Goal: Transaction & Acquisition: Subscribe to service/newsletter

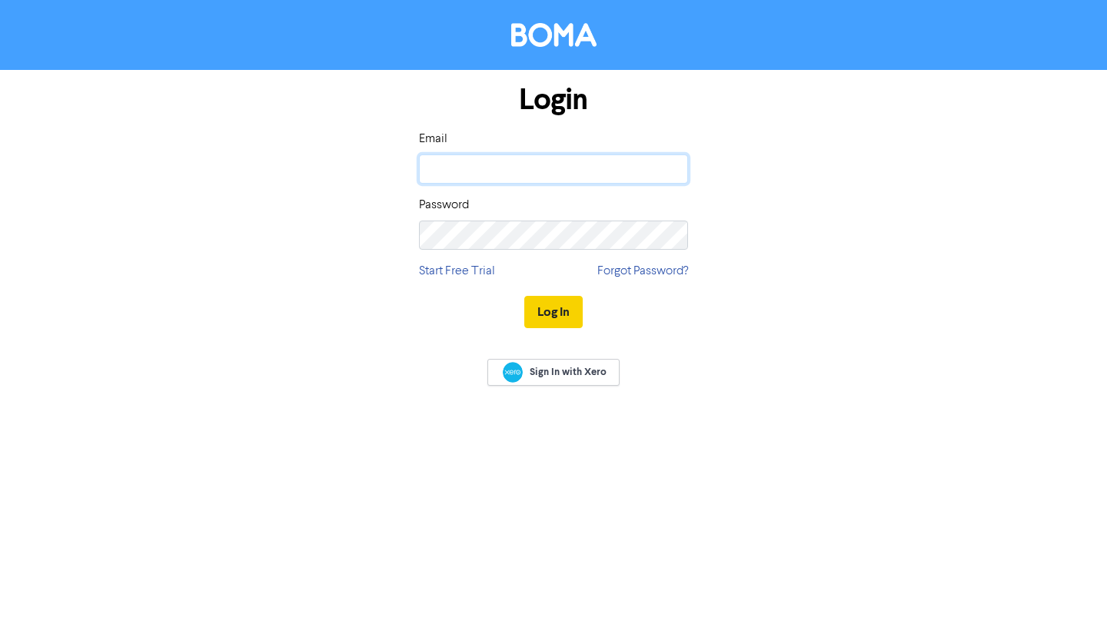
type input "[EMAIL_ADDRESS][DOMAIN_NAME]"
click at [564, 314] on button "Log In" at bounding box center [553, 312] width 58 height 32
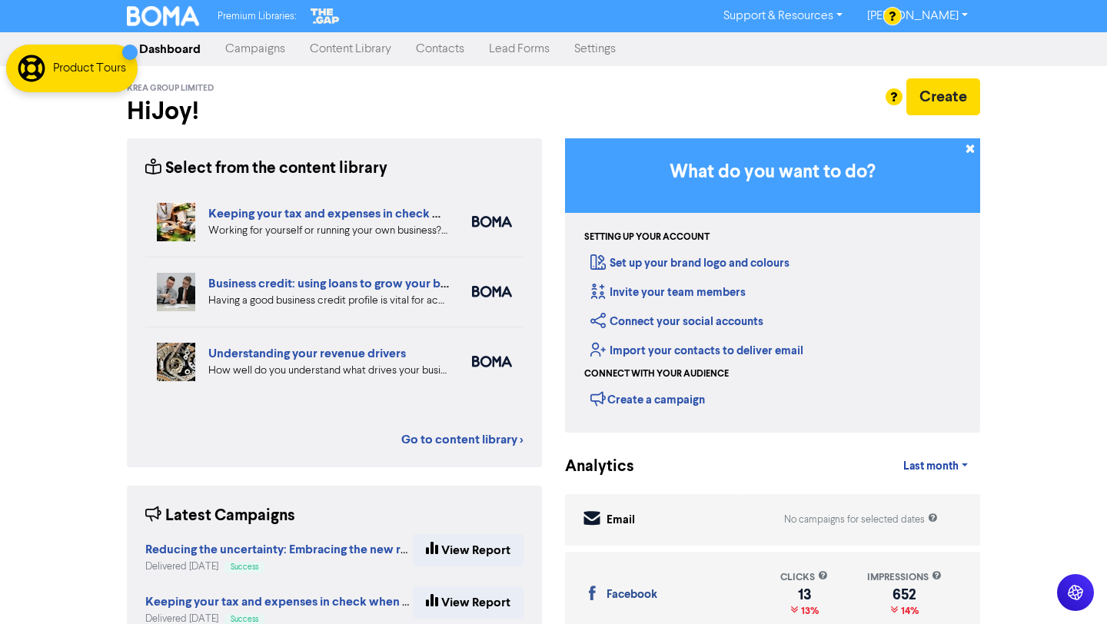
click at [278, 50] on link "Campaigns" at bounding box center [255, 49] width 85 height 31
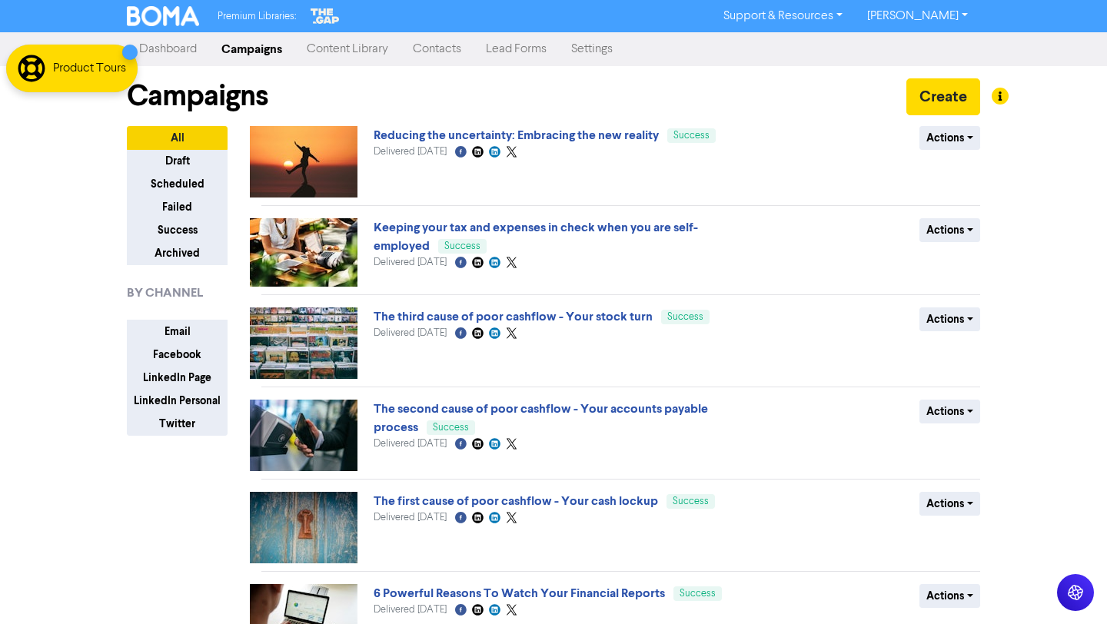
click at [366, 50] on link "Content Library" at bounding box center [348, 49] width 106 height 31
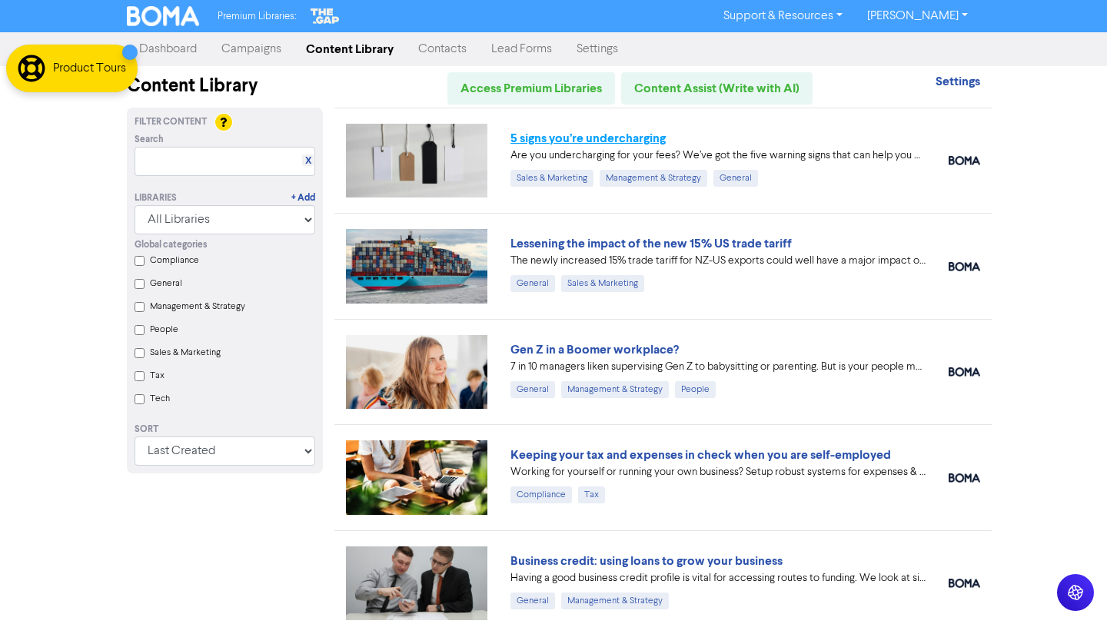
click at [647, 136] on link "5 signs you’re undercharging" at bounding box center [588, 138] width 155 height 15
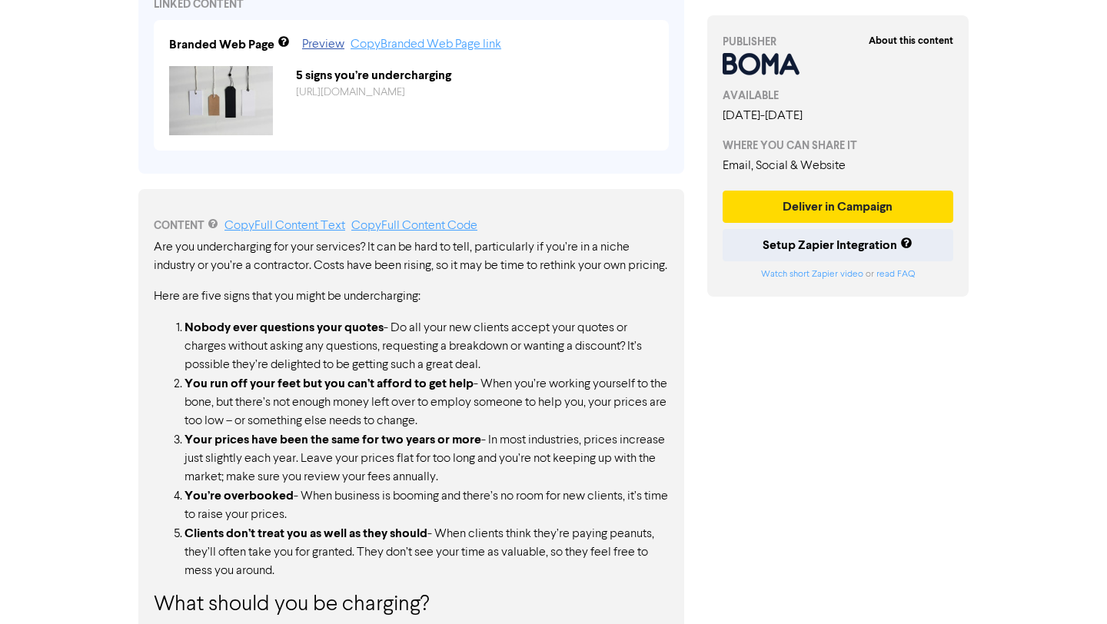
scroll to position [741, 0]
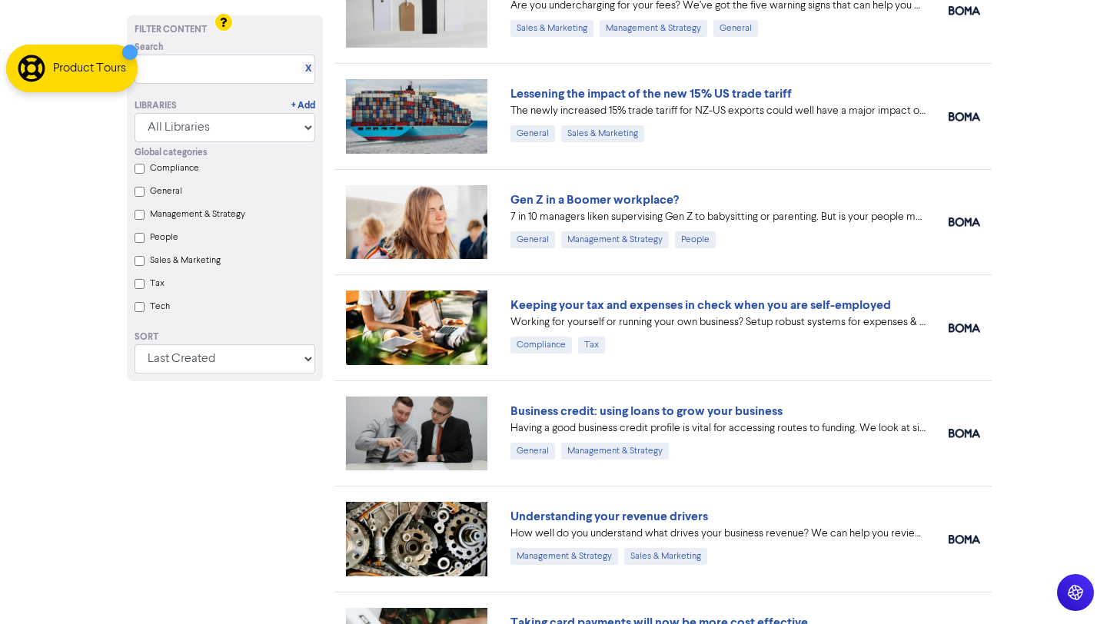
scroll to position [155, 0]
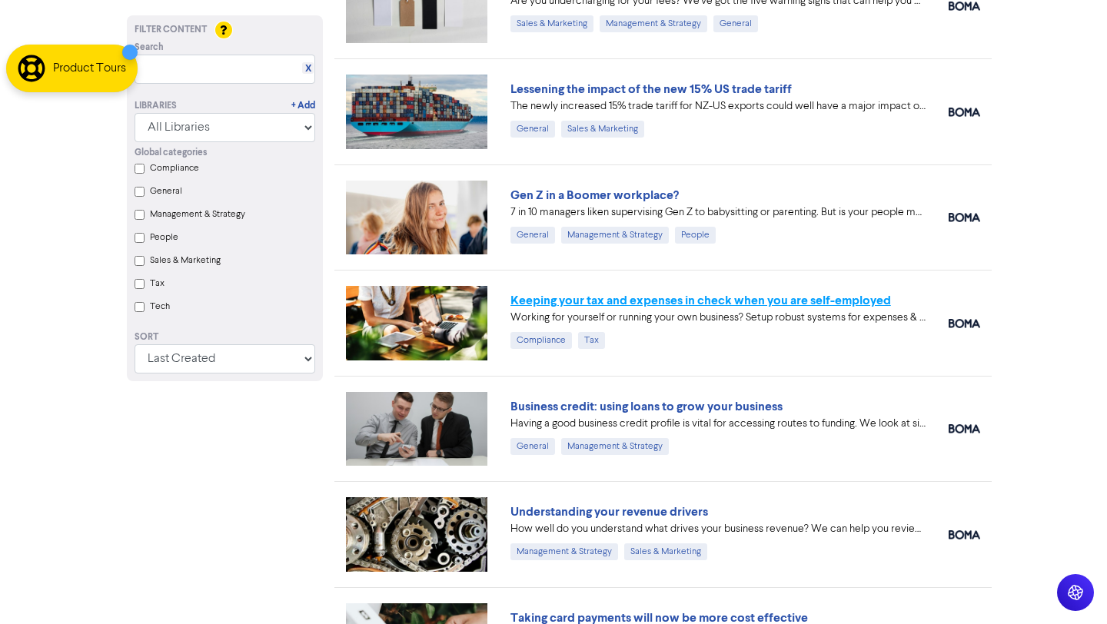
click at [829, 303] on link "Keeping your tax and expenses in check when you are self-employed" at bounding box center [701, 300] width 381 height 15
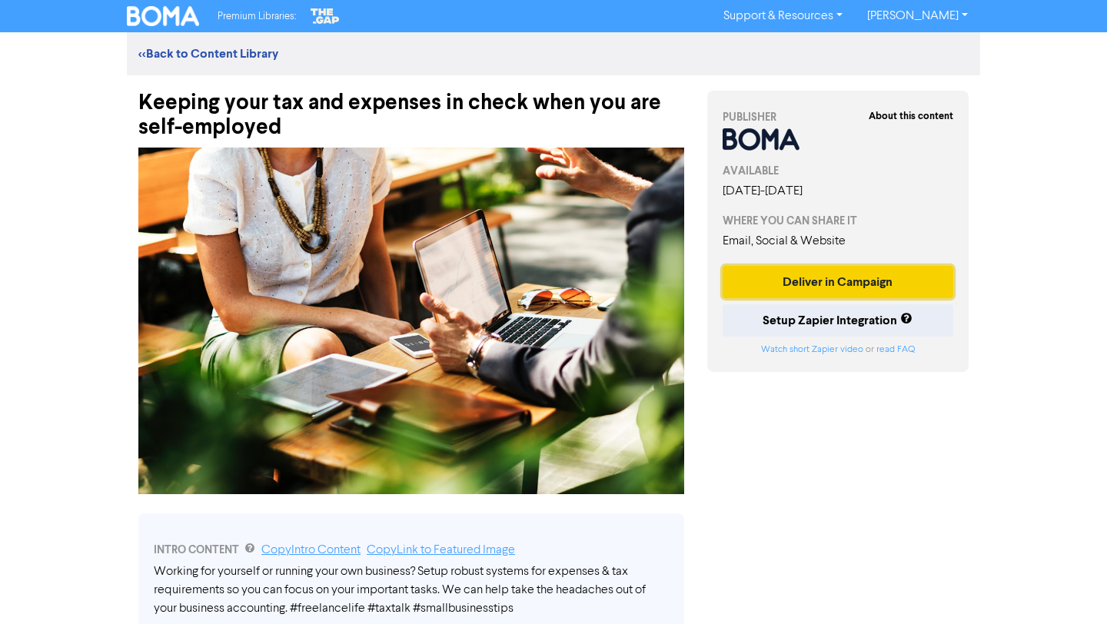
click at [837, 278] on button "Deliver in Campaign" at bounding box center [838, 282] width 231 height 32
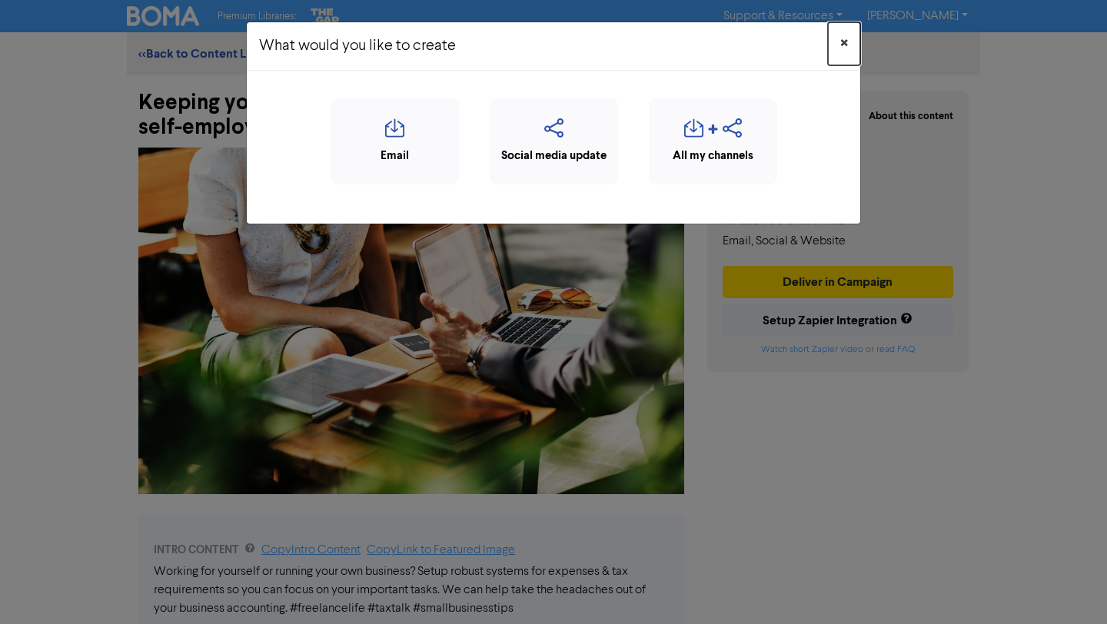
click at [843, 41] on span "×" at bounding box center [845, 43] width 8 height 23
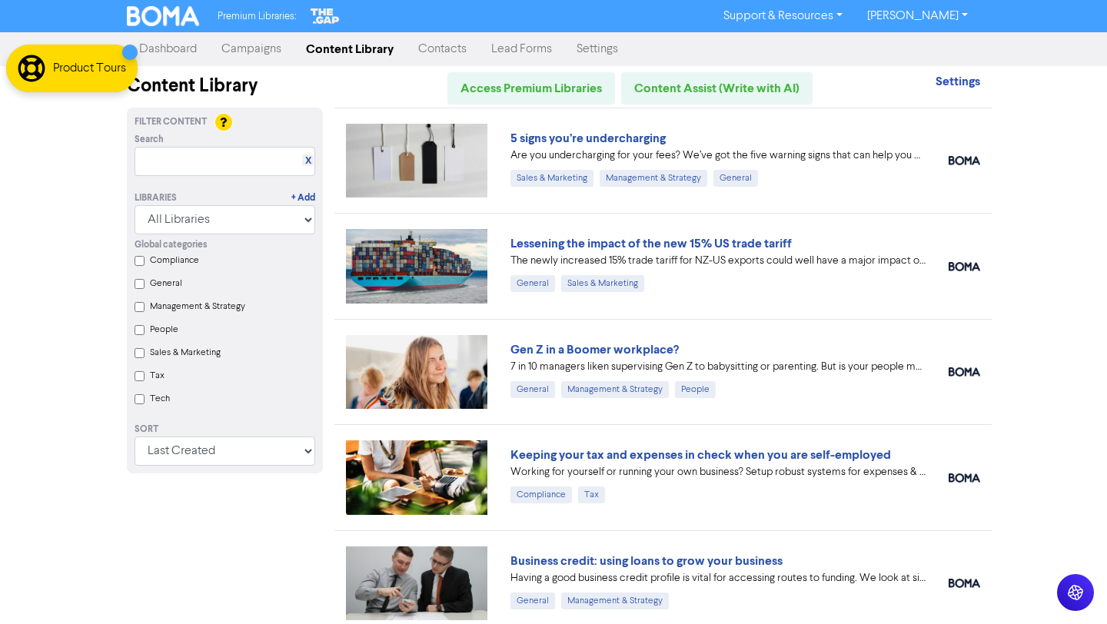
click at [245, 53] on link "Campaigns" at bounding box center [251, 49] width 85 height 31
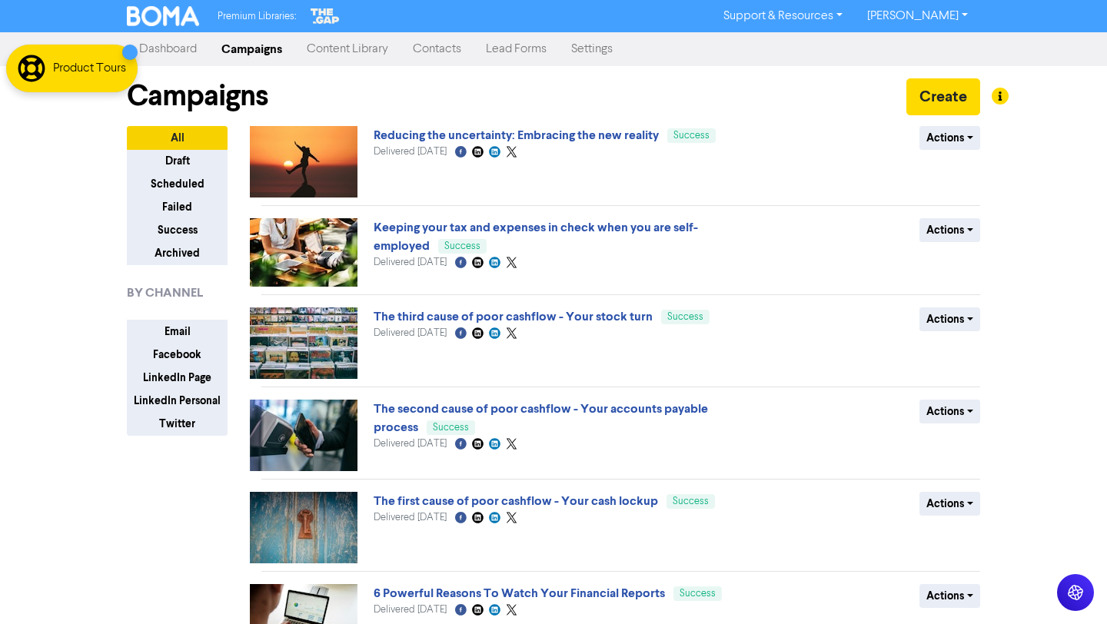
click at [364, 41] on link "Content Library" at bounding box center [348, 49] width 106 height 31
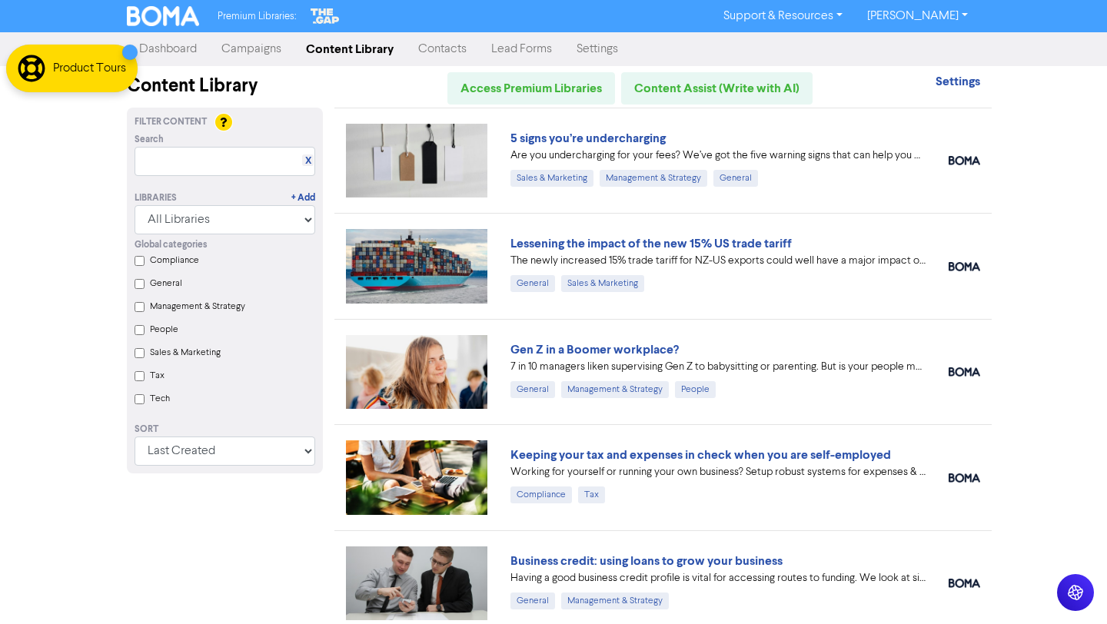
click at [262, 46] on link "Campaigns" at bounding box center [251, 49] width 85 height 31
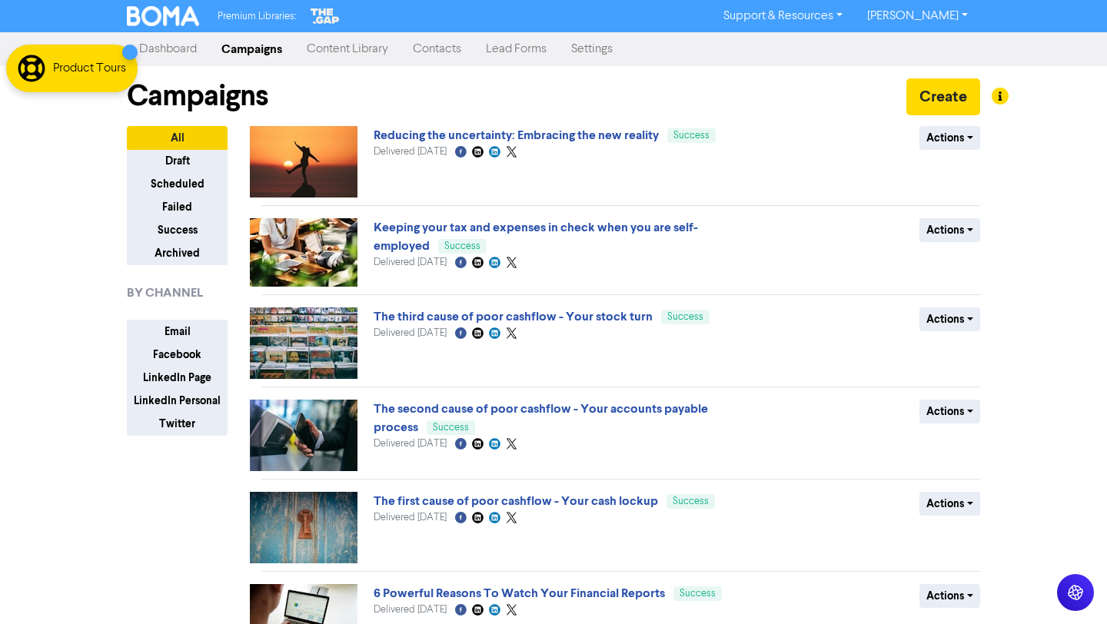
click at [325, 50] on link "Content Library" at bounding box center [348, 49] width 106 height 31
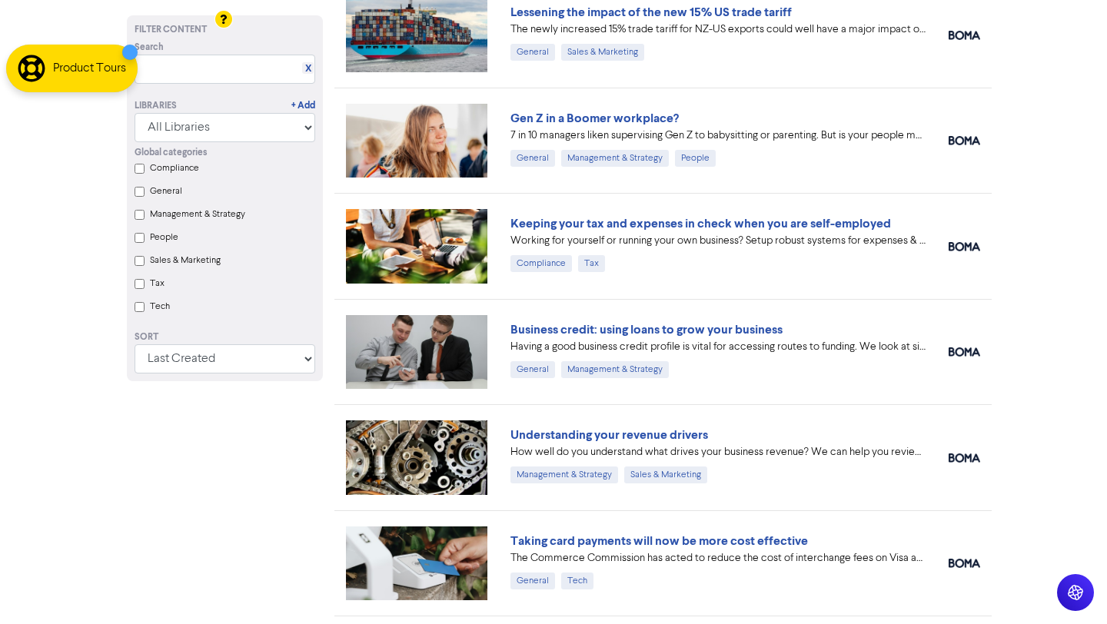
scroll to position [288, 0]
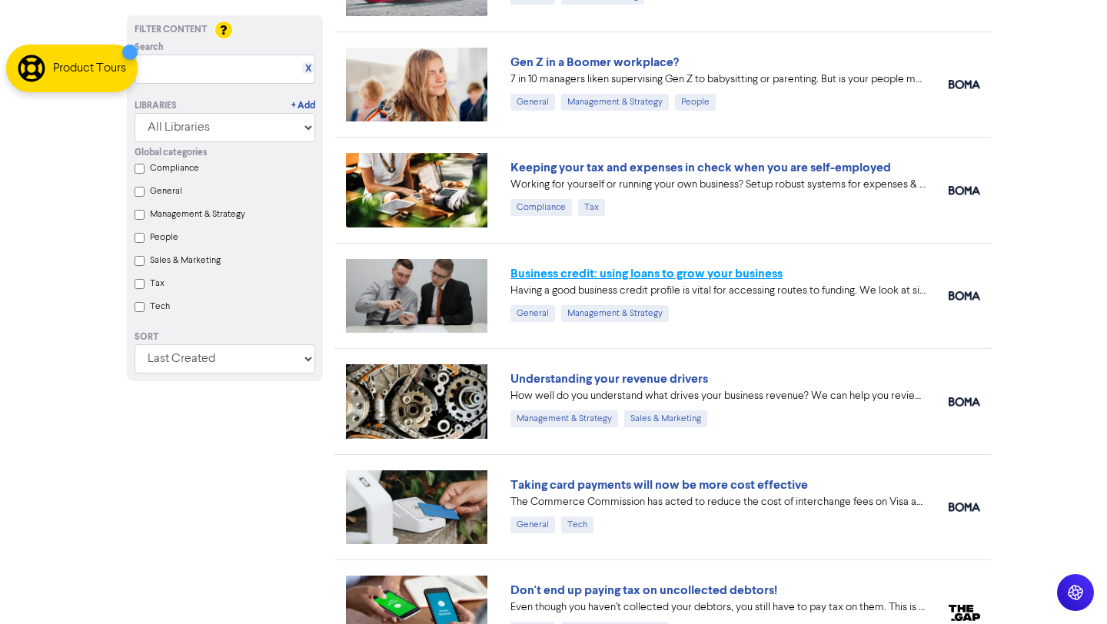
click at [755, 279] on link "Business credit: using loans to grow your business" at bounding box center [647, 273] width 272 height 15
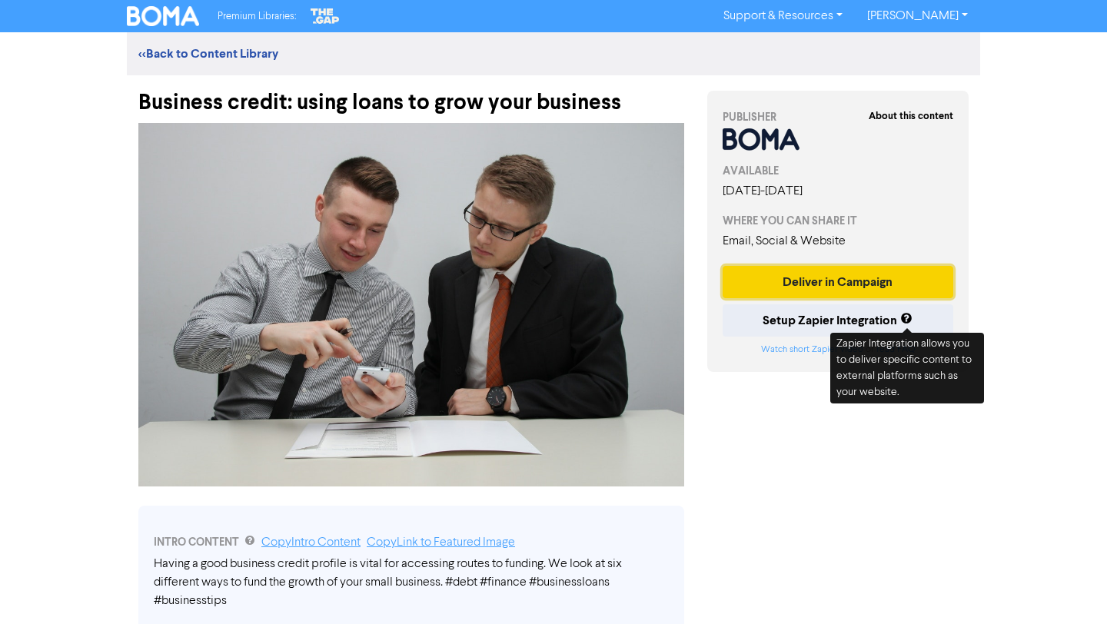
click at [874, 285] on button "Deliver in Campaign" at bounding box center [838, 282] width 231 height 32
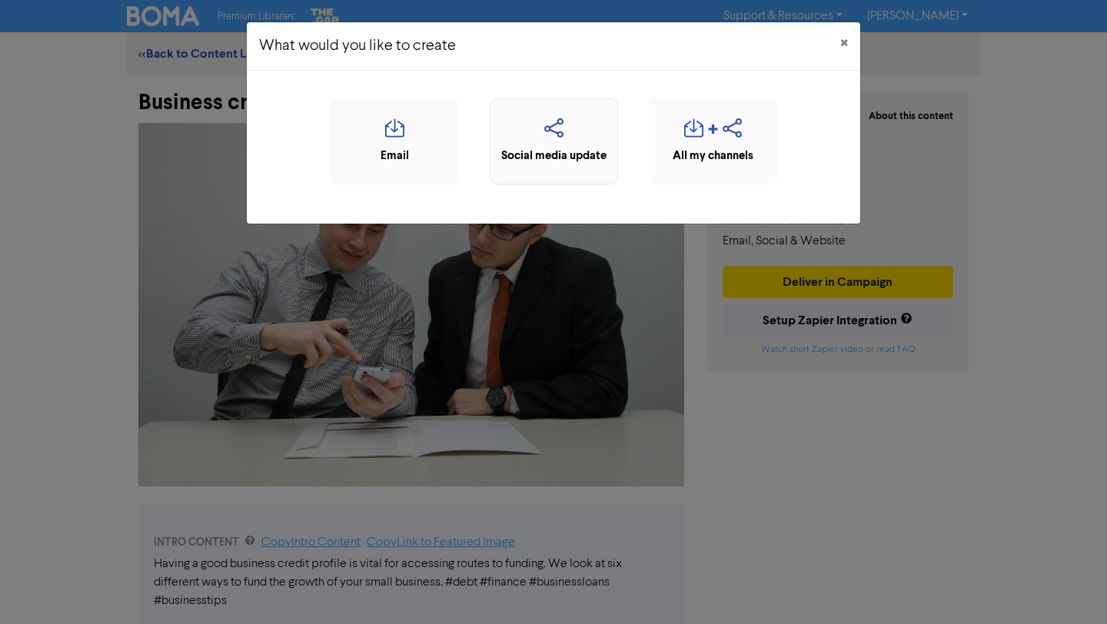
click at [561, 125] on icon "button" at bounding box center [554, 132] width 112 height 29
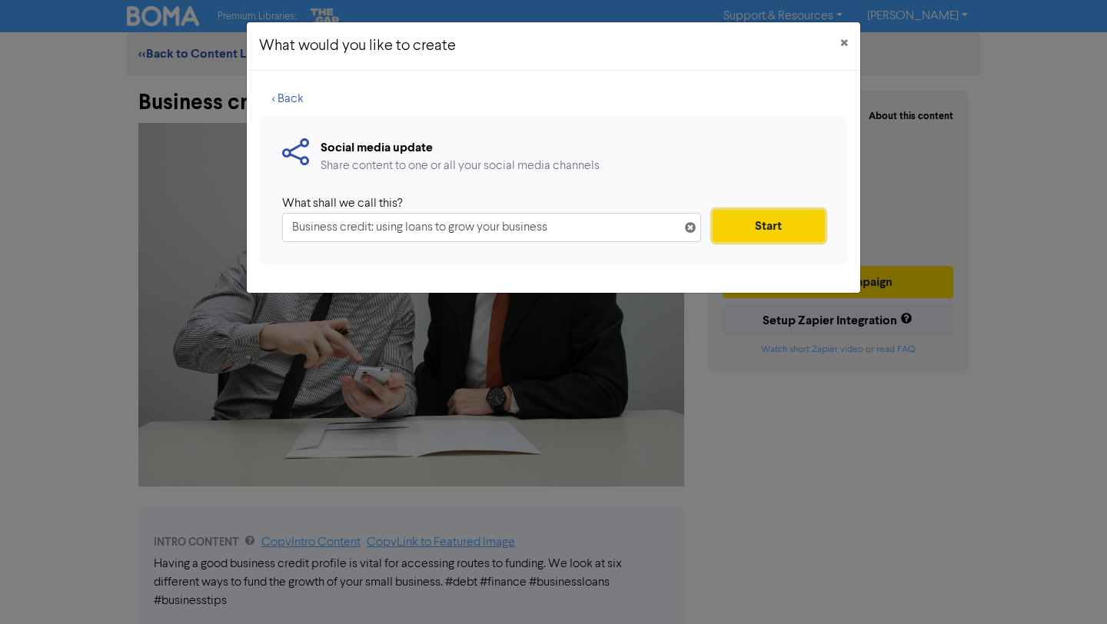
click at [766, 220] on button "Start" at bounding box center [769, 226] width 112 height 32
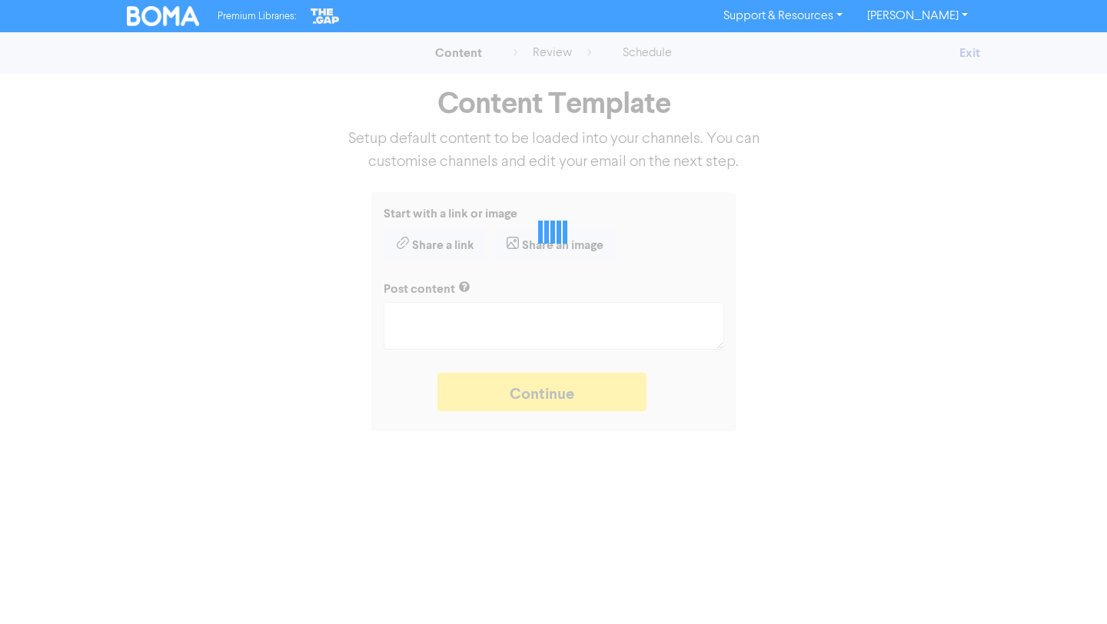
type textarea "x"
type textarea "Having a good business credit profile is vital for accessing routes to funding.…"
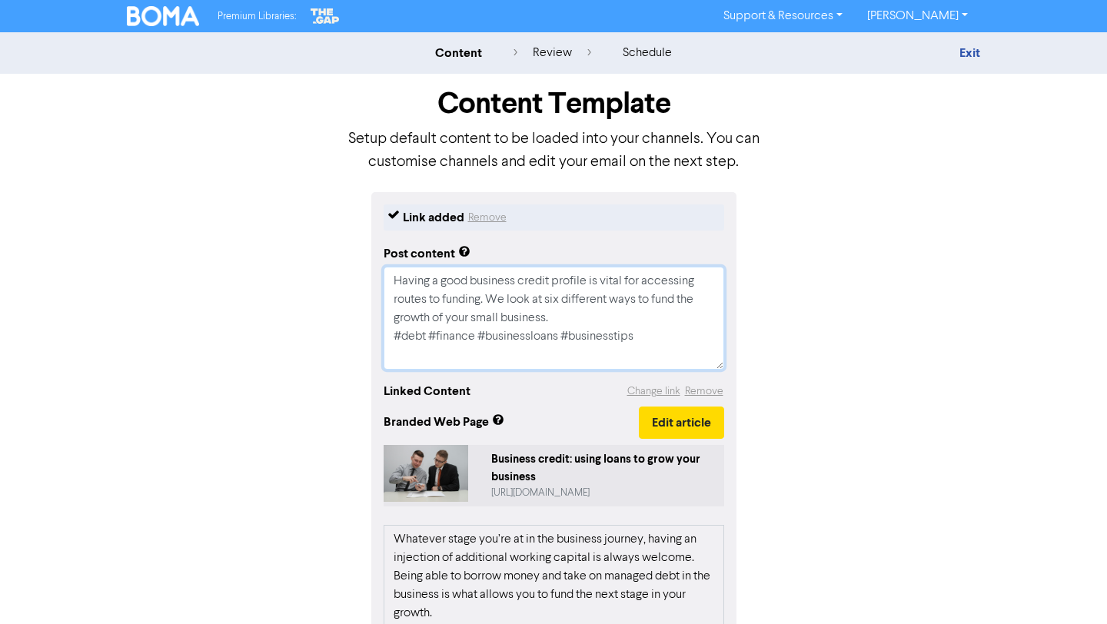
drag, startPoint x: 648, startPoint y: 336, endPoint x: 387, endPoint y: 341, distance: 261.5
click at [387, 341] on textarea "Having a good business credit profile is vital for accessing routes to funding.…" at bounding box center [554, 318] width 341 height 103
type textarea "x"
type textarea "Having a good business credit profile is vital for accessing routes to funding.…"
type textarea "x"
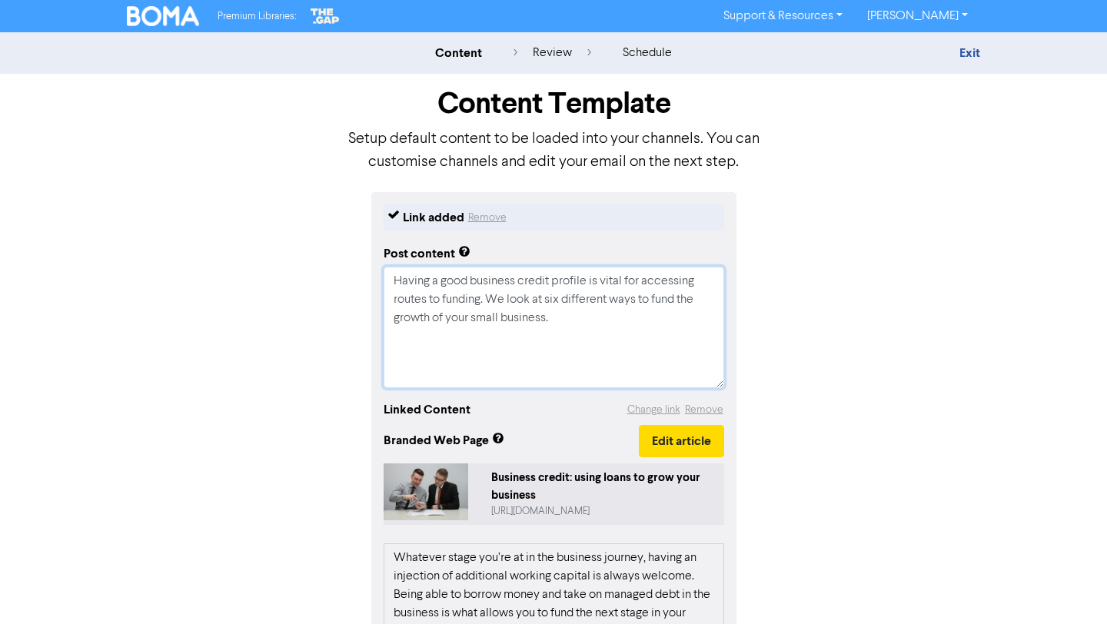
type textarea "Having a good business credit profile is vital for accessing routes to funding.…"
paste textarea "🔖 Book a discovery call to determine if we are the right fit for each other: [U…"
type textarea "x"
type textarea "Having a good business credit profile is vital for accessing routes to funding.…"
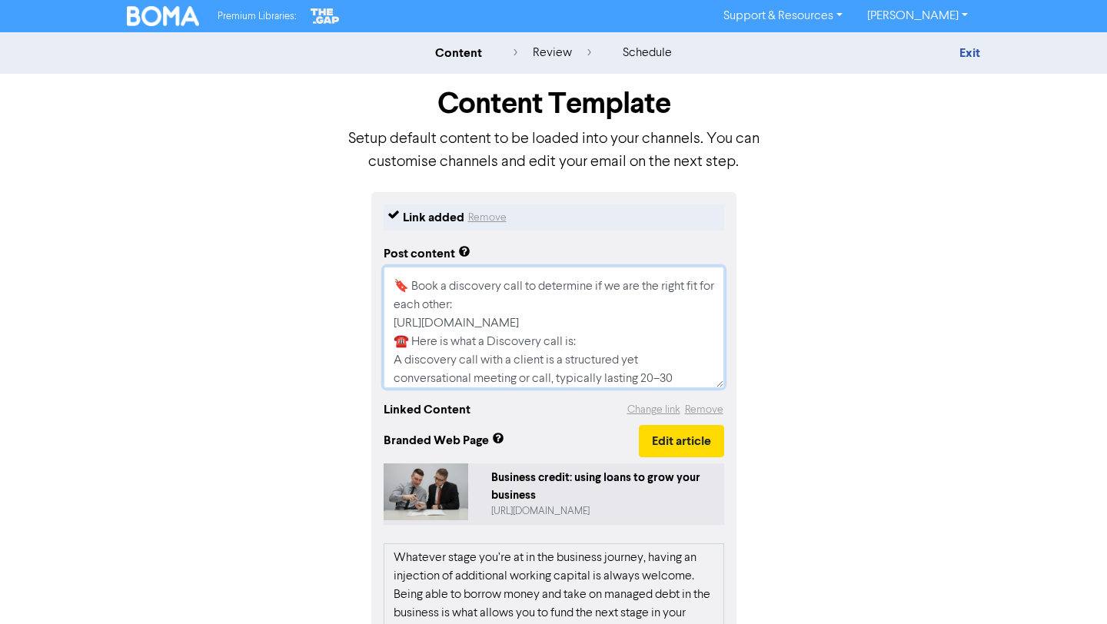
scroll to position [85, 0]
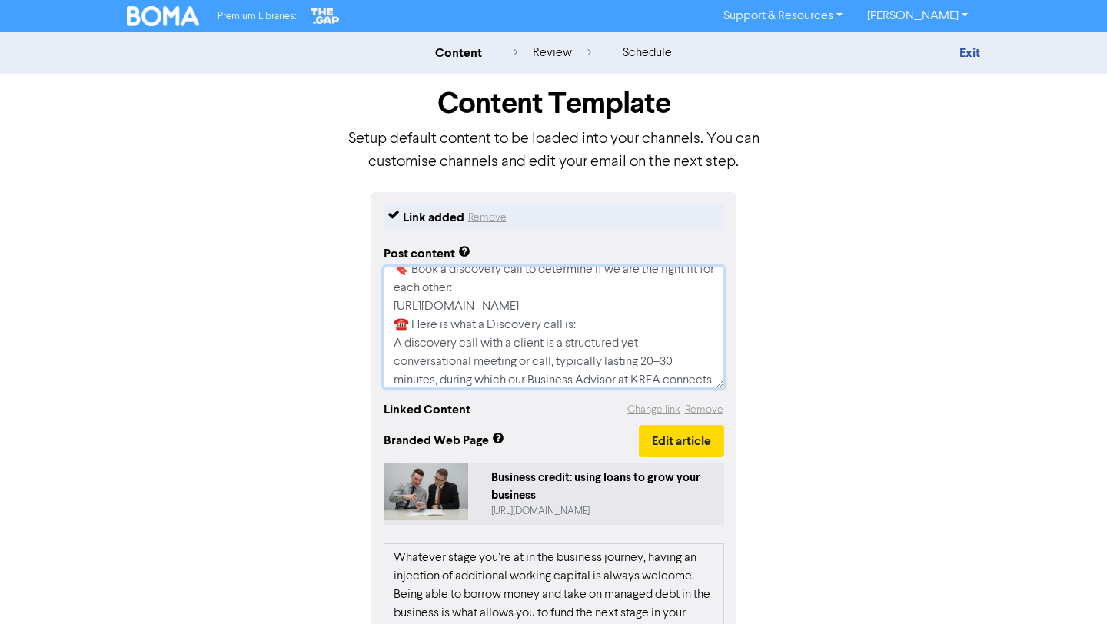
click at [654, 307] on textarea "Having a good business credit profile is vital for accessing routes to funding.…" at bounding box center [554, 328] width 341 height 122
type textarea "x"
type textarea "Having a good business credit profile is vital for accessing routes to funding.…"
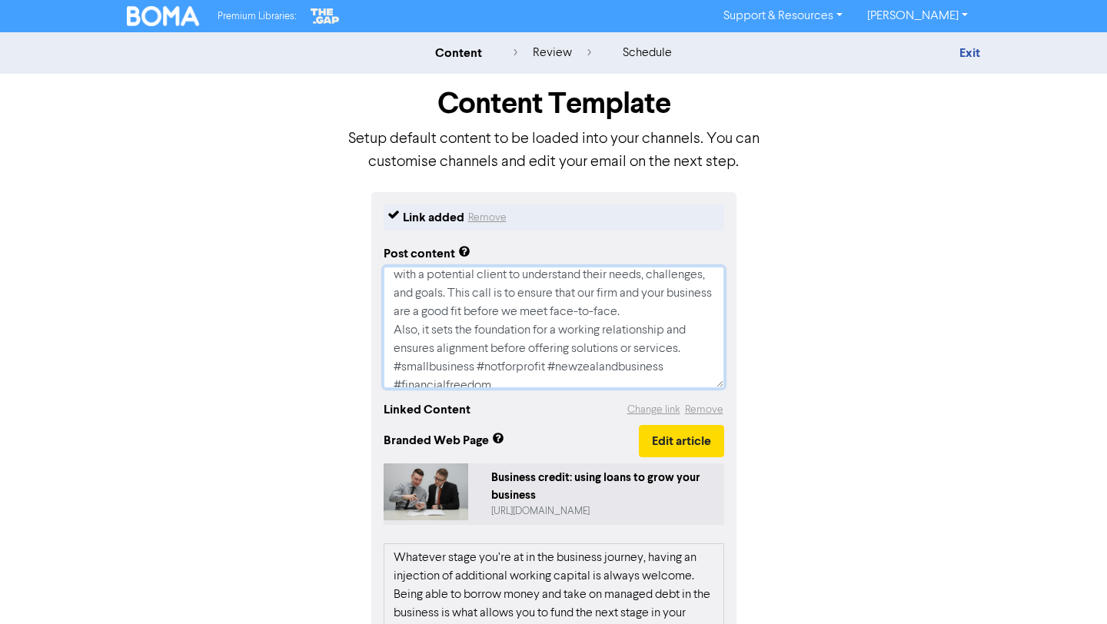
scroll to position [235, 0]
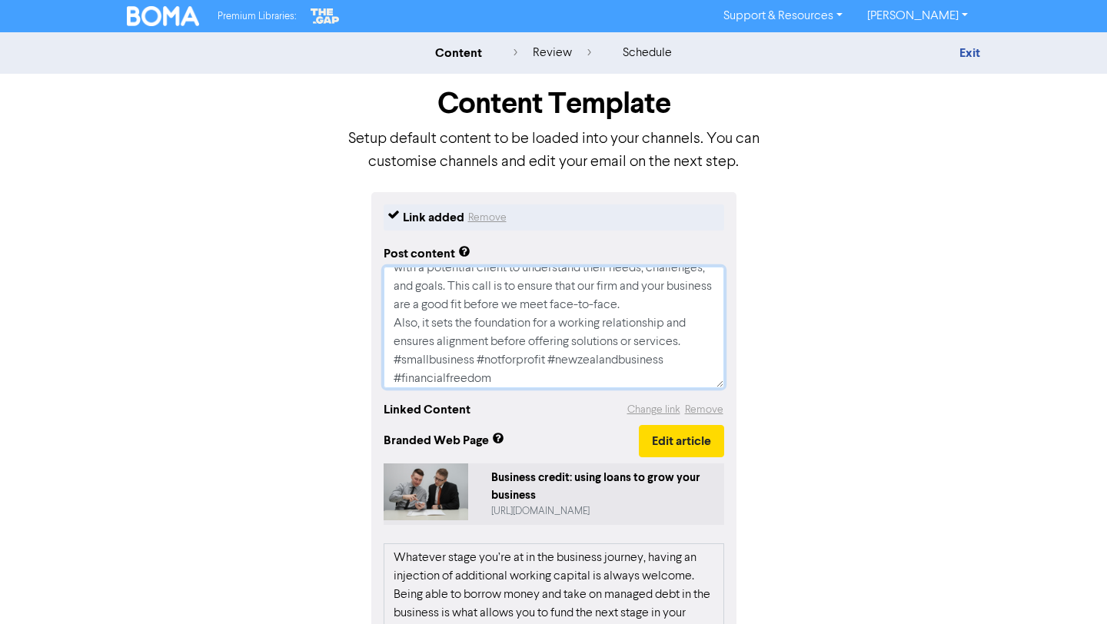
click at [695, 340] on textarea "Having a good business credit profile is vital for accessing routes to funding.…" at bounding box center [554, 328] width 341 height 122
type textarea "x"
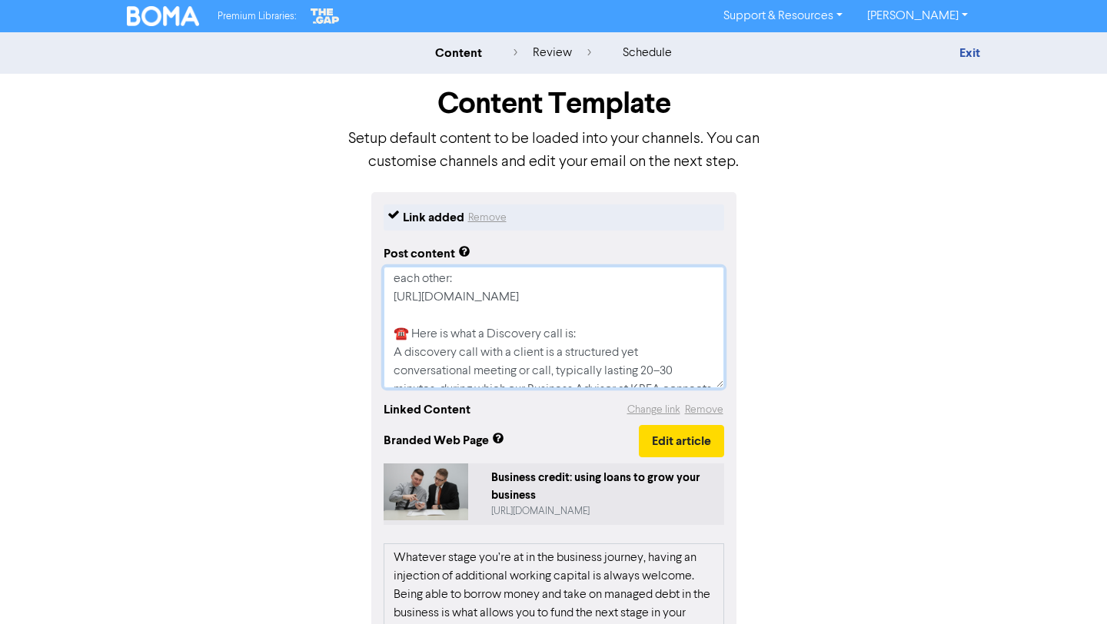
scroll to position [277, 0]
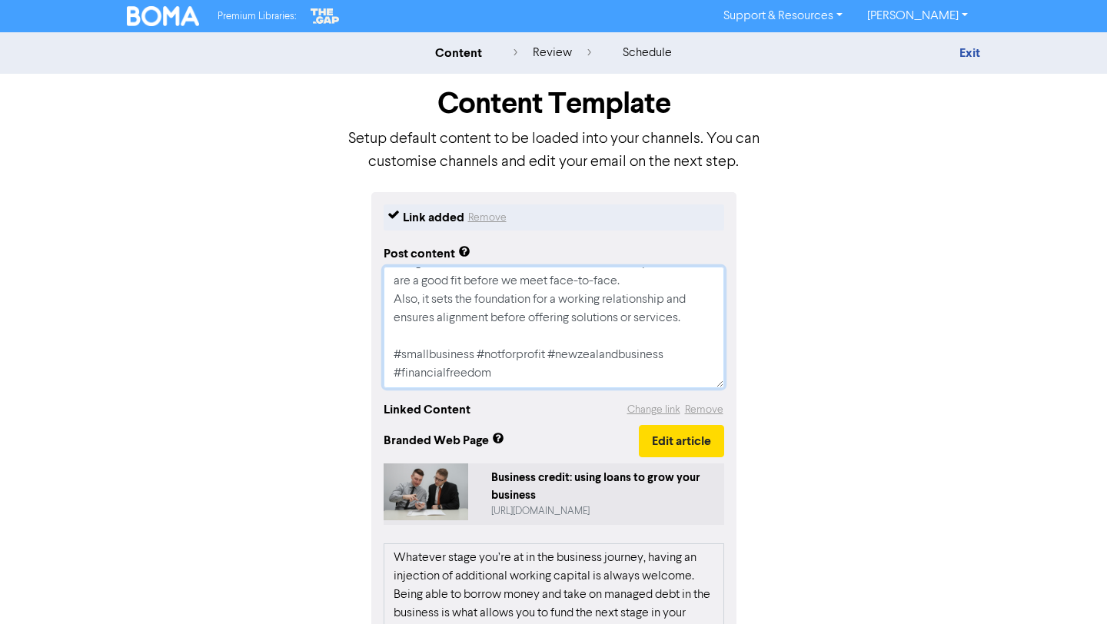
drag, startPoint x: 395, startPoint y: 278, endPoint x: 553, endPoint y: 434, distance: 223.0
click at [553, 434] on div "Link added Remove Post content Having a good business credit profile is vital f…" at bounding box center [553, 562] width 365 height 741
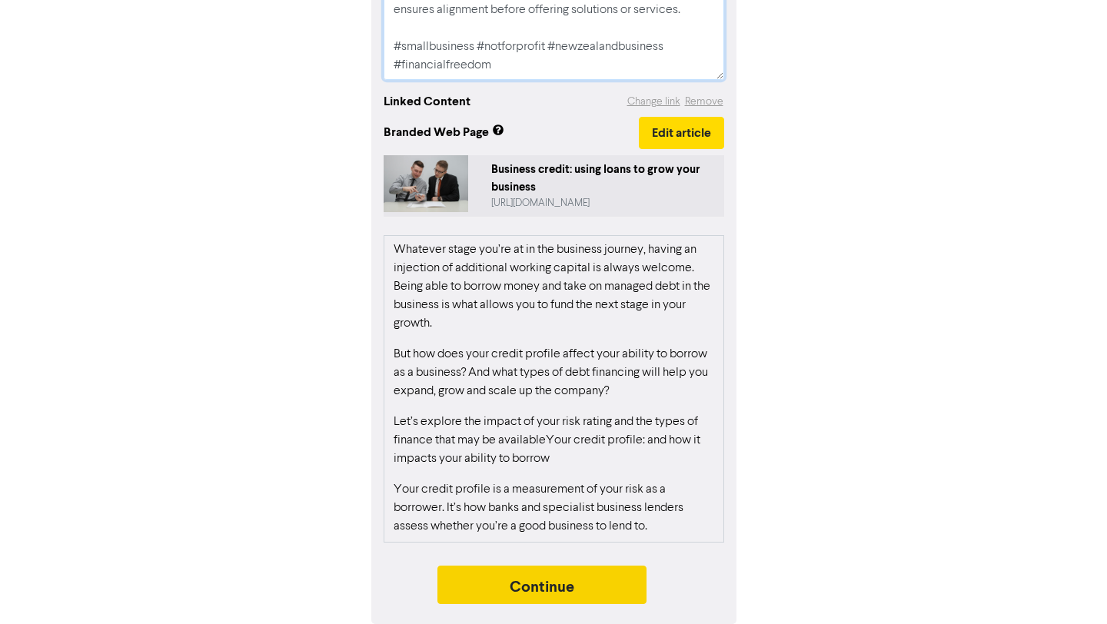
type textarea "Having a good business credit profile is vital for accessing routes to funding.…"
click at [632, 580] on button "Continue" at bounding box center [542, 585] width 209 height 38
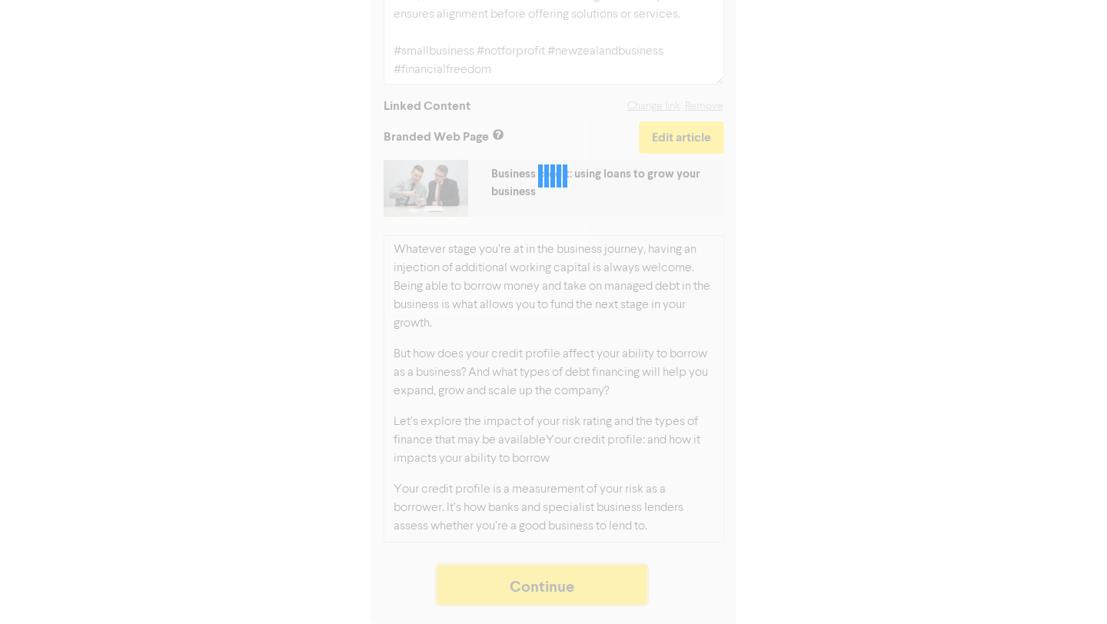
scroll to position [304, 0]
type textarea "x"
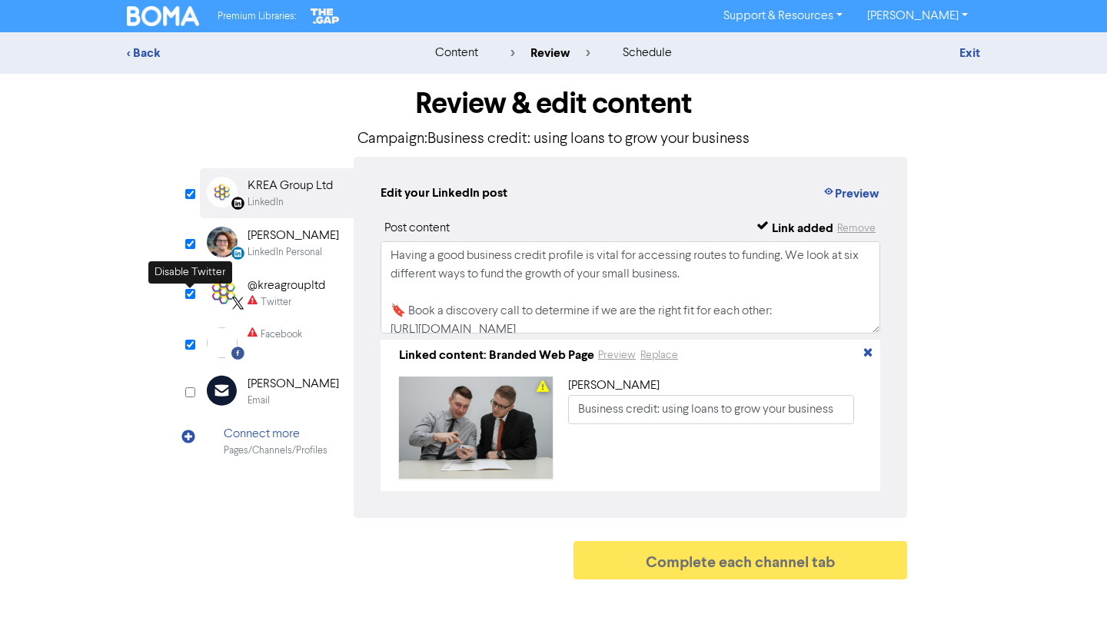
click at [191, 295] on input "checkbox" at bounding box center [190, 294] width 10 height 10
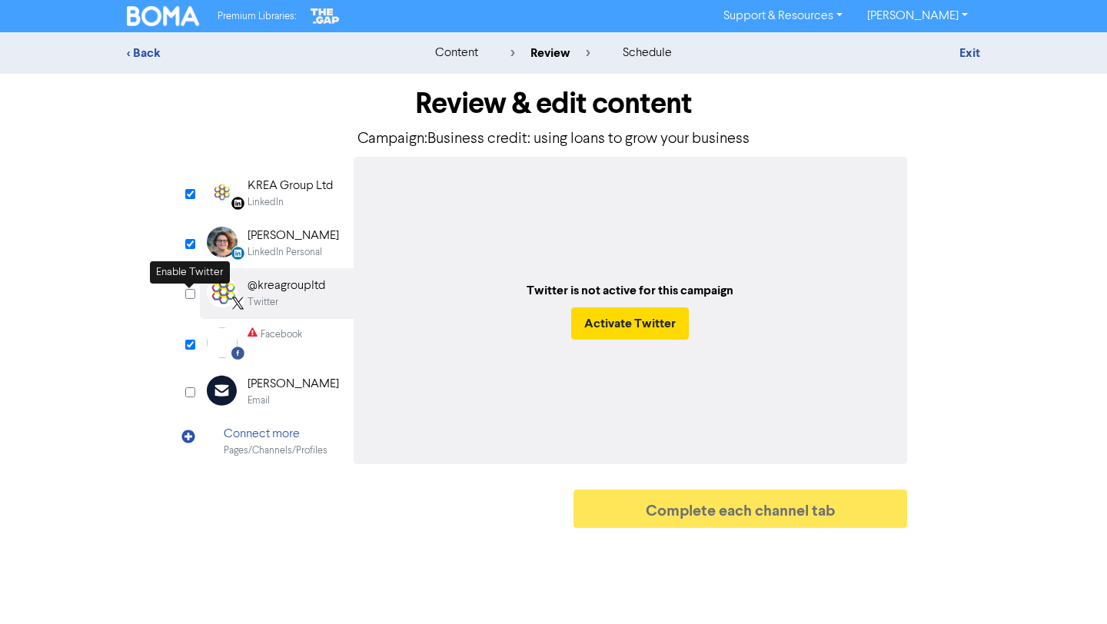
click at [191, 295] on input "checkbox" at bounding box center [190, 294] width 10 height 10
checkbox input "true"
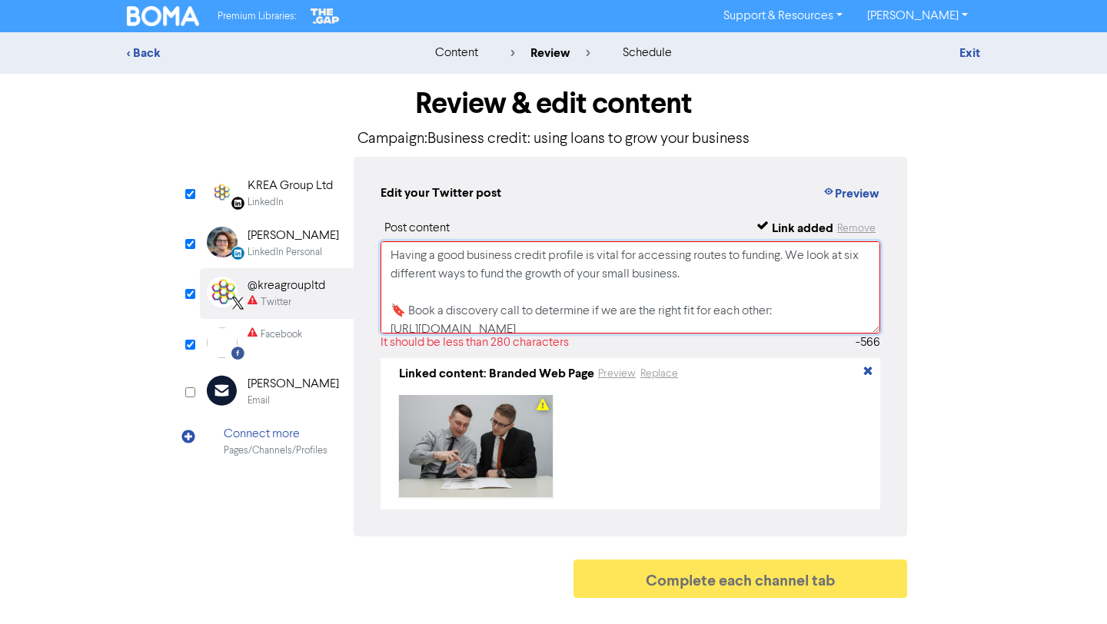
click at [434, 301] on textarea "Having a good business credit profile is vital for accessing routes to funding.…" at bounding box center [631, 287] width 500 height 92
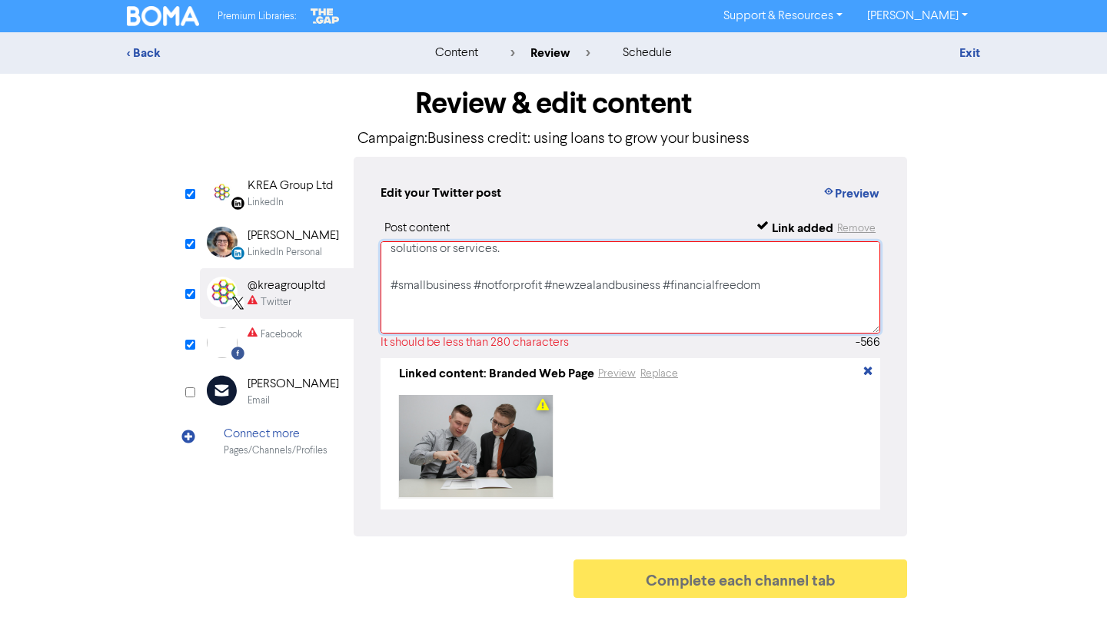
scroll to position [231, 0]
drag, startPoint x: 389, startPoint y: 309, endPoint x: 644, endPoint y: 285, distance: 255.7
click at [644, 285] on textarea "Having a good business credit profile is vital for accessing routes to funding.…" at bounding box center [631, 287] width 500 height 92
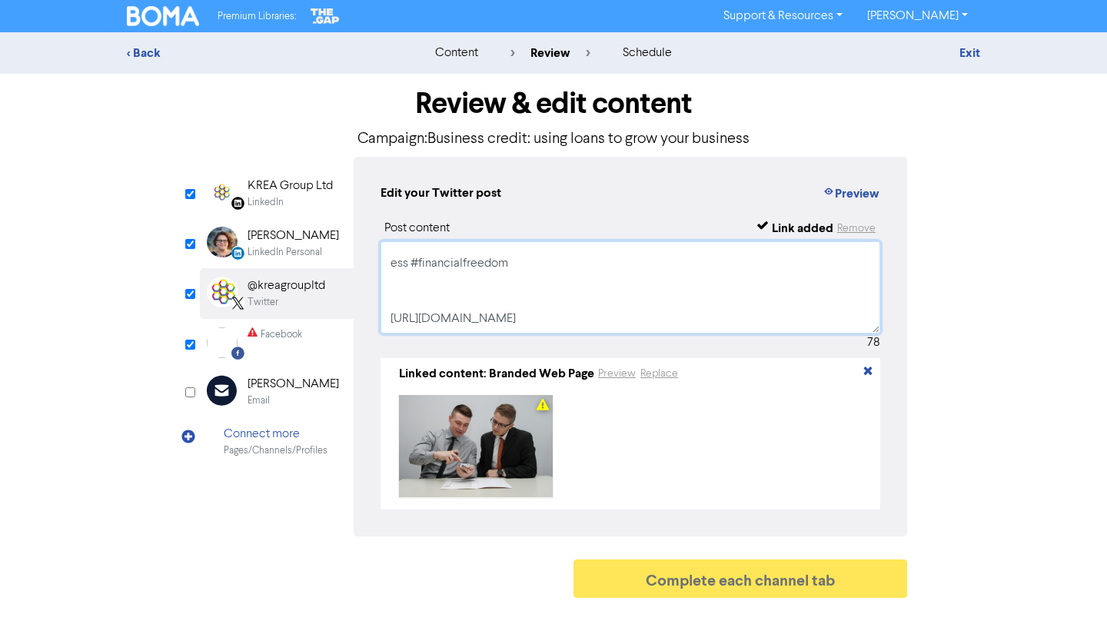
scroll to position [28, 0]
drag, startPoint x: 511, startPoint y: 294, endPoint x: 365, endPoint y: 281, distance: 146.6
click at [365, 281] on div "Edit your Twitter post Preview Post content Link added Remove Having a good bus…" at bounding box center [631, 347] width 554 height 380
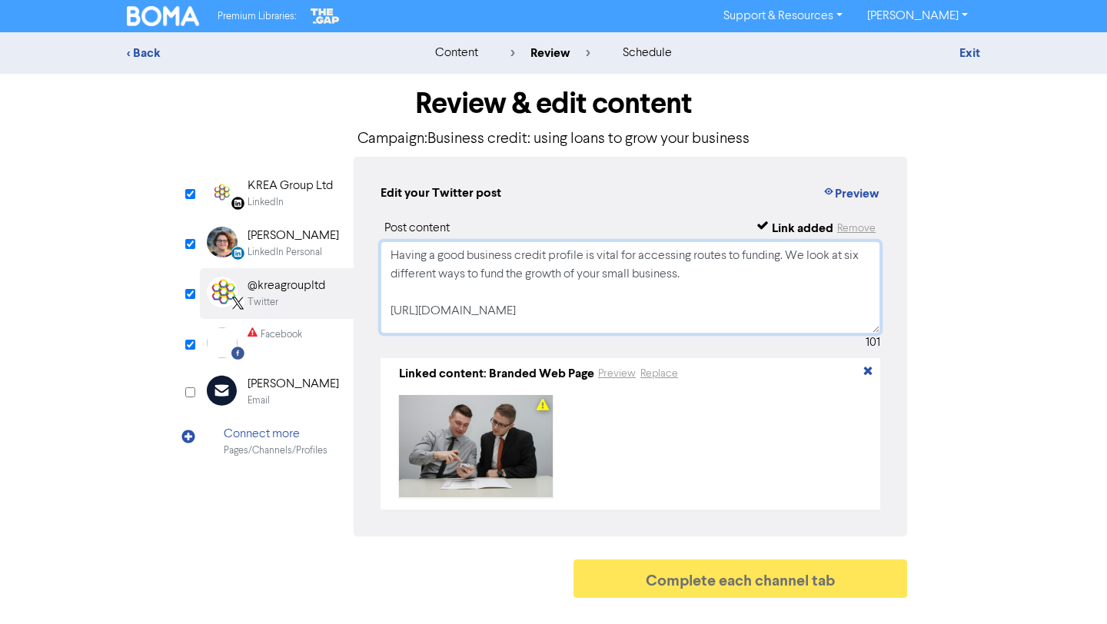
scroll to position [0, 0]
type textarea "Having a good business credit profile is vital for accessing routes to funding.…"
click at [192, 344] on input "checkbox" at bounding box center [190, 345] width 10 height 10
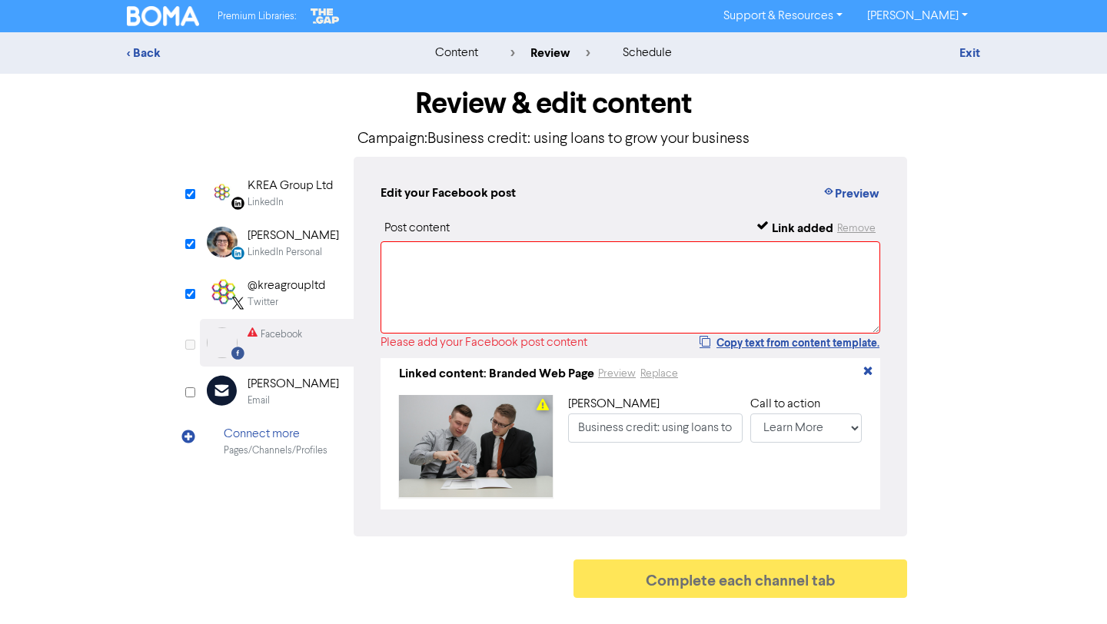
click at [192, 344] on input "checkbox" at bounding box center [190, 345] width 10 height 10
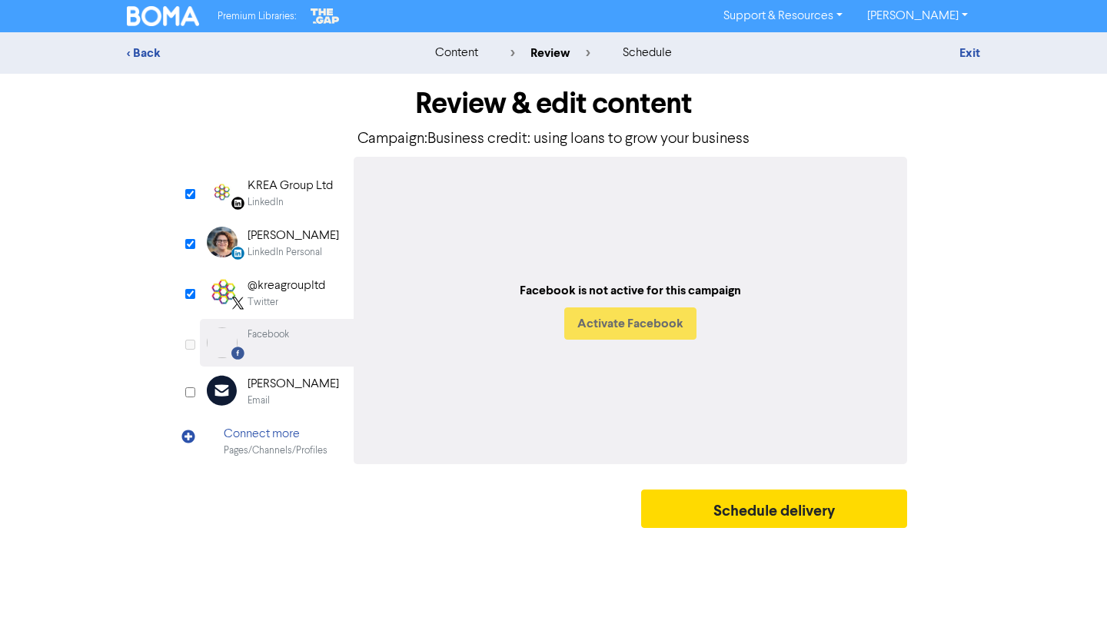
checkbox input "true"
select select "LEARN_MORE"
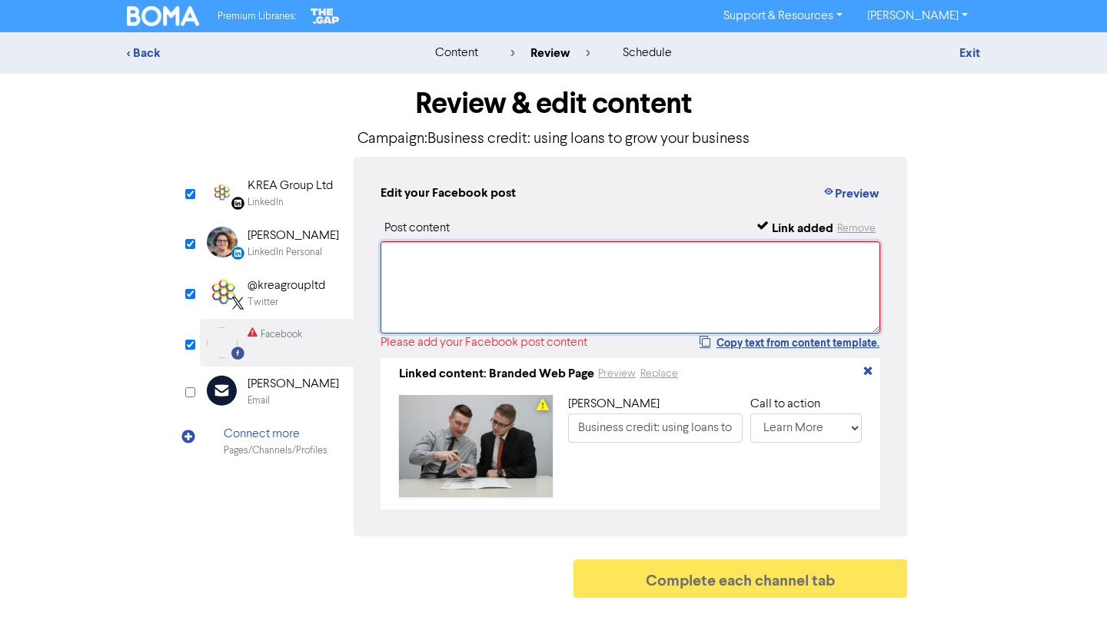
click at [411, 271] on textarea at bounding box center [631, 287] width 500 height 92
paste textarea "Having a good business credit profile is vital for accessing routes to funding.…"
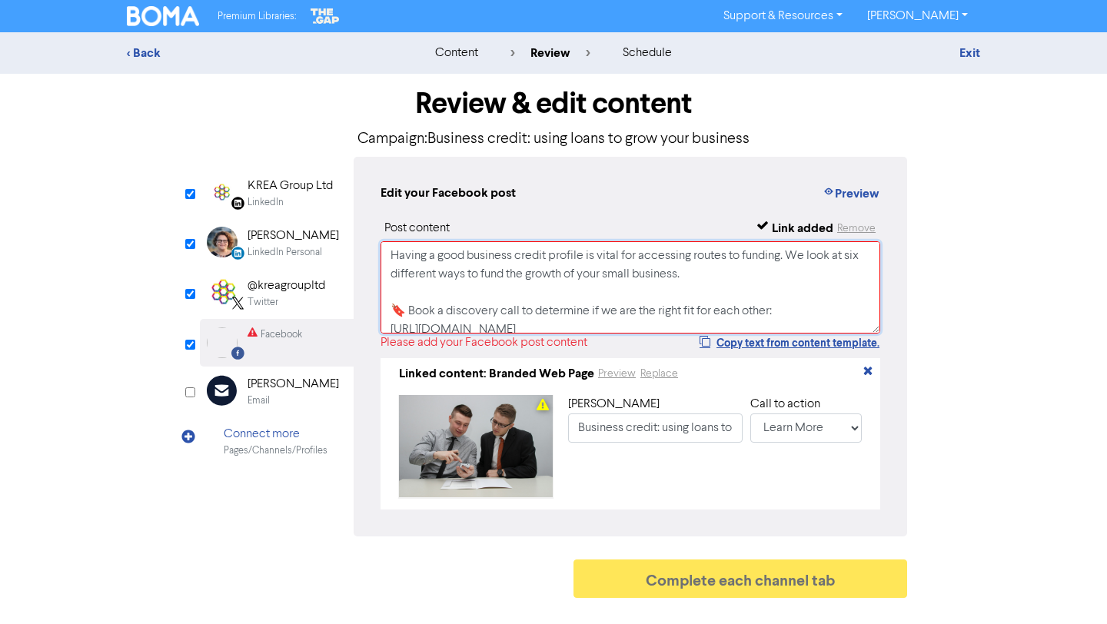
scroll to position [206, 0]
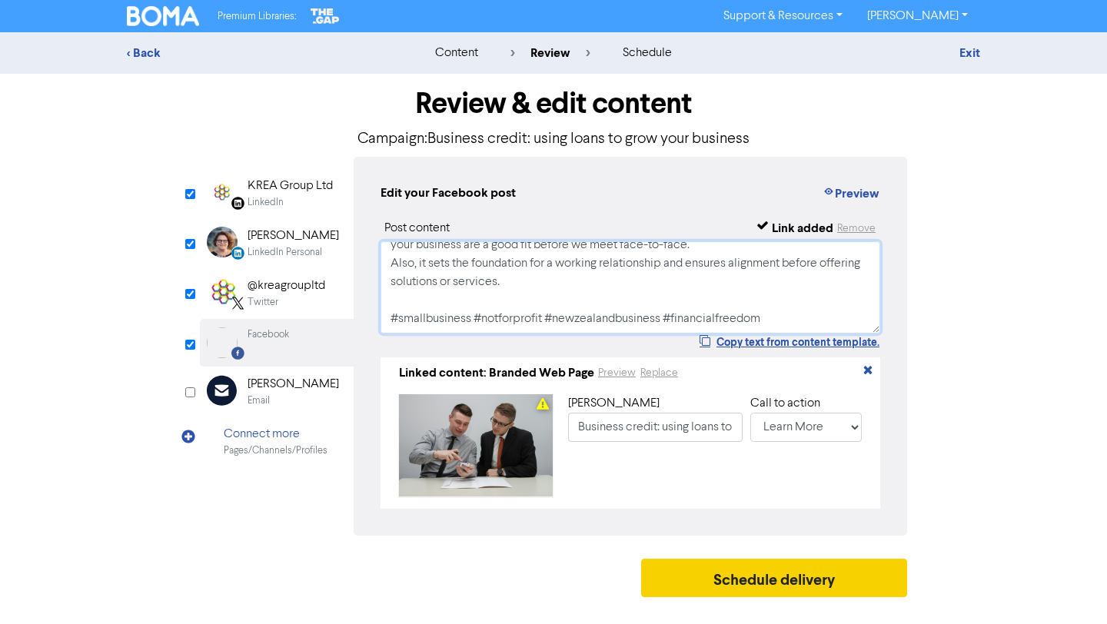
type textarea "Having a good business credit profile is vital for accessing routes to funding.…"
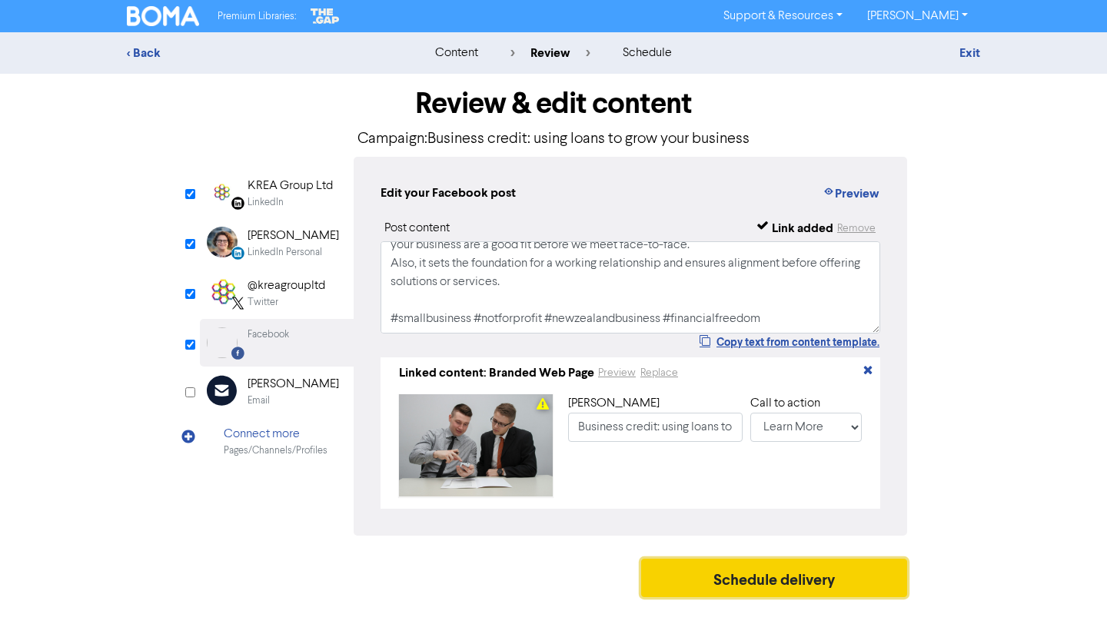
click at [725, 573] on button "Schedule delivery" at bounding box center [774, 578] width 266 height 38
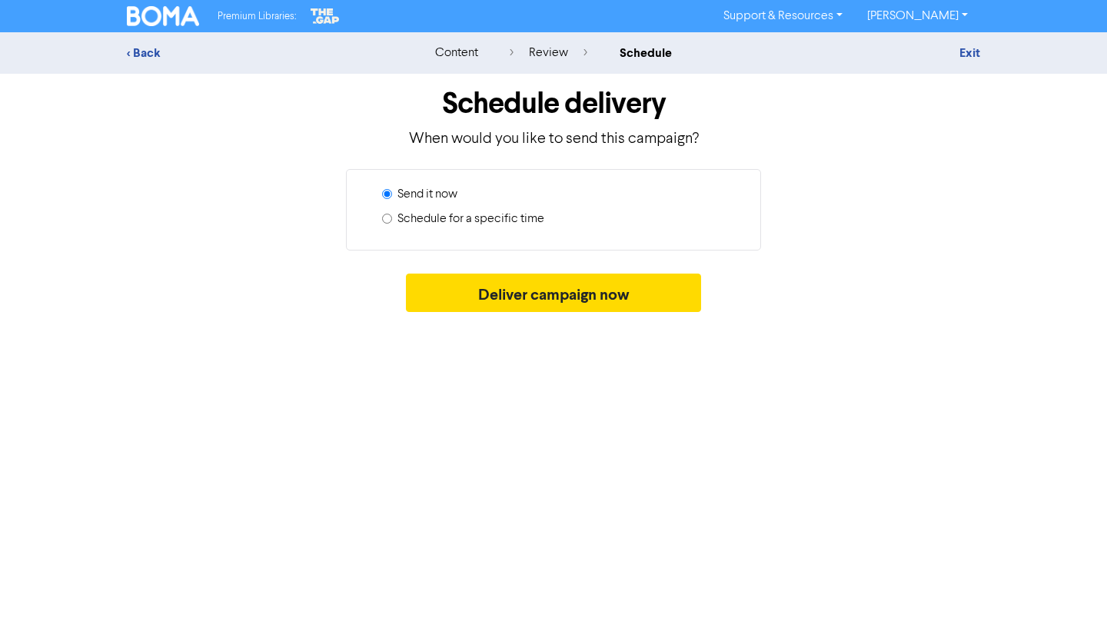
click at [521, 218] on label "Schedule for a specific time" at bounding box center [471, 219] width 147 height 18
click at [392, 218] on input "Schedule for a specific time" at bounding box center [387, 219] width 10 height 10
radio input "true"
radio input "false"
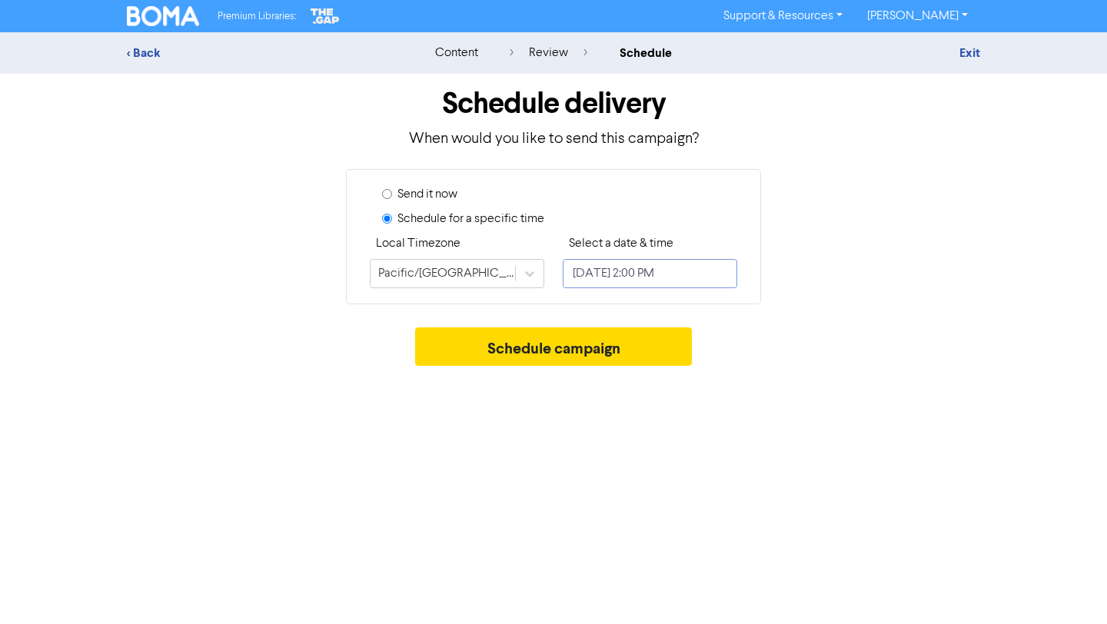
click at [608, 275] on input "[DATE] 2:00 PM" at bounding box center [650, 273] width 175 height 29
select select "7"
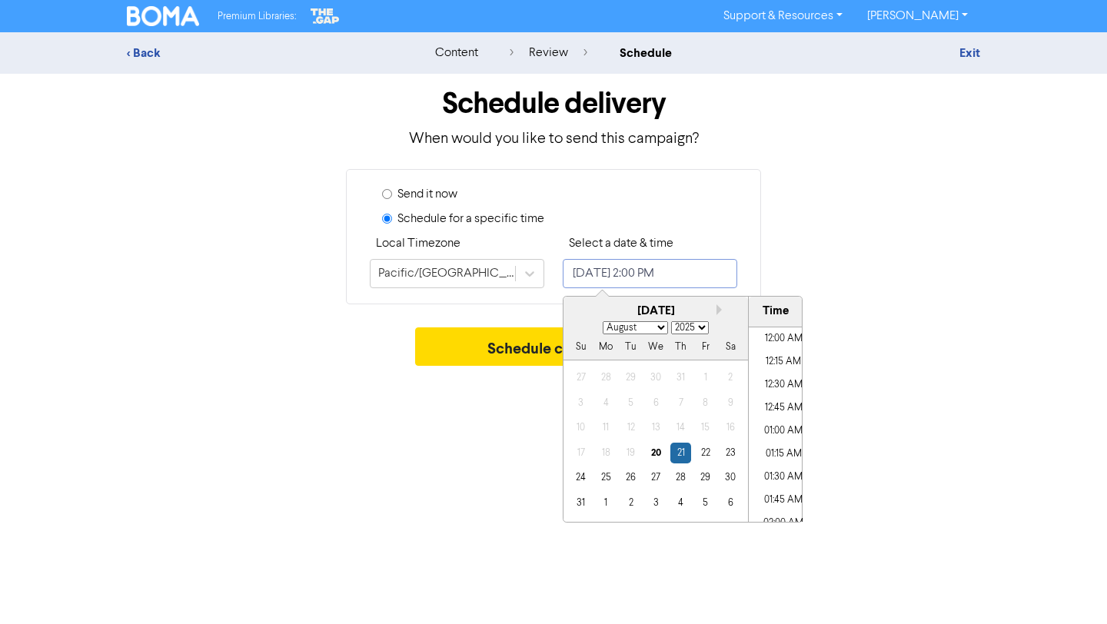
scroll to position [1206, 0]
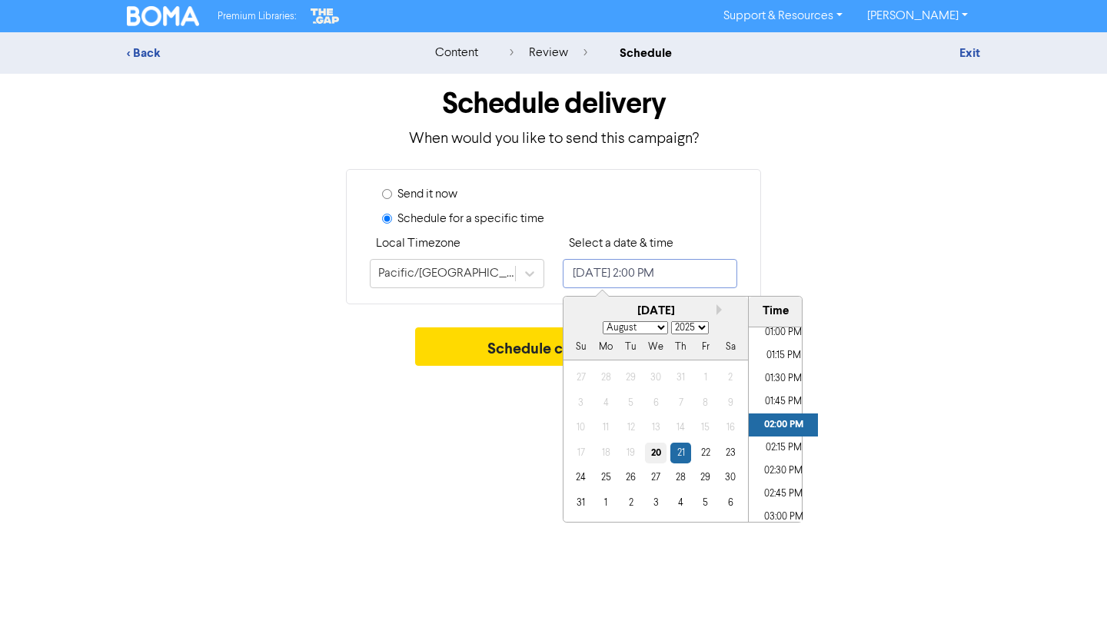
click at [656, 455] on div "20" at bounding box center [655, 453] width 21 height 21
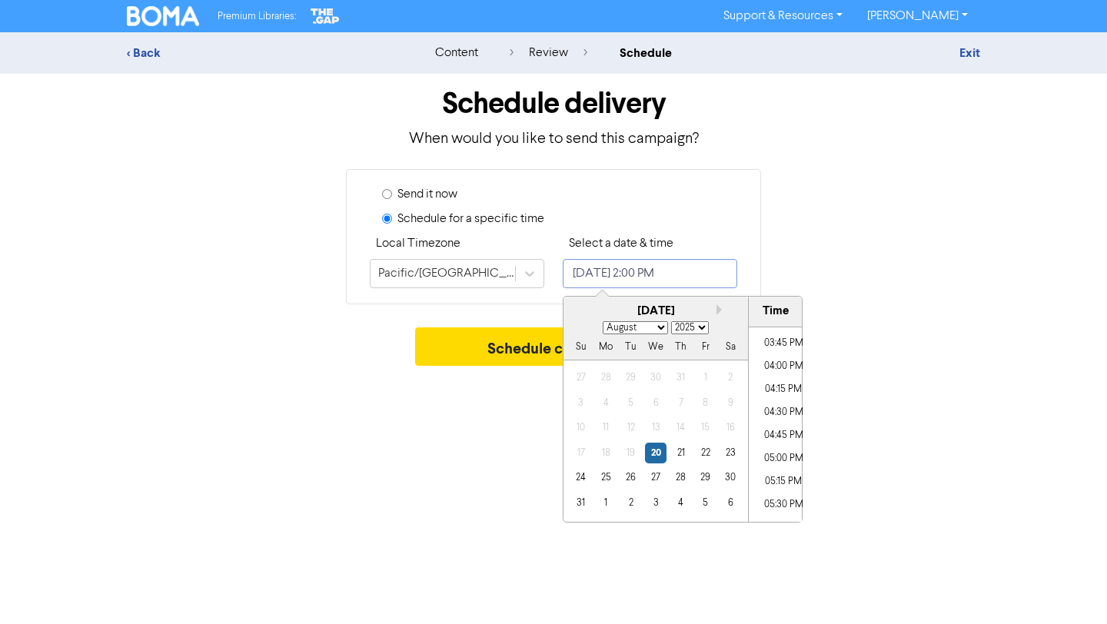
click at [784, 459] on li "05:00 PM" at bounding box center [783, 459] width 69 height 23
type input "[DATE] 5:00 PM"
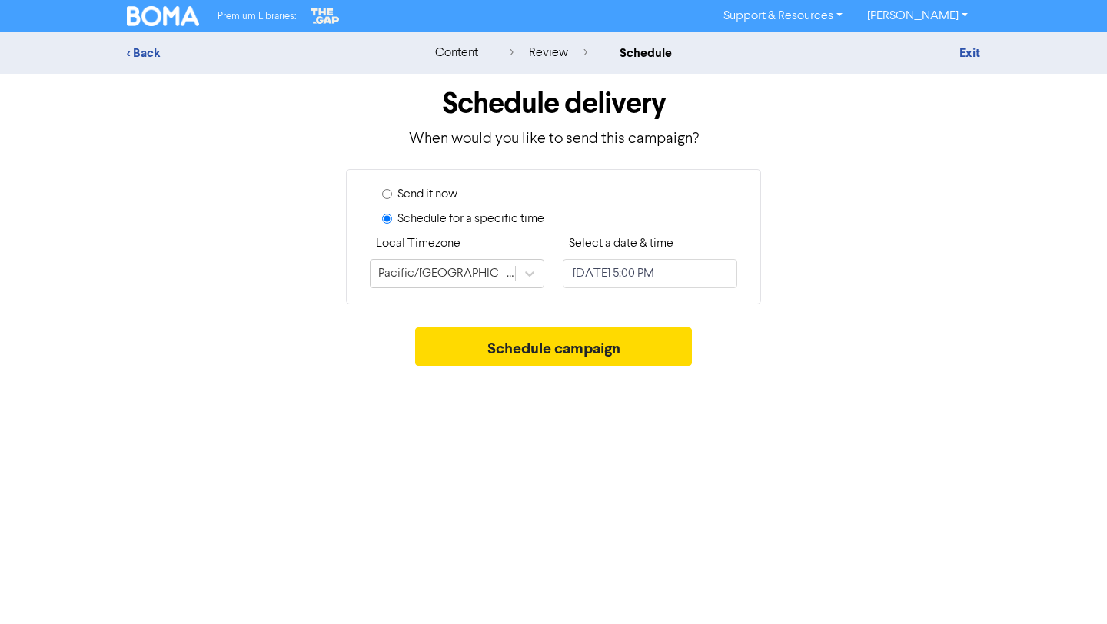
click at [911, 401] on div "Premium Libraries: Support & Resources Video Tutorials FAQ & Guides Marketing E…" at bounding box center [553, 312] width 1107 height 624
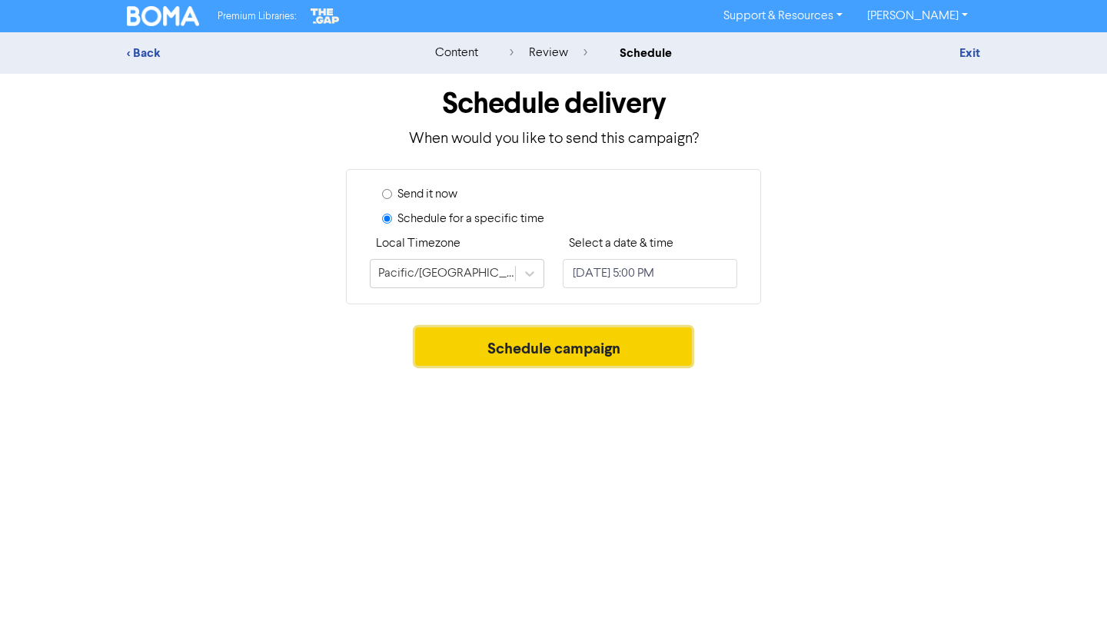
click at [644, 351] on button "Schedule campaign" at bounding box center [554, 347] width 278 height 38
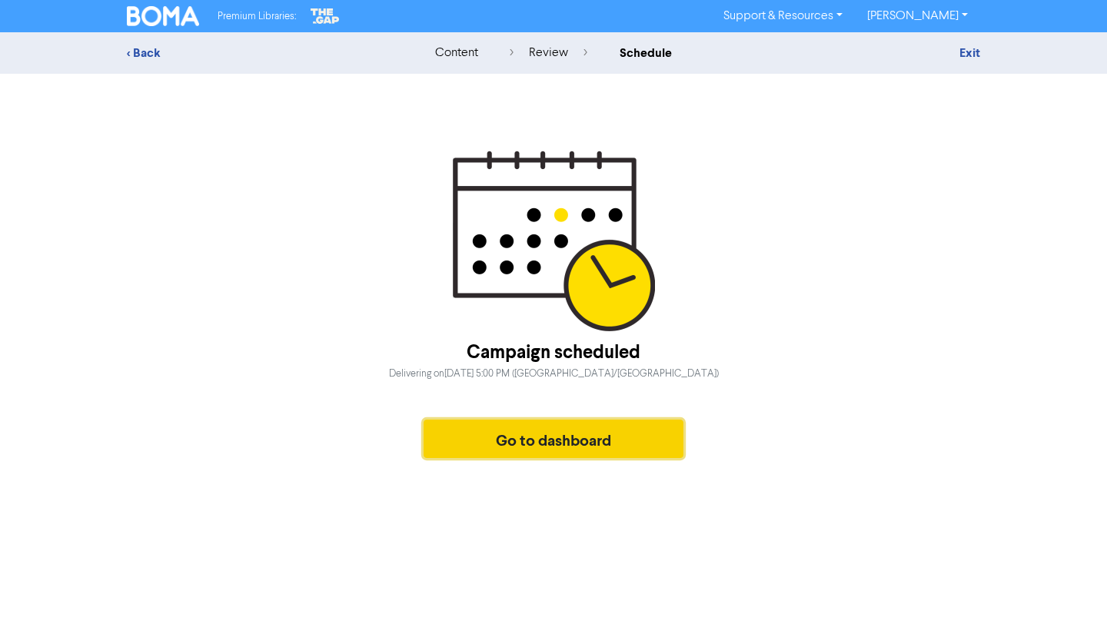
click at [611, 449] on button "Go to dashboard" at bounding box center [554, 439] width 260 height 38
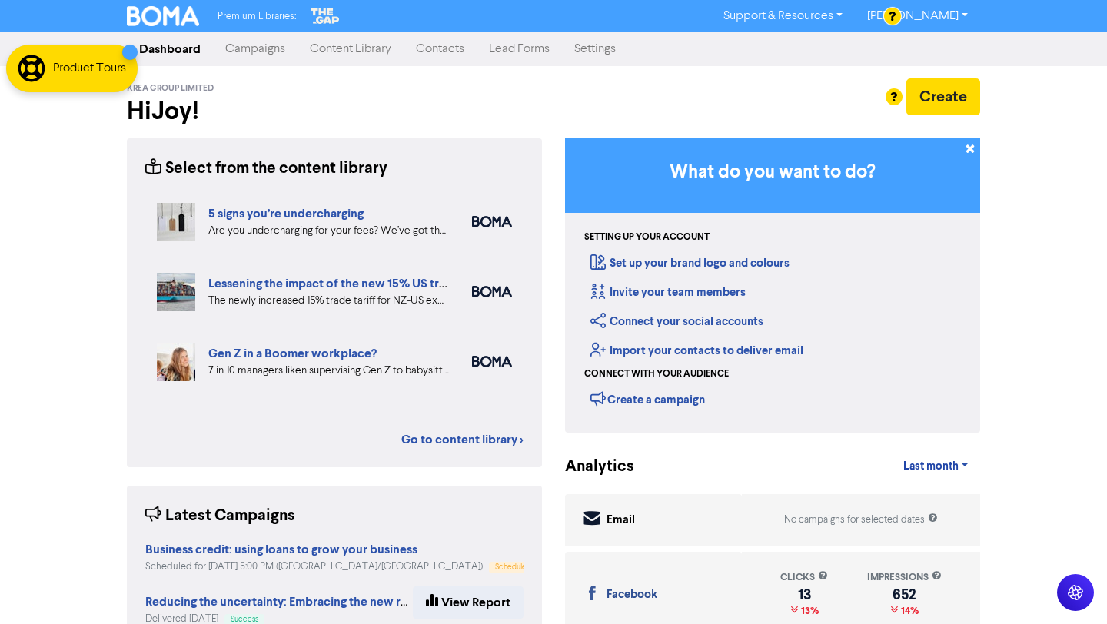
click at [268, 47] on link "Campaigns" at bounding box center [255, 49] width 85 height 31
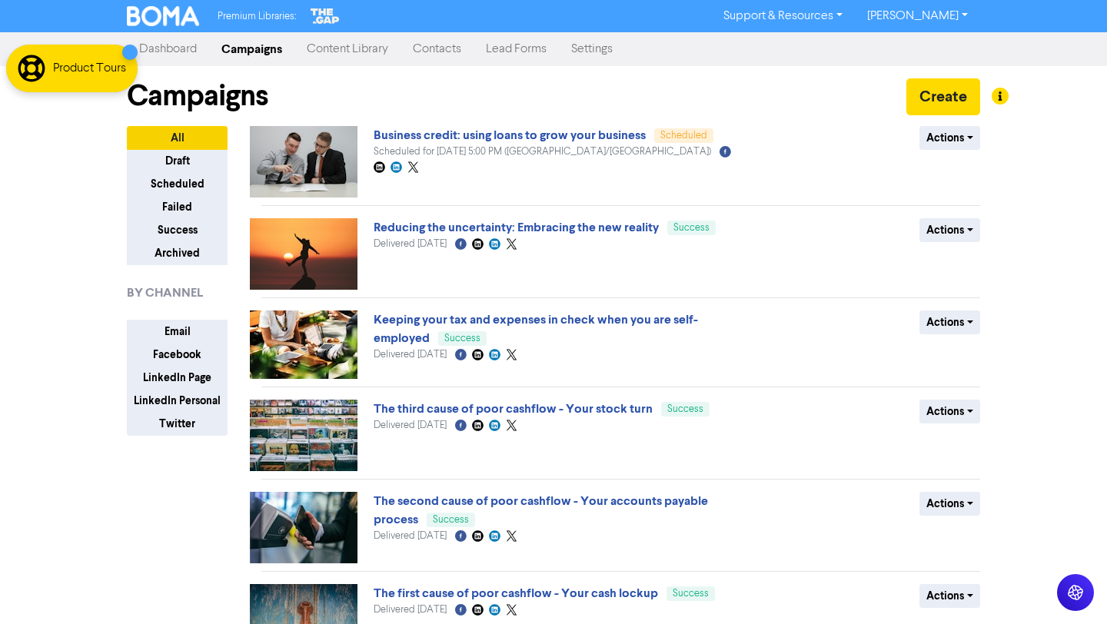
click at [361, 46] on link "Content Library" at bounding box center [348, 49] width 106 height 31
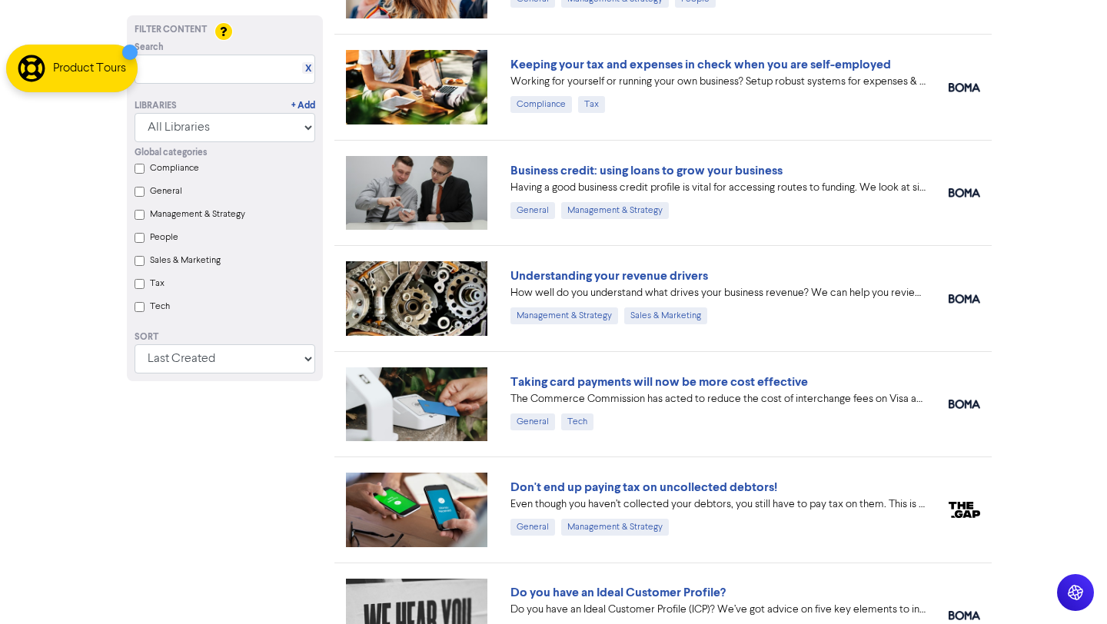
scroll to position [393, 0]
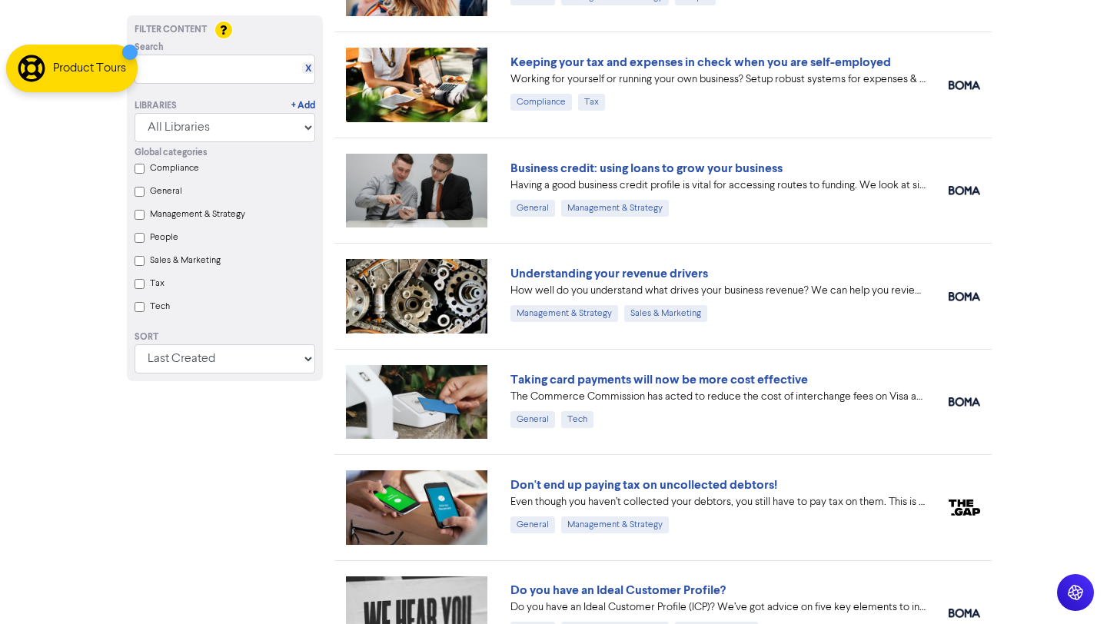
click at [156, 287] on label "Tax" at bounding box center [157, 284] width 15 height 14
click at [145, 287] on input "Tax" at bounding box center [140, 284] width 10 height 10
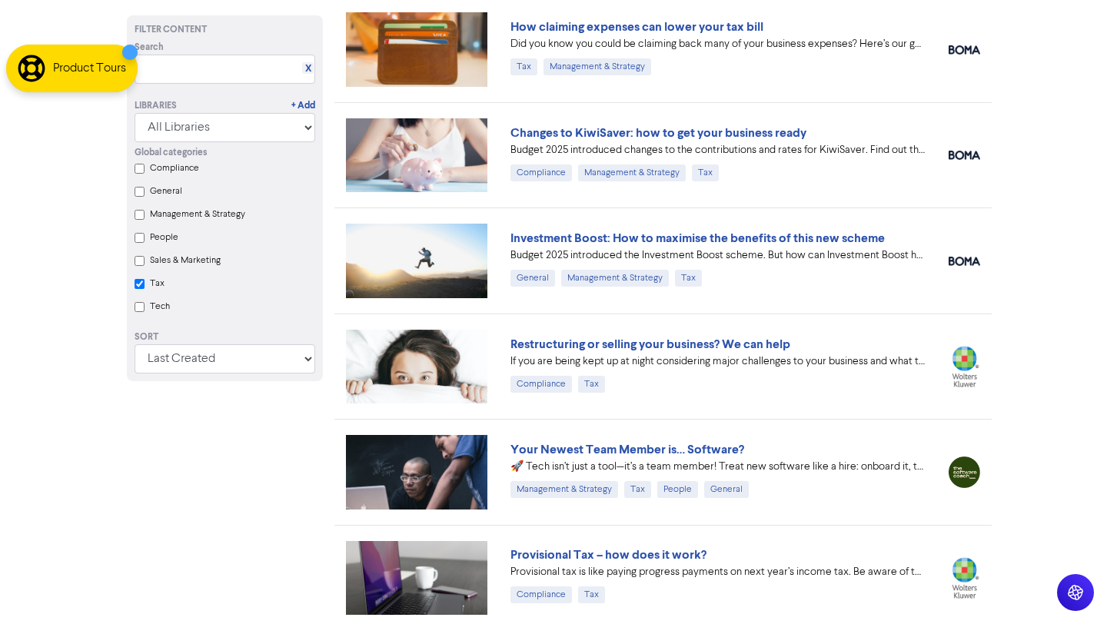
scroll to position [443, 0]
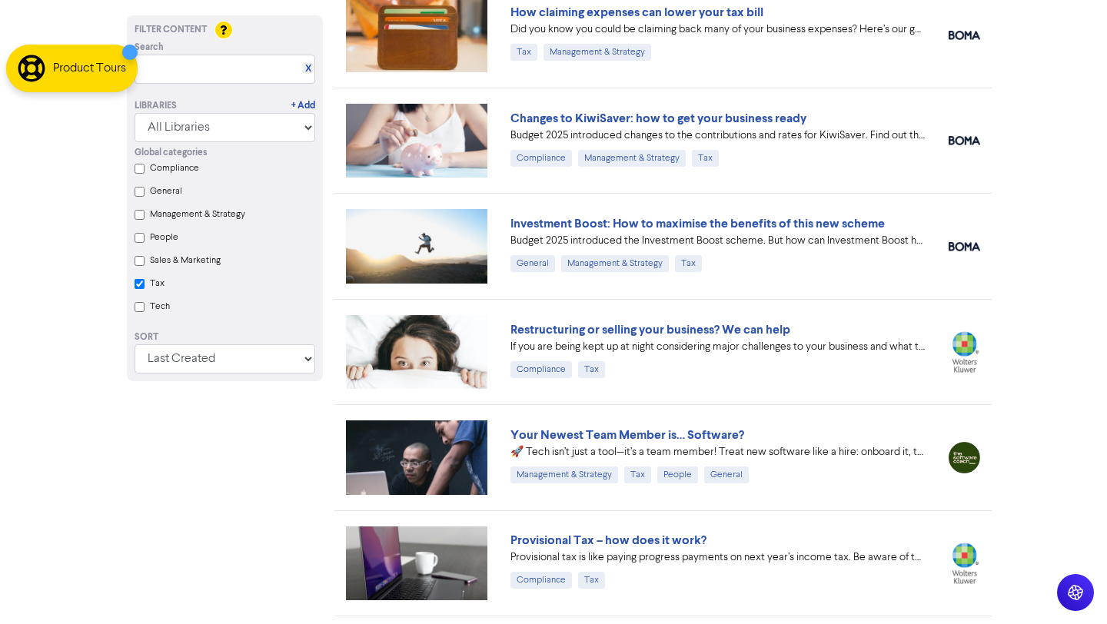
click at [138, 280] on input "Tax" at bounding box center [140, 284] width 10 height 10
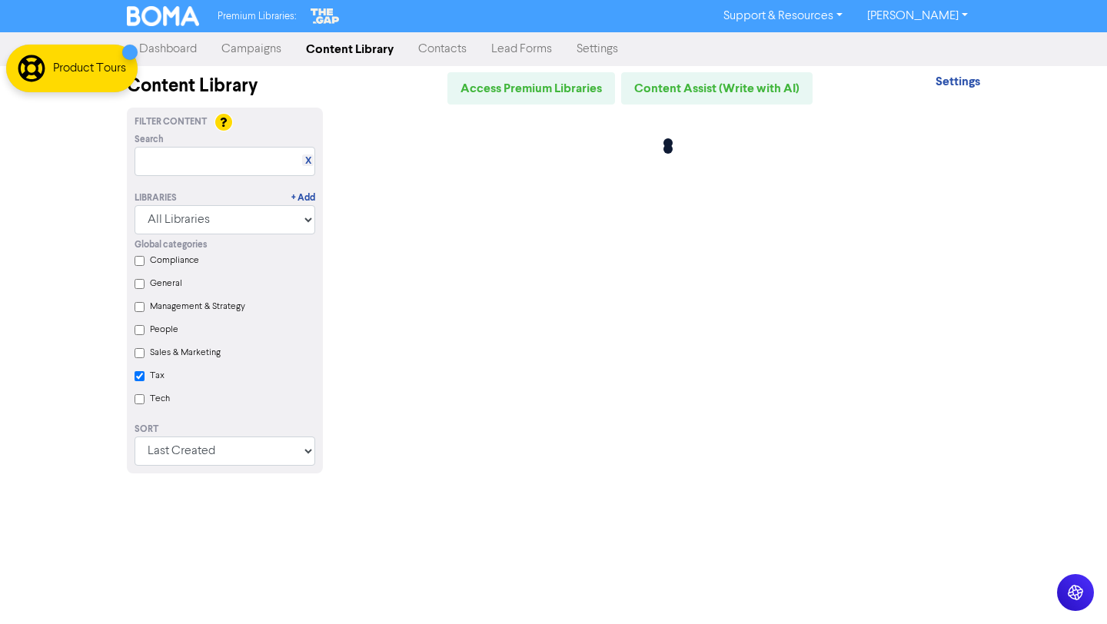
scroll to position [0, 0]
checkbox input "false"
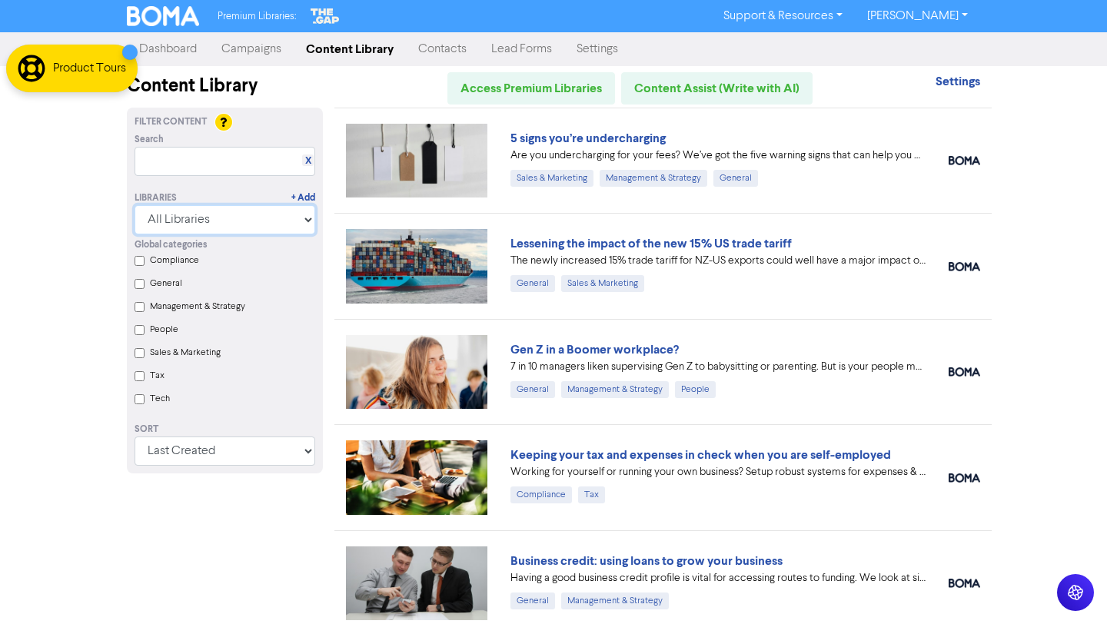
click at [305, 221] on select "All Libraries BOMA Other Partners The Gap Xero" at bounding box center [225, 219] width 181 height 29
click at [135, 205] on select "All Libraries BOMA Other Partners The Gap Xero" at bounding box center [225, 219] width 181 height 29
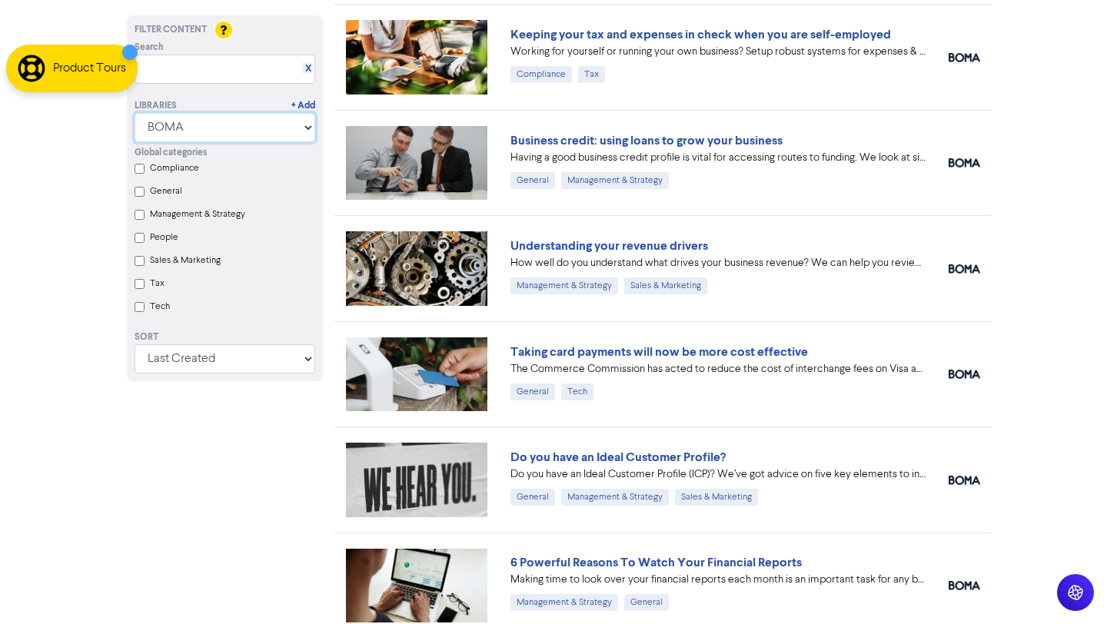
scroll to position [432, 0]
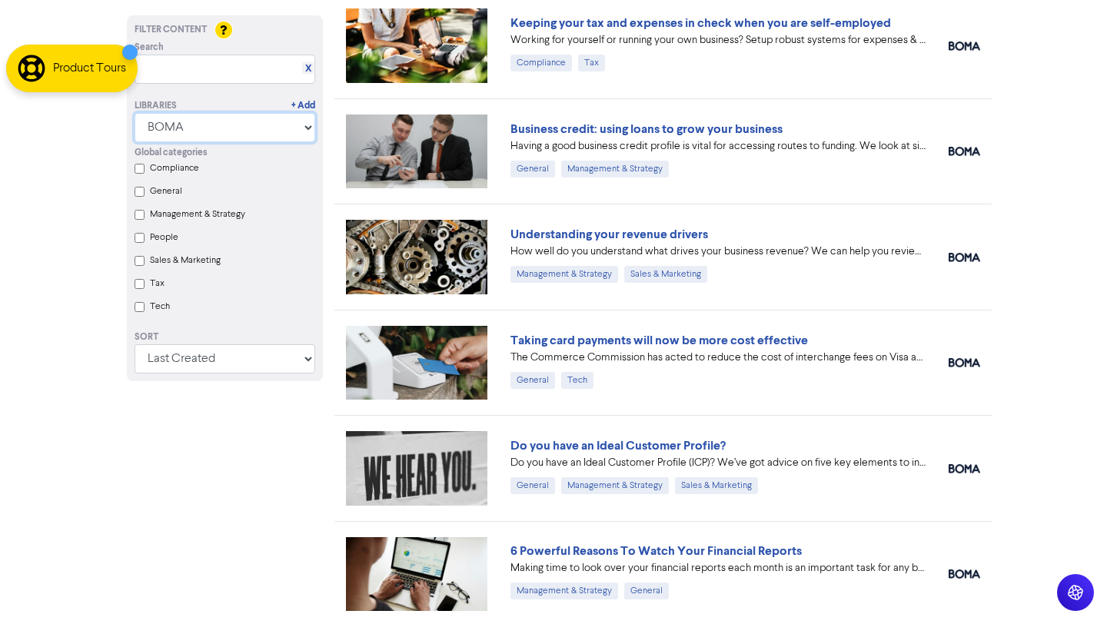
click at [296, 113] on select "All Libraries BOMA Other Partners The Gap Xero" at bounding box center [225, 127] width 181 height 29
select select "The Gap"
click at [135, 142] on select "All Libraries BOMA Other Partners The Gap Xero" at bounding box center [225, 127] width 181 height 29
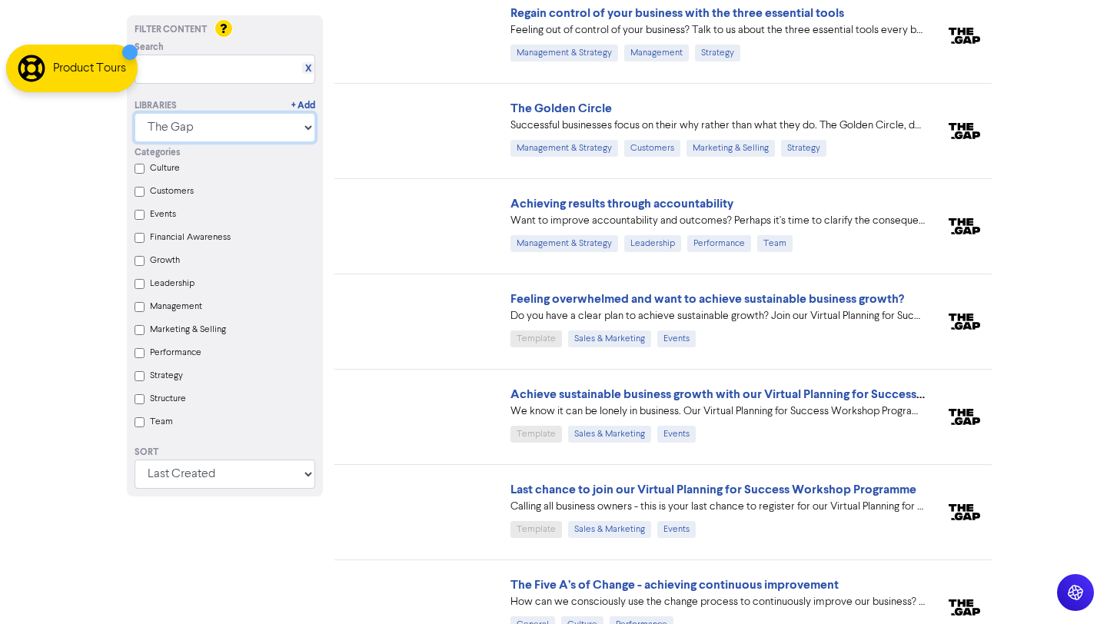
scroll to position [11275, 0]
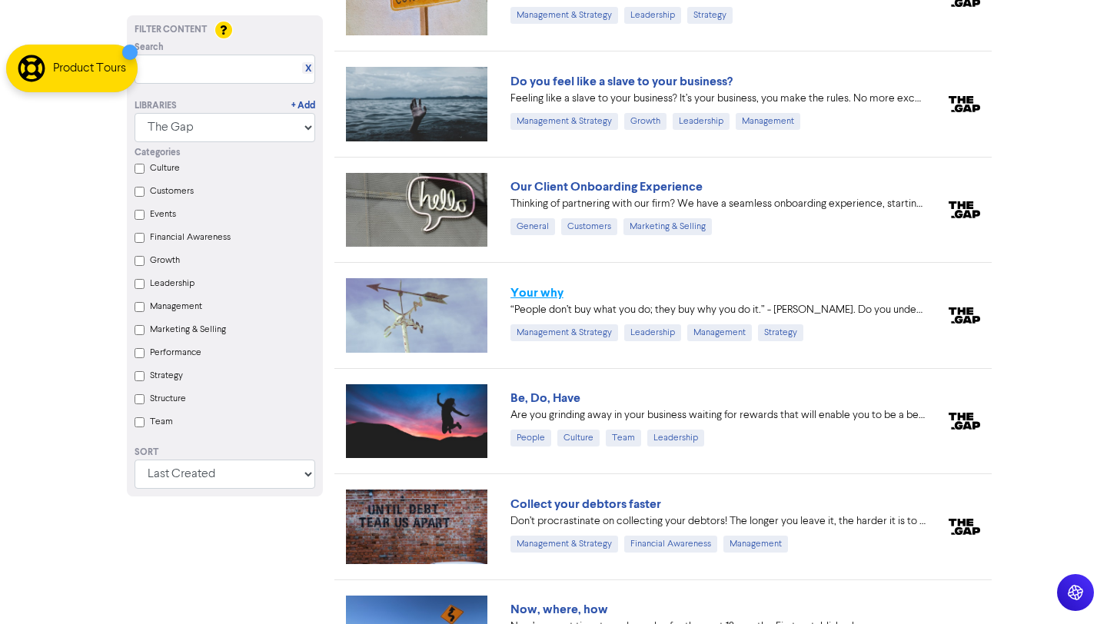
click at [554, 285] on link "Your why" at bounding box center [537, 292] width 53 height 15
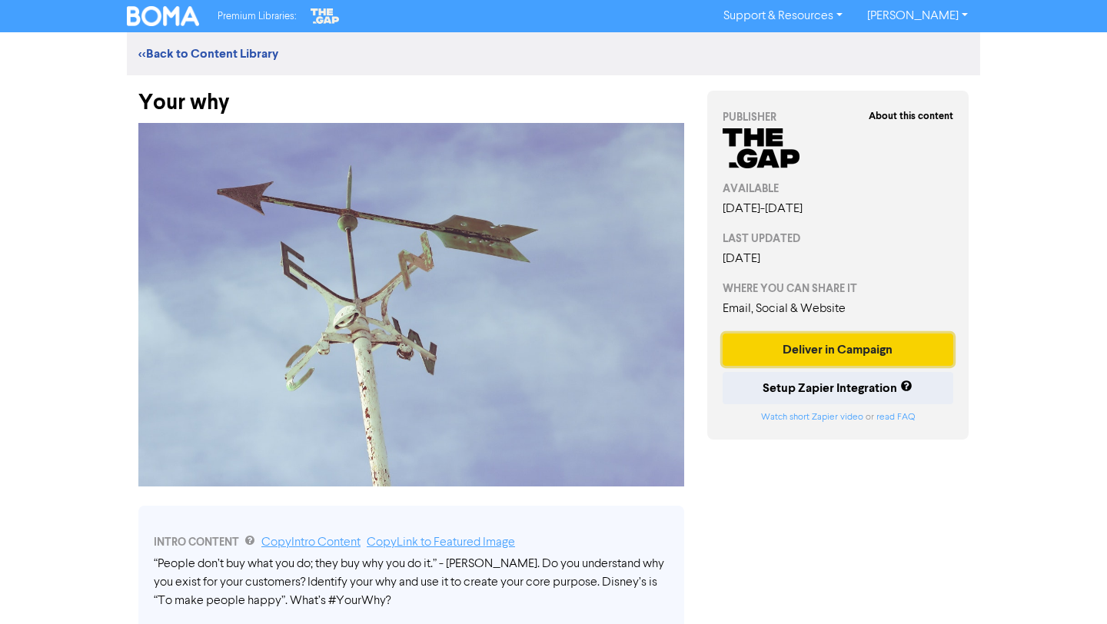
click at [823, 349] on button "Deliver in Campaign" at bounding box center [838, 350] width 231 height 32
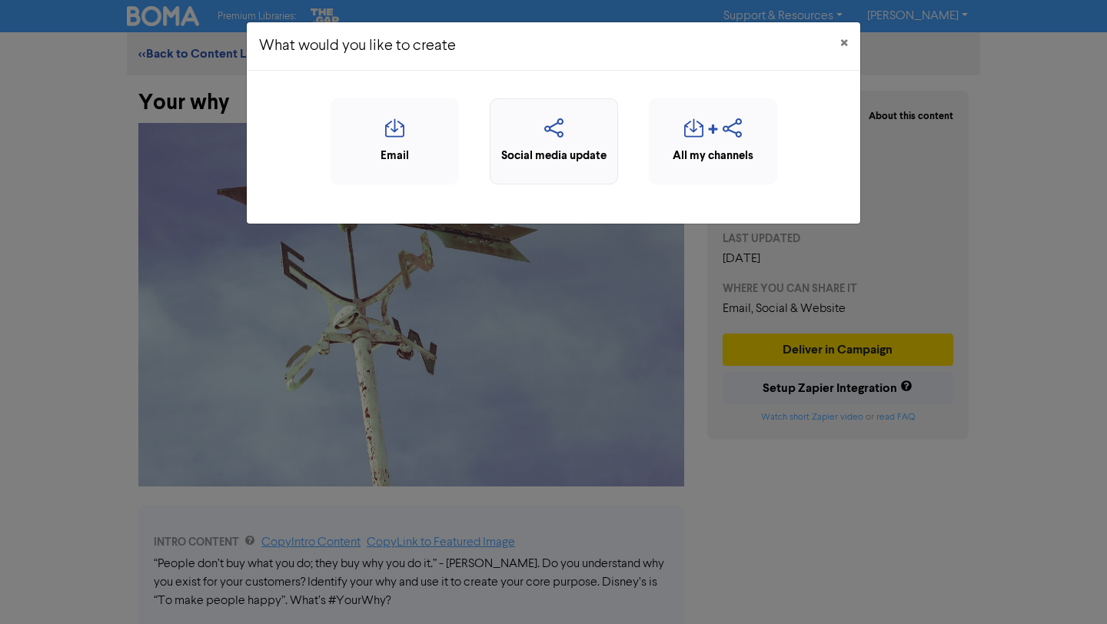
click at [581, 151] on div "Social media update" at bounding box center [554, 157] width 112 height 18
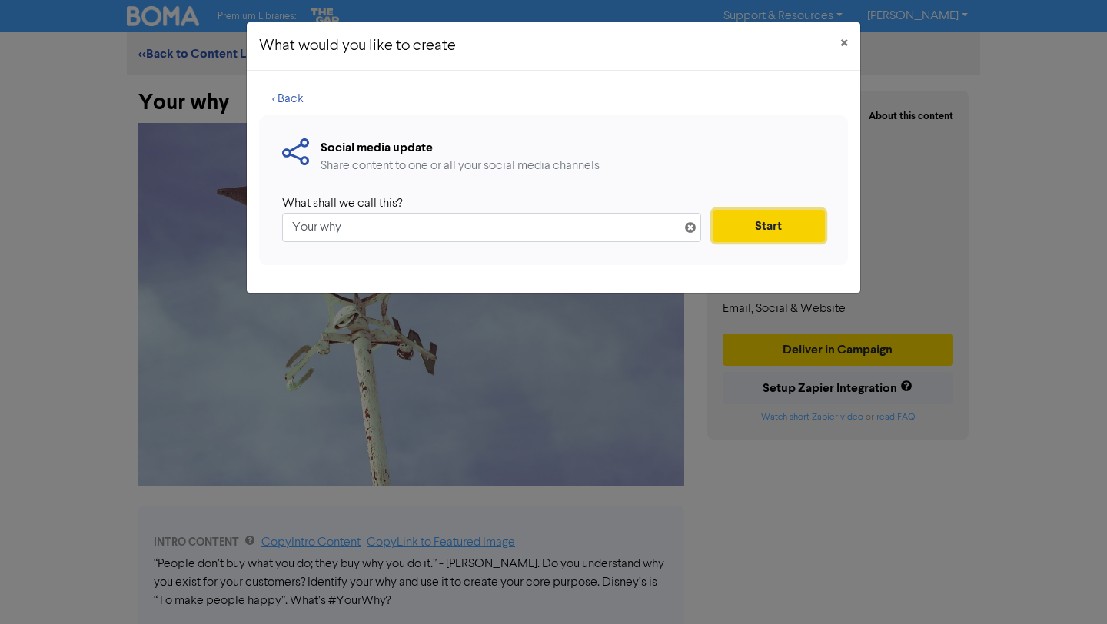
click at [767, 224] on button "Start" at bounding box center [769, 226] width 112 height 32
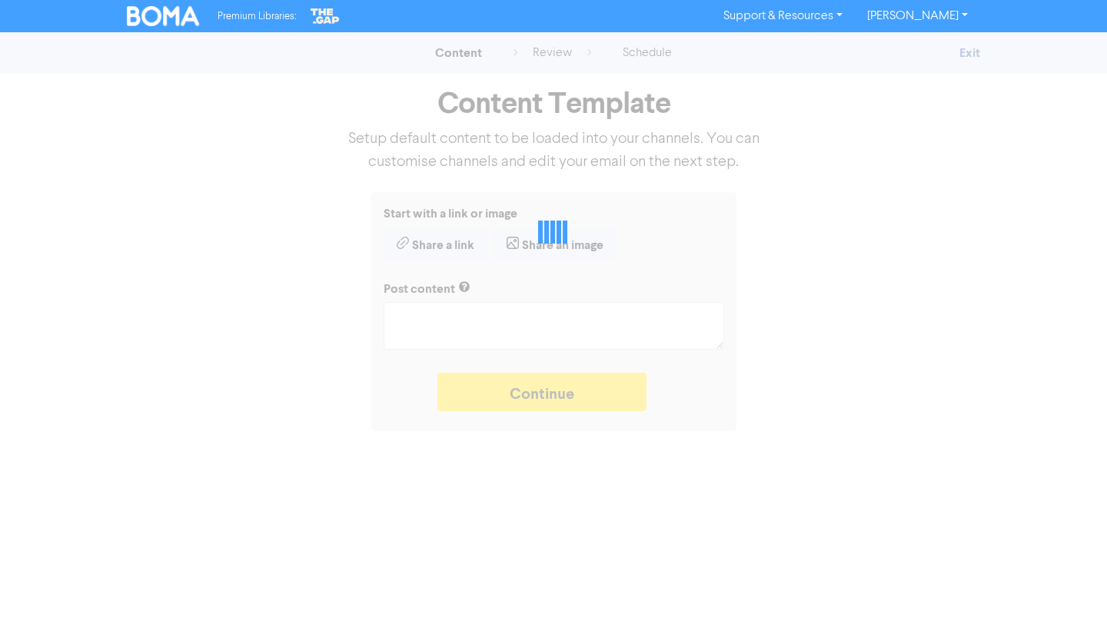
type textarea "x"
type textarea "“People don’t buy what you do; they buy why you do it.” - [PERSON_NAME]. Do you…"
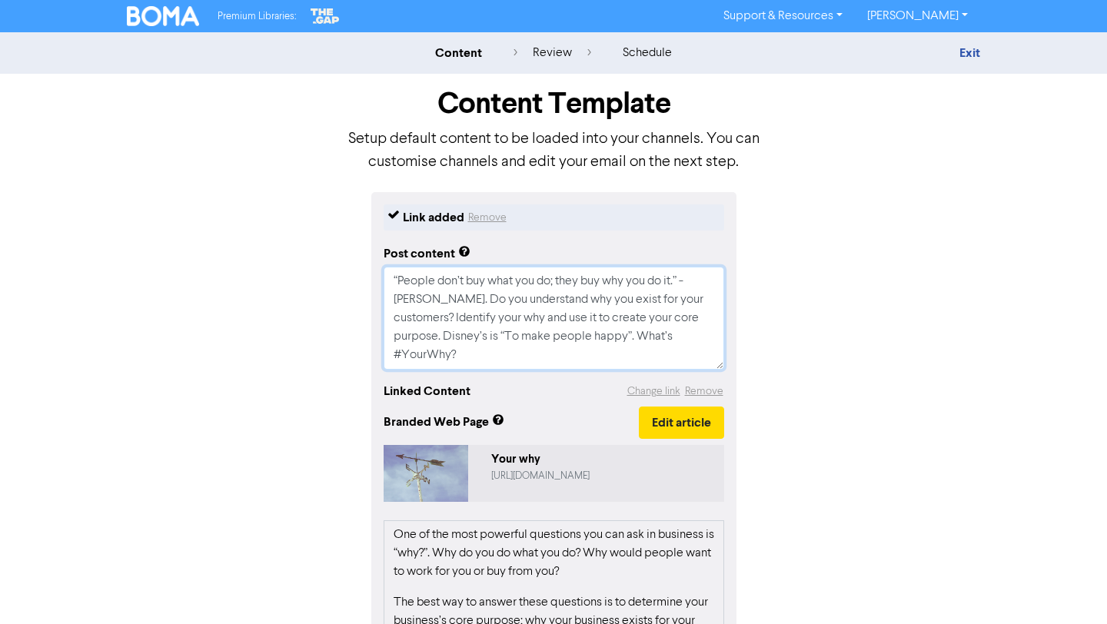
drag, startPoint x: 463, startPoint y: 355, endPoint x: 377, endPoint y: 354, distance: 86.1
click at [377, 354] on div "Link added Remove Post content “People don’t buy what you do; they buy why you …" at bounding box center [553, 551] width 365 height 718
type textarea "x"
type textarea "“People don’t buy what you do; they buy why you do it.” - [PERSON_NAME]. Do you…"
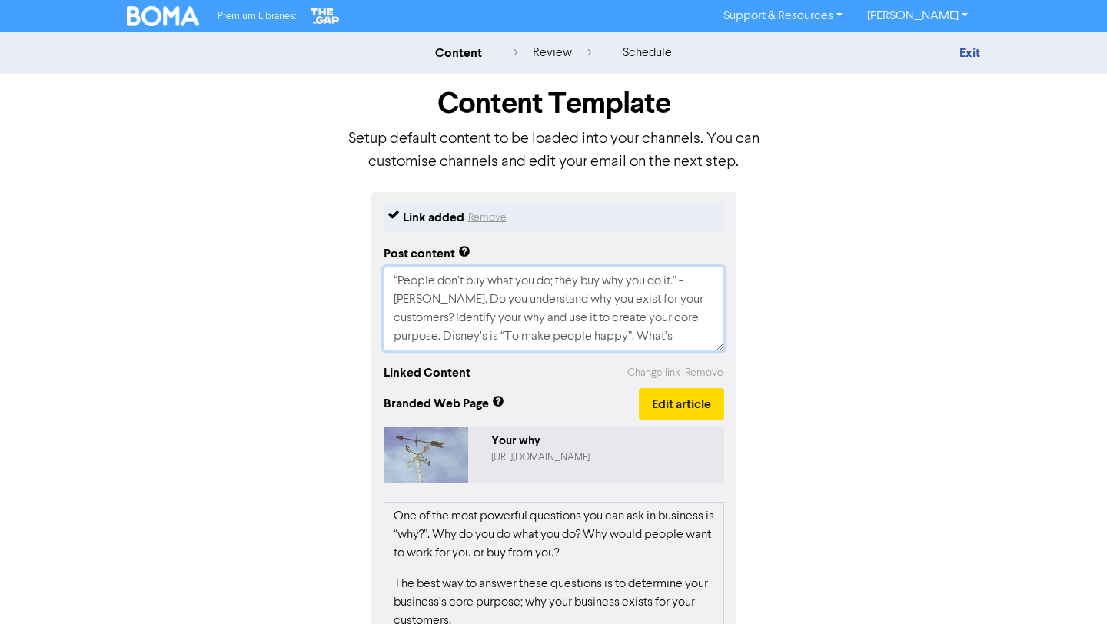
type textarea "x"
type textarea "“People don’t buy what you do; they buy why you do it.” - [PERSON_NAME]. Do you…"
type textarea "x"
type textarea "“People don’t buy what you do; they buy why you do it.” - [PERSON_NAME]. Do you…"
type textarea "x"
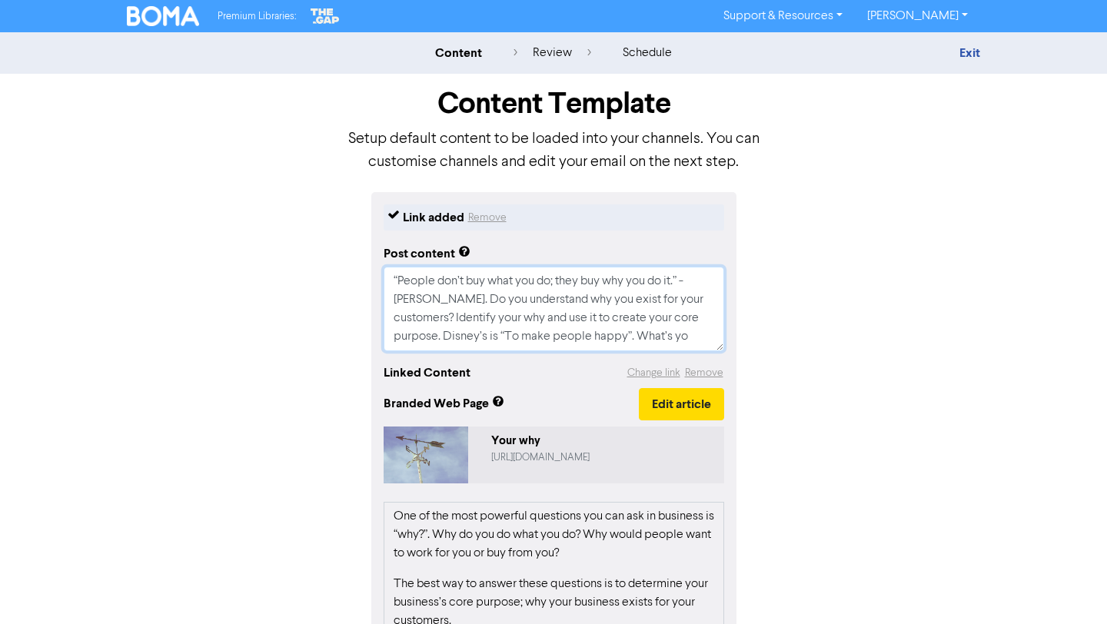
type textarea "“People don’t buy what you do; they buy why you do it.” - [PERSON_NAME]. Do you…"
type textarea "x"
type textarea "“People don’t buy what you do; they buy why you do it.” - [PERSON_NAME]. Do you…"
type textarea "x"
type textarea "“People don’t buy what you do; they buy why you do it.” - [PERSON_NAME]. Do you…"
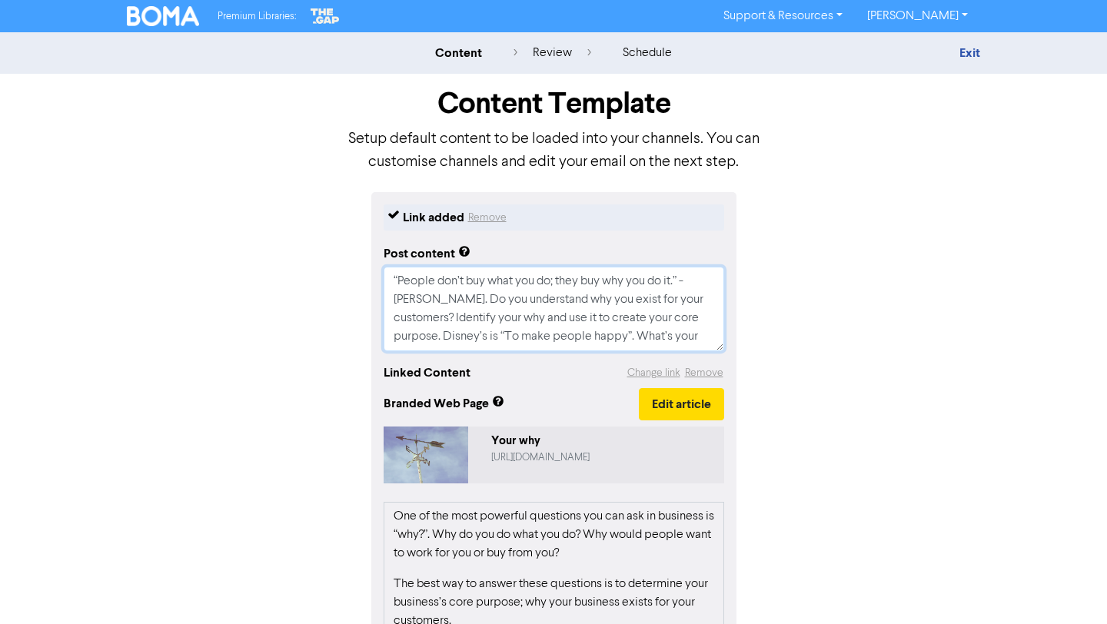
type textarea "x"
type textarea "“People don’t buy what you do; they buy why you do it.” - [PERSON_NAME]. Do you…"
type textarea "x"
type textarea "“People don’t buy what you do; they buy why you do it.” - [PERSON_NAME]. Do you…"
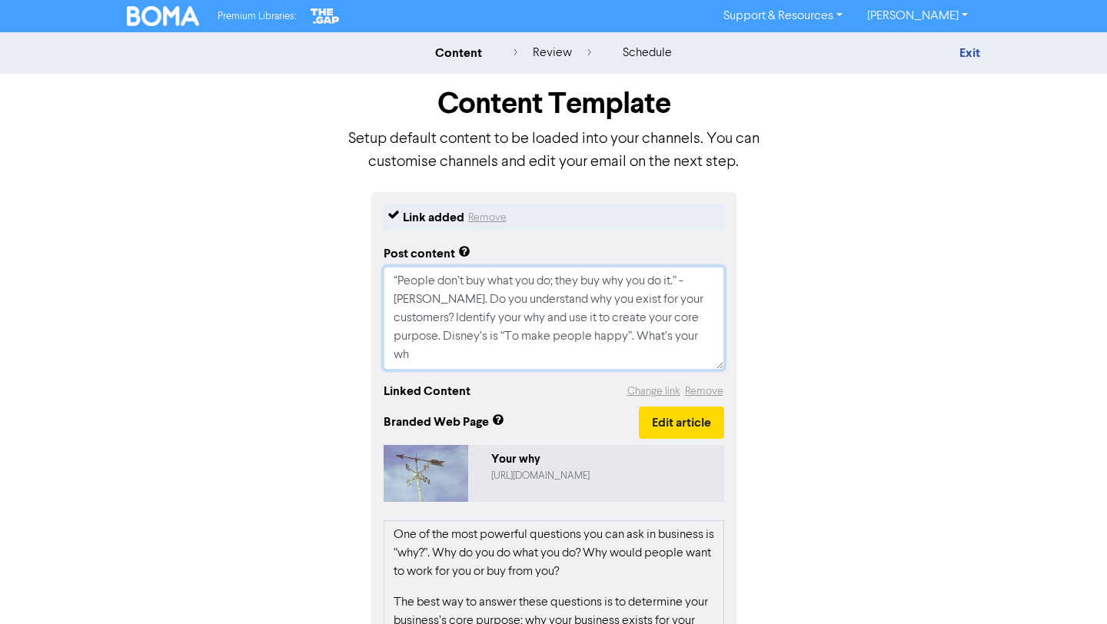
type textarea "x"
type textarea "“People don’t buy what you do; they buy why you do it.” - [PERSON_NAME]. Do you…"
type textarea "x"
type textarea "“People don’t buy what you do; they buy why you do it.” - [PERSON_NAME]. Do you…"
type textarea "x"
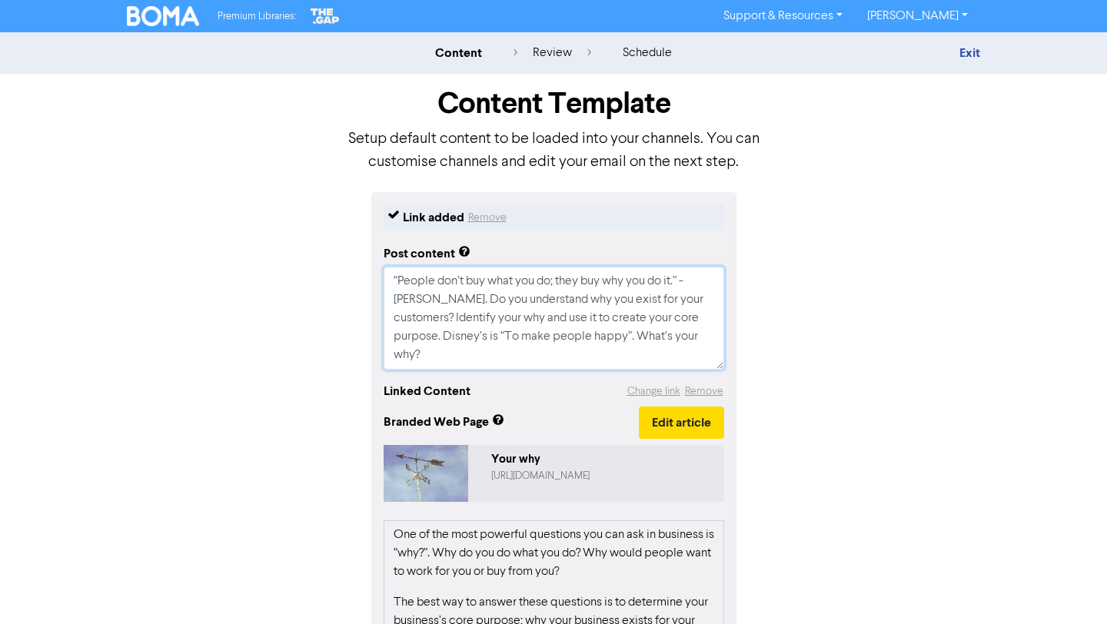
type textarea "“People don’t buy what you do; they buy why you do it.” - [PERSON_NAME]. Do you…"
type textarea "x"
type textarea "“People don’t buy what you do; they buy why you do it.” - [PERSON_NAME]. Do you…"
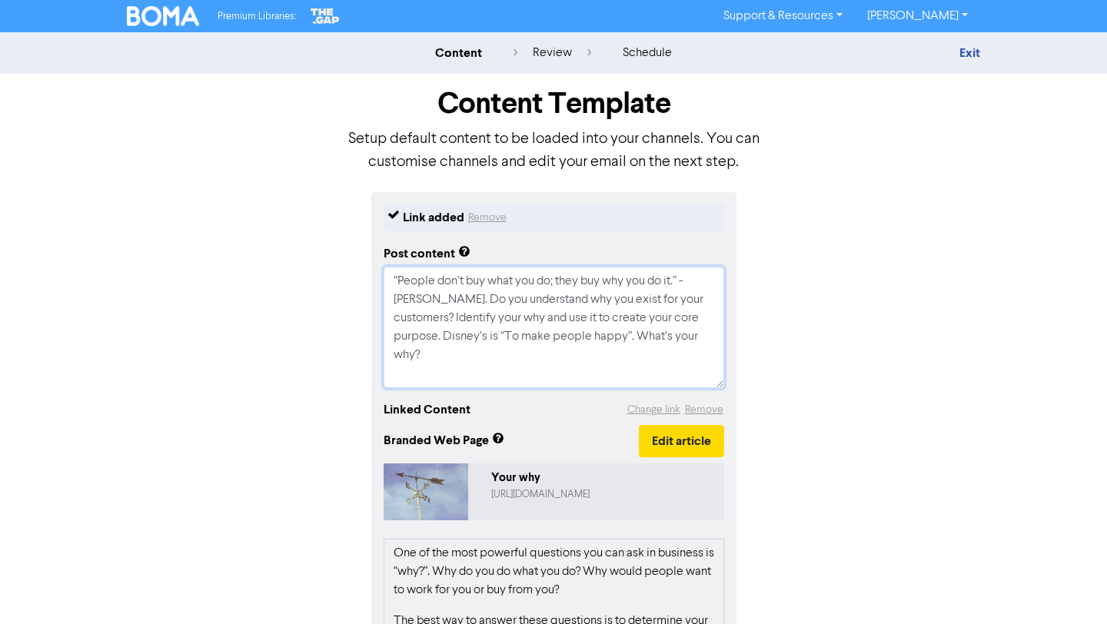
type textarea "x"
type textarea "“People don’t buy what you do; they buy why you do it.” - [PERSON_NAME]. Do you…"
paste textarea "Having a good business credit profile is vital for accessing routes to funding.…"
type textarea "x"
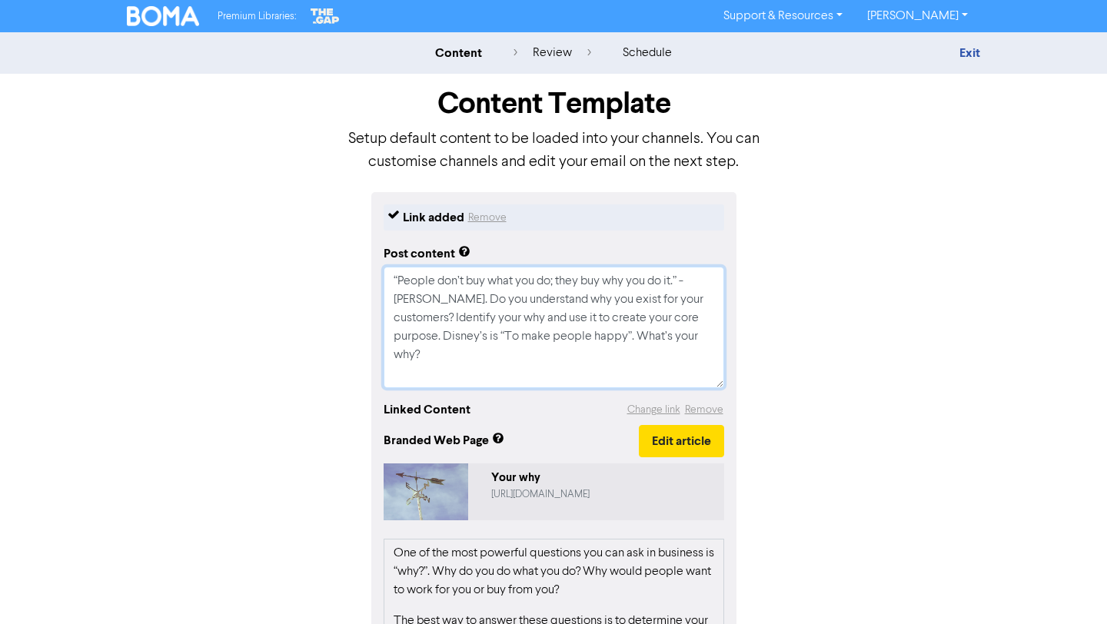
type textarea "“Loremi dol’s ame cons adi el; sedd eiu tem inc ut la.” - Etdol Magna. Al eni a…"
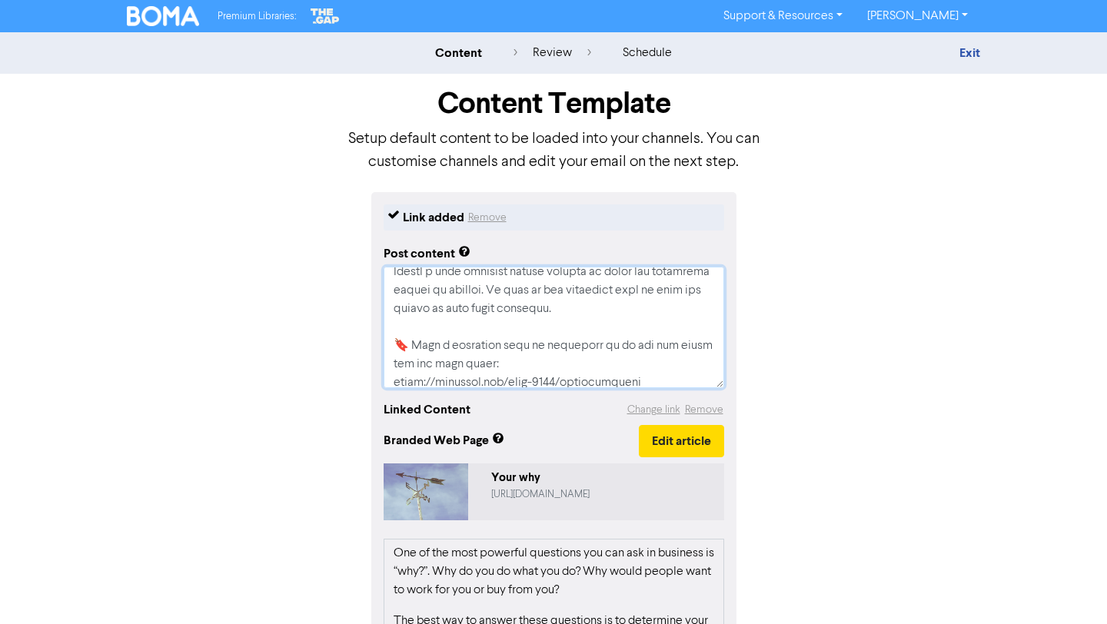
scroll to position [107, 0]
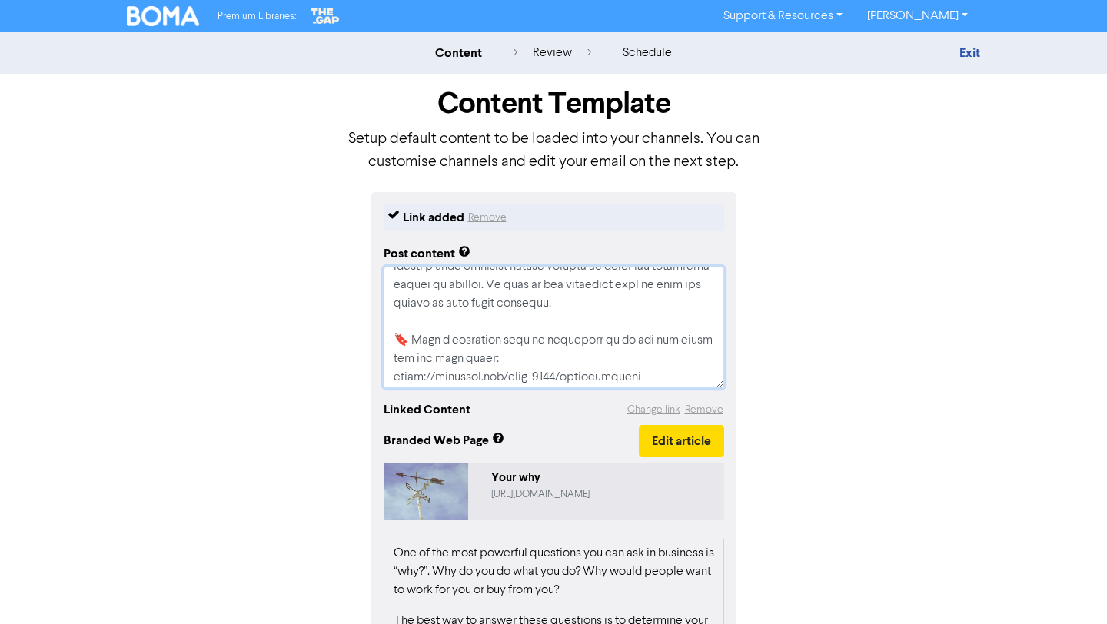
drag, startPoint x: 555, startPoint y: 321, endPoint x: 385, endPoint y: 285, distance: 173.8
click at [387, 283] on textarea at bounding box center [554, 328] width 341 height 122
type textarea "x"
type textarea "“People don’t buy what you do; they buy why you do it.” - [PERSON_NAME]. Do you…"
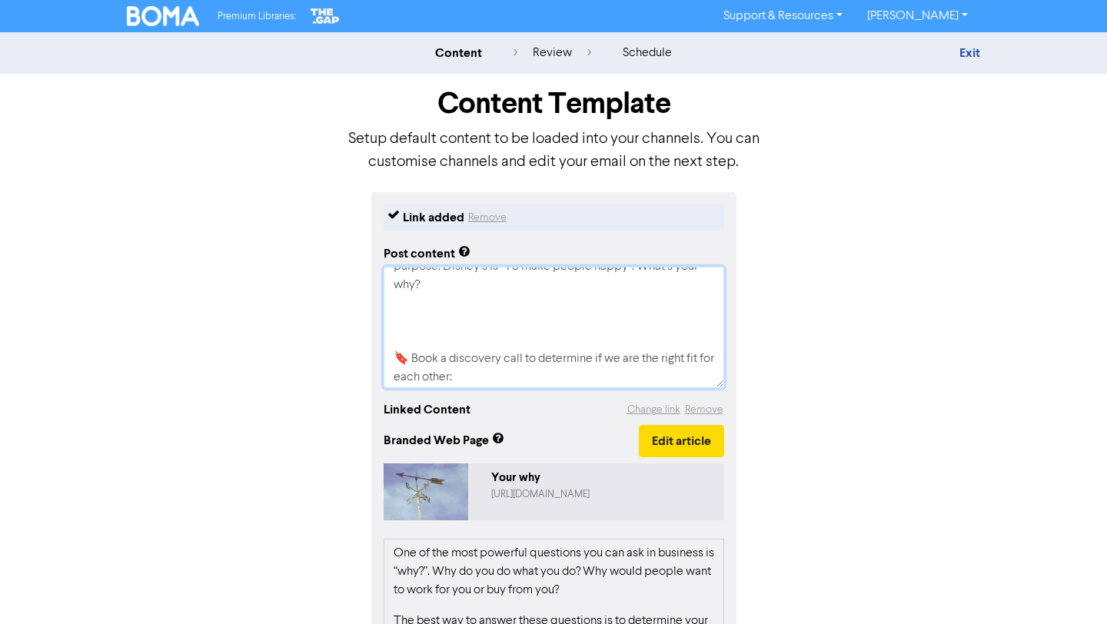
type textarea "x"
type textarea "“People don’t buy what you do; they buy why you do it.” - [PERSON_NAME]. Do you…"
type textarea "x"
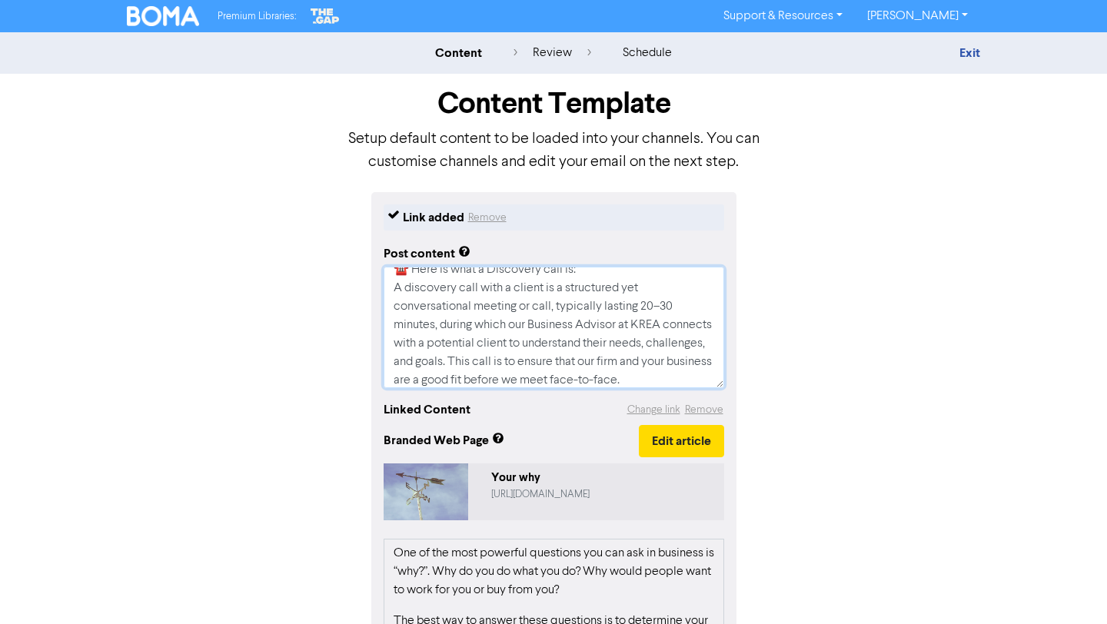
scroll to position [314, 0]
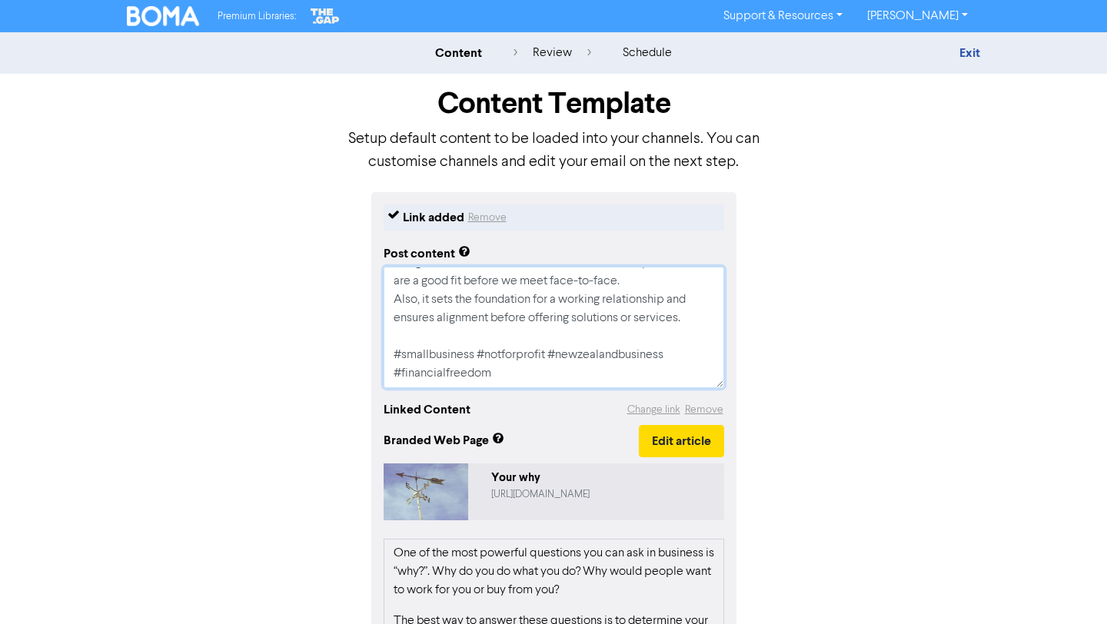
drag, startPoint x: 391, startPoint y: 278, endPoint x: 564, endPoint y: 446, distance: 241.5
click at [564, 446] on div "Link added Remove Post content “People don’t buy what you do; they buy why you …" at bounding box center [553, 560] width 365 height 736
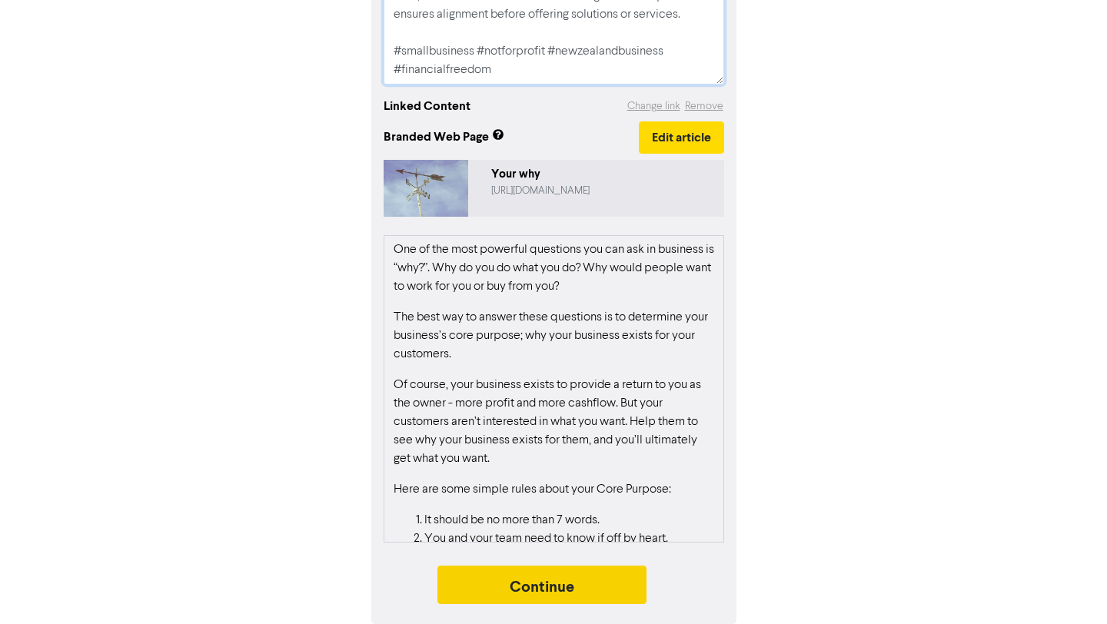
type textarea "“People don’t buy what you do; they buy why you do it.” - [PERSON_NAME]. Do you…"
click at [587, 591] on button "Continue" at bounding box center [542, 585] width 209 height 38
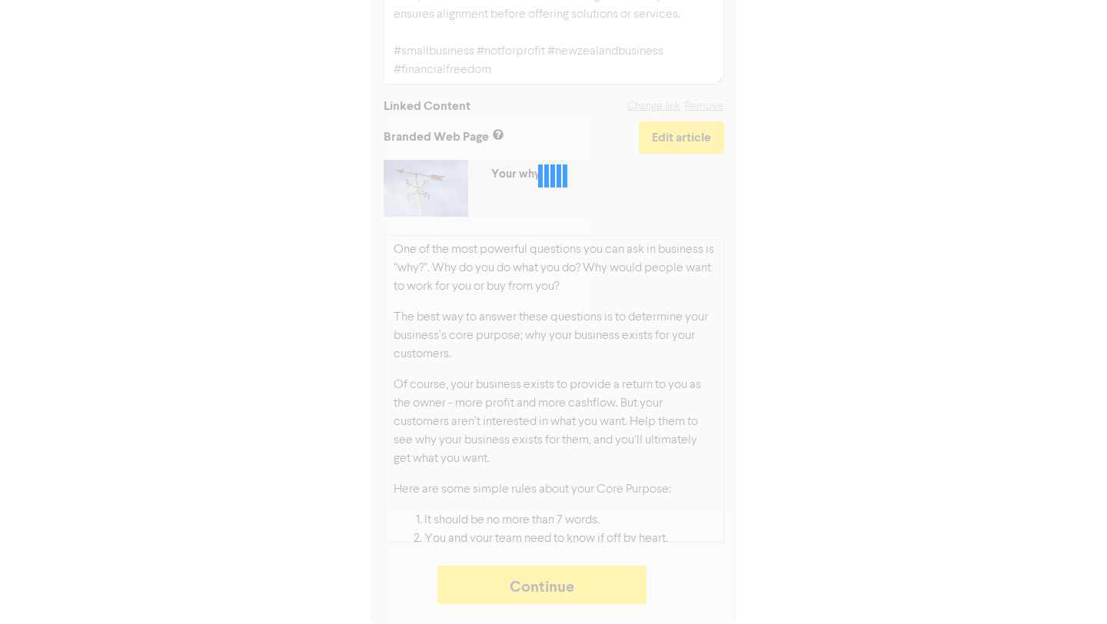
type textarea "x"
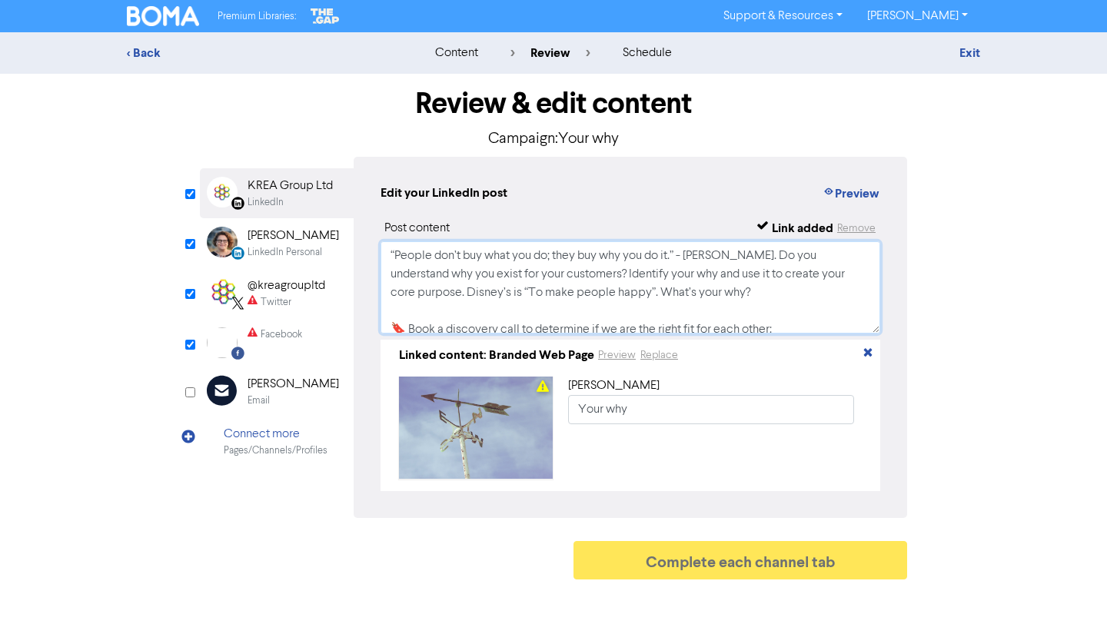
click at [508, 308] on textarea "“People don’t buy what you do; they buy why you do it.” - [PERSON_NAME]. Do you…" at bounding box center [631, 287] width 500 height 92
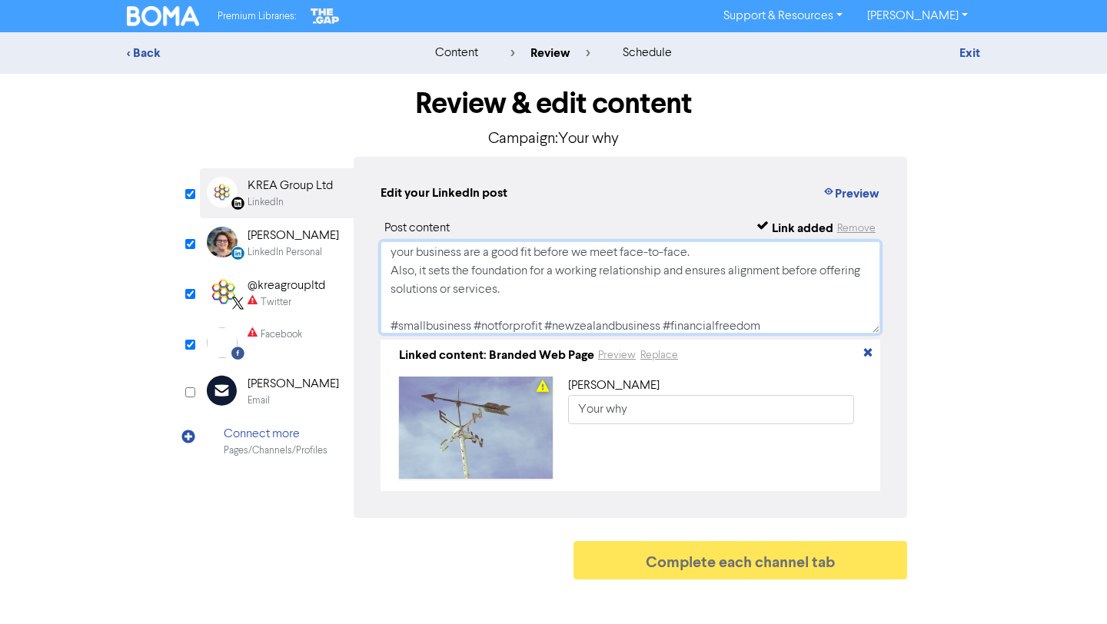
scroll to position [232, 0]
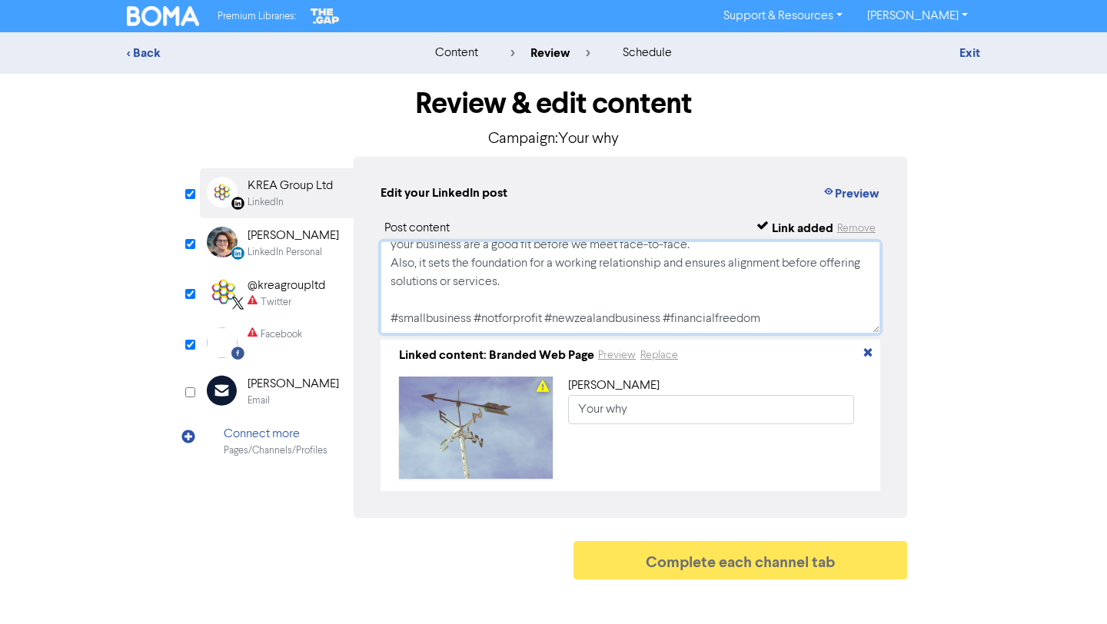
drag, startPoint x: 392, startPoint y: 258, endPoint x: 762, endPoint y: 298, distance: 372.1
click at [762, 298] on textarea "“People don’t buy what you do; they buy why you do it.” - [PERSON_NAME]. Do you…" at bounding box center [631, 287] width 500 height 92
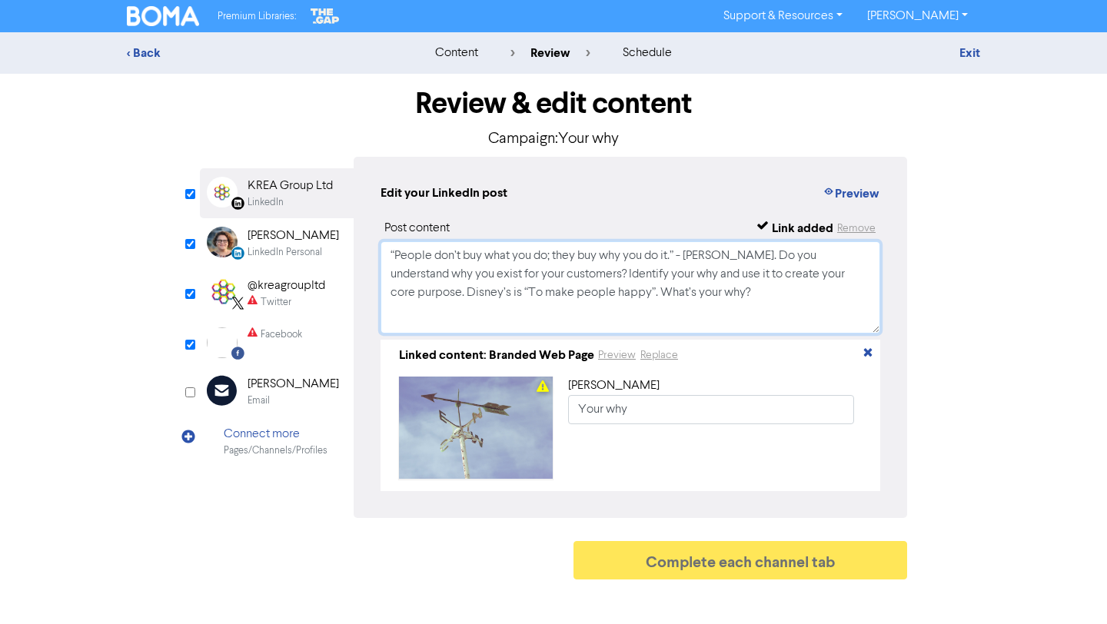
scroll to position [0, 0]
type textarea "“People don’t buy what you do; they buy why you do it.” - [PERSON_NAME]. Do you…"
click at [189, 292] on input "checkbox" at bounding box center [190, 294] width 10 height 10
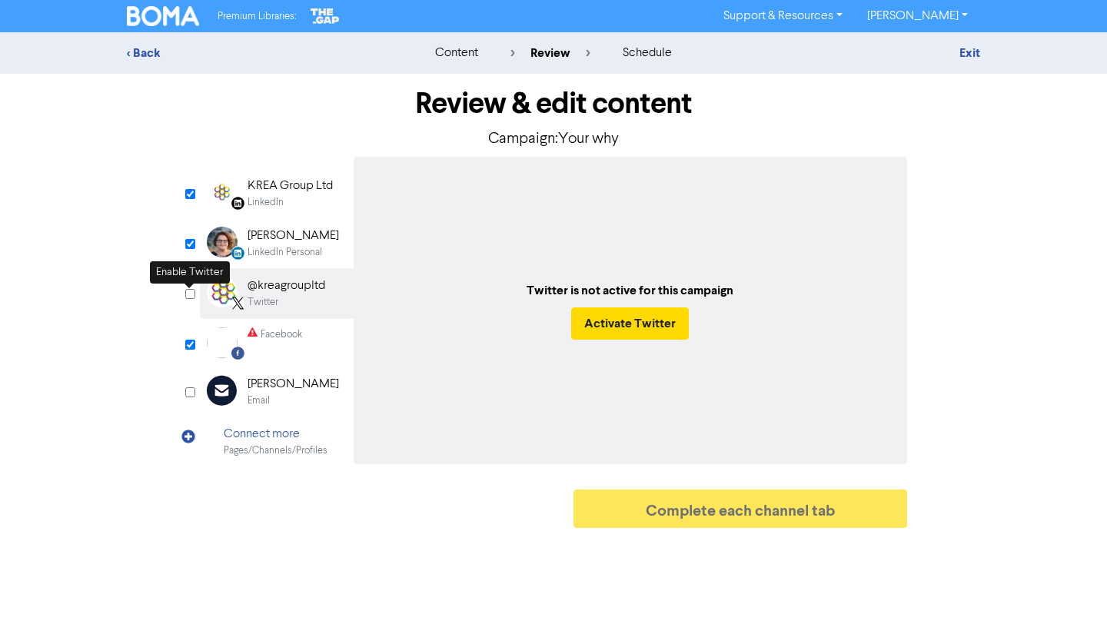
click at [189, 292] on input "checkbox" at bounding box center [190, 294] width 10 height 10
checkbox input "true"
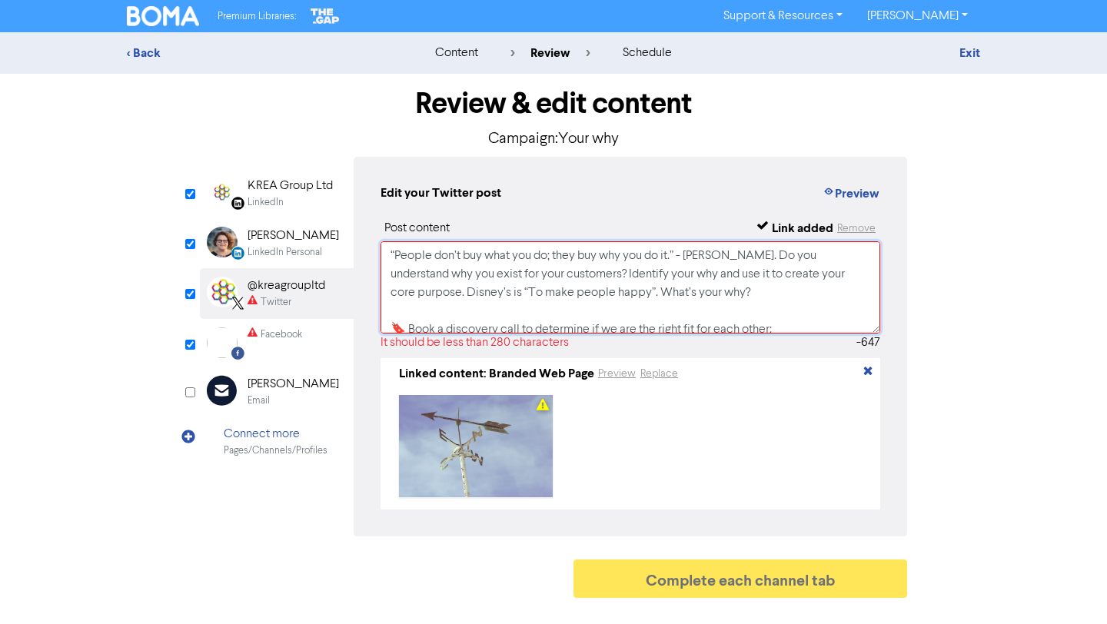
click at [460, 315] on textarea at bounding box center [631, 287] width 500 height 92
click at [191, 243] on input "checkbox" at bounding box center [190, 244] width 10 height 10
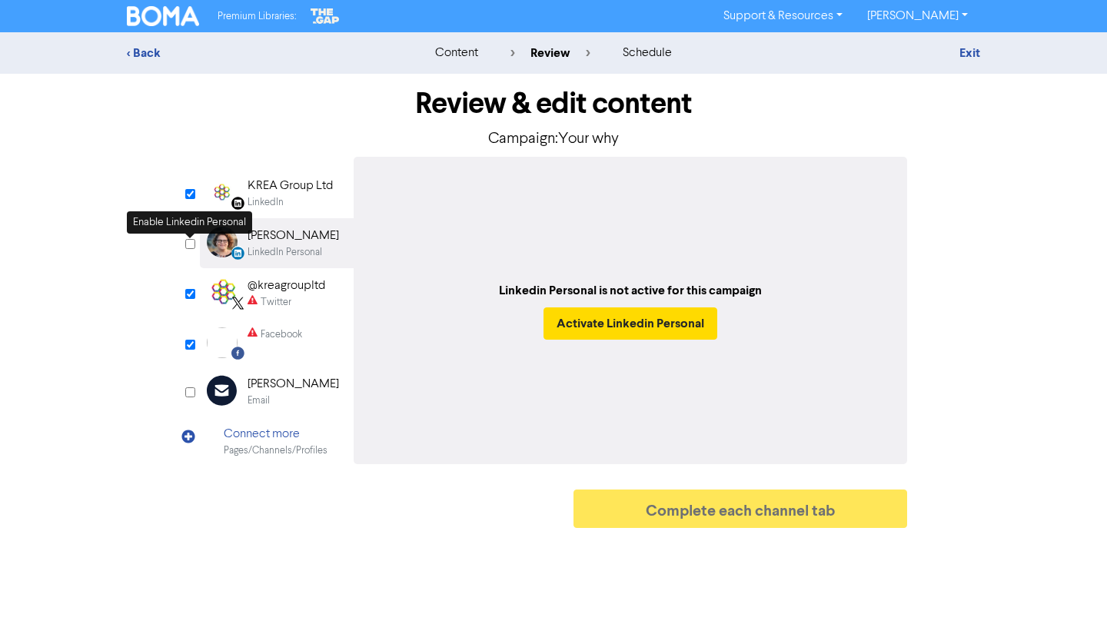
click at [191, 243] on input "checkbox" at bounding box center [190, 244] width 10 height 10
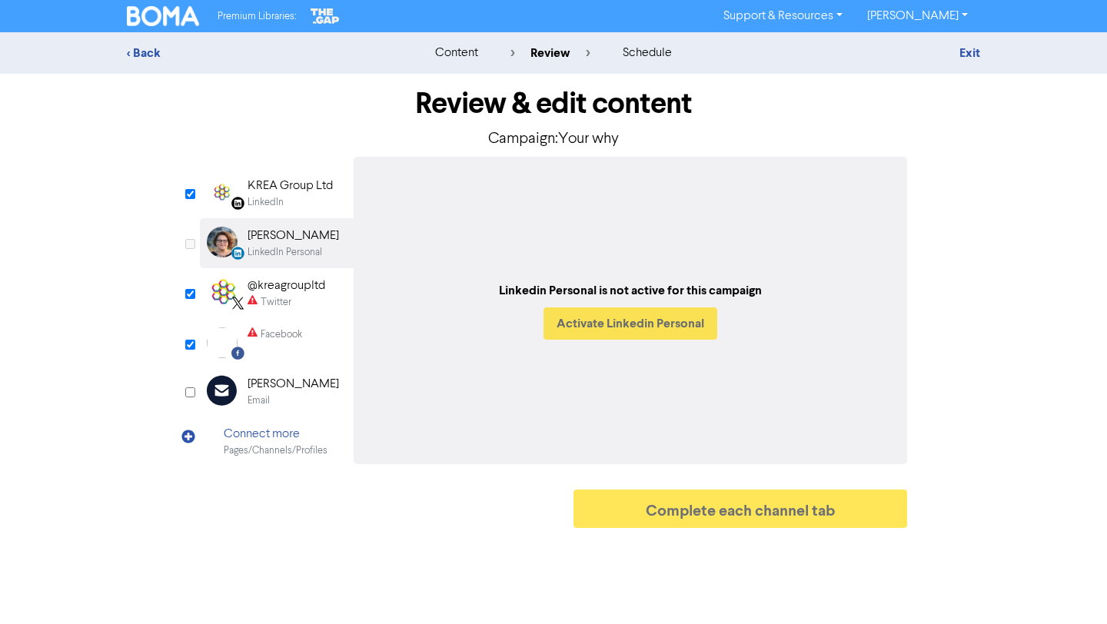
checkbox input "true"
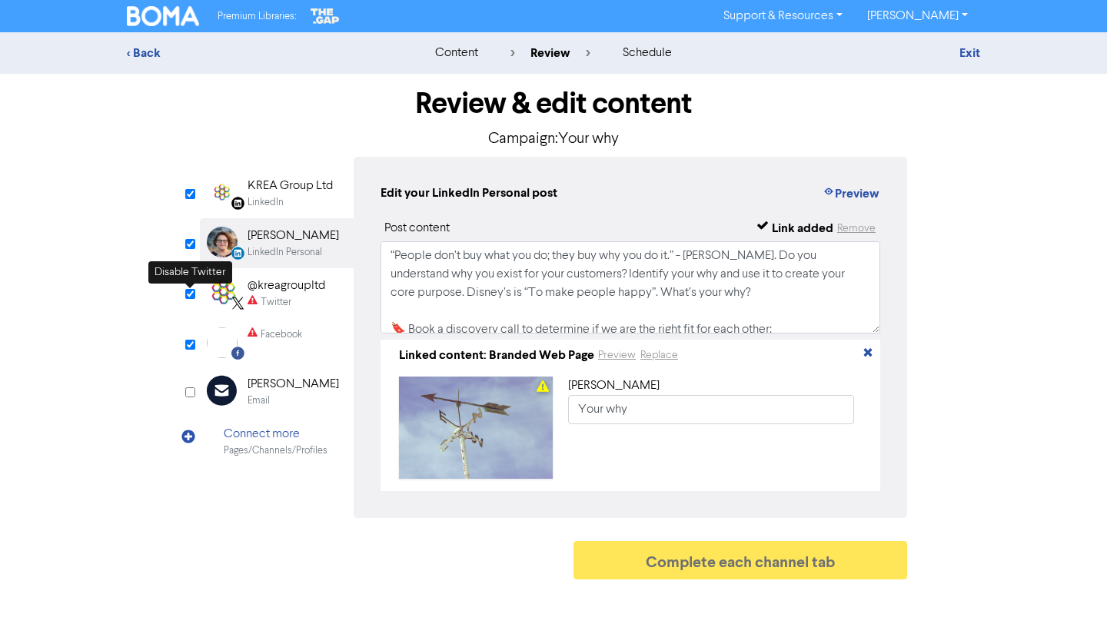
click at [190, 293] on input "checkbox" at bounding box center [190, 294] width 10 height 10
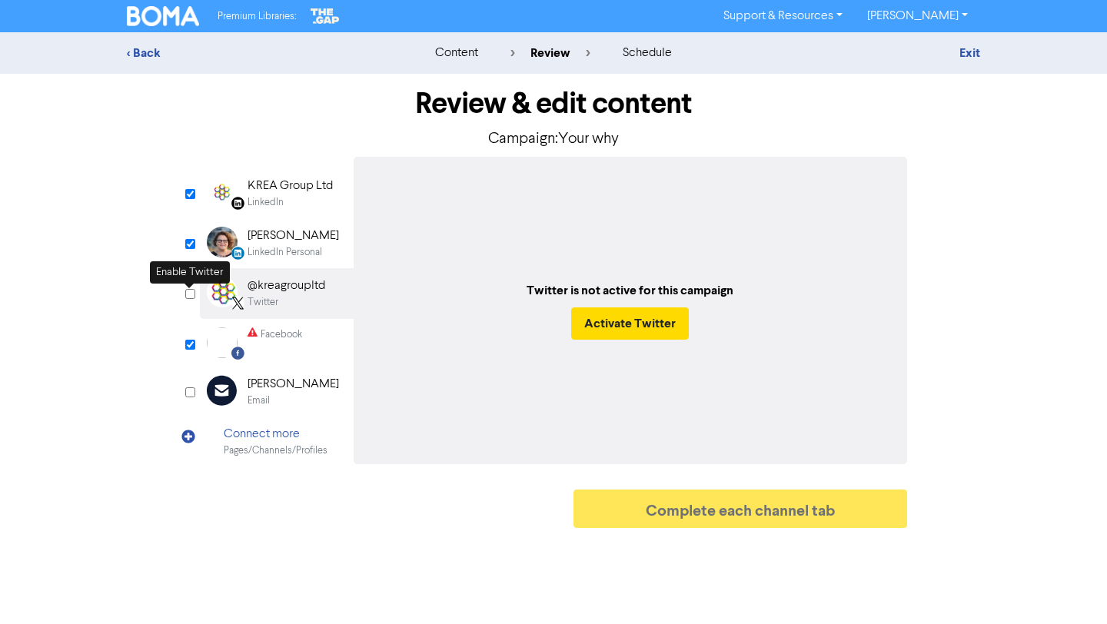
click at [190, 293] on input "checkbox" at bounding box center [190, 294] width 10 height 10
checkbox input "true"
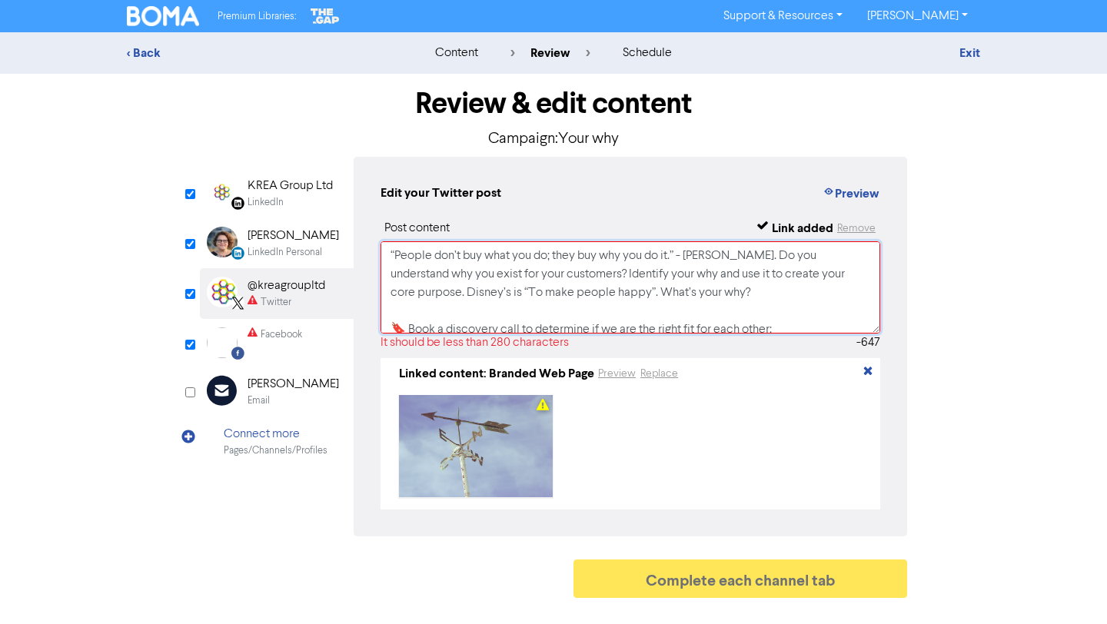
click at [447, 304] on textarea at bounding box center [631, 287] width 500 height 92
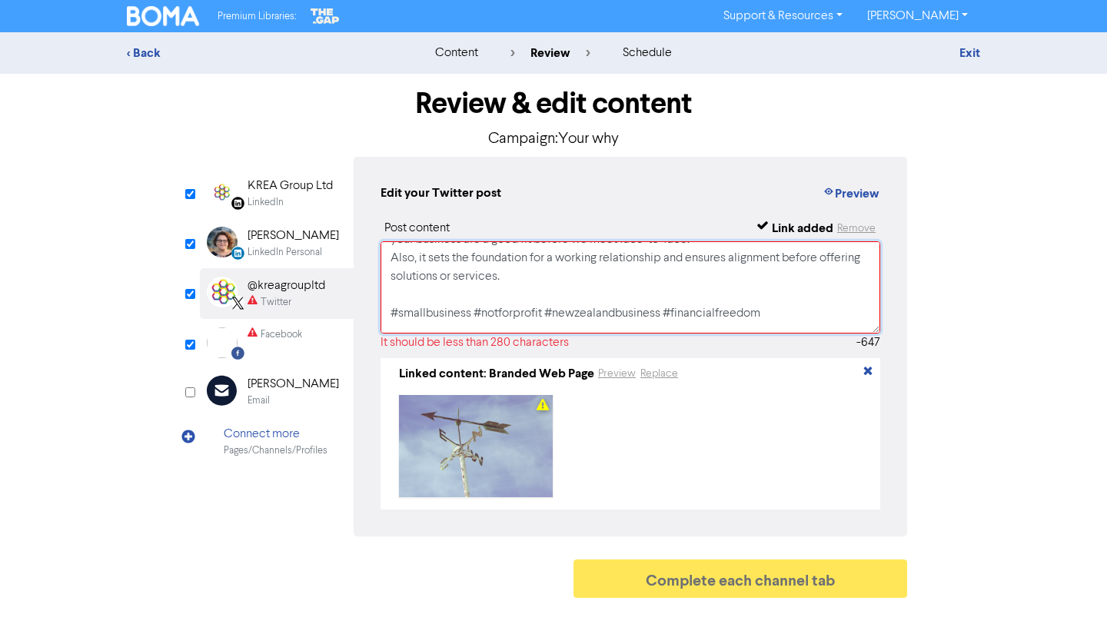
scroll to position [269, 0]
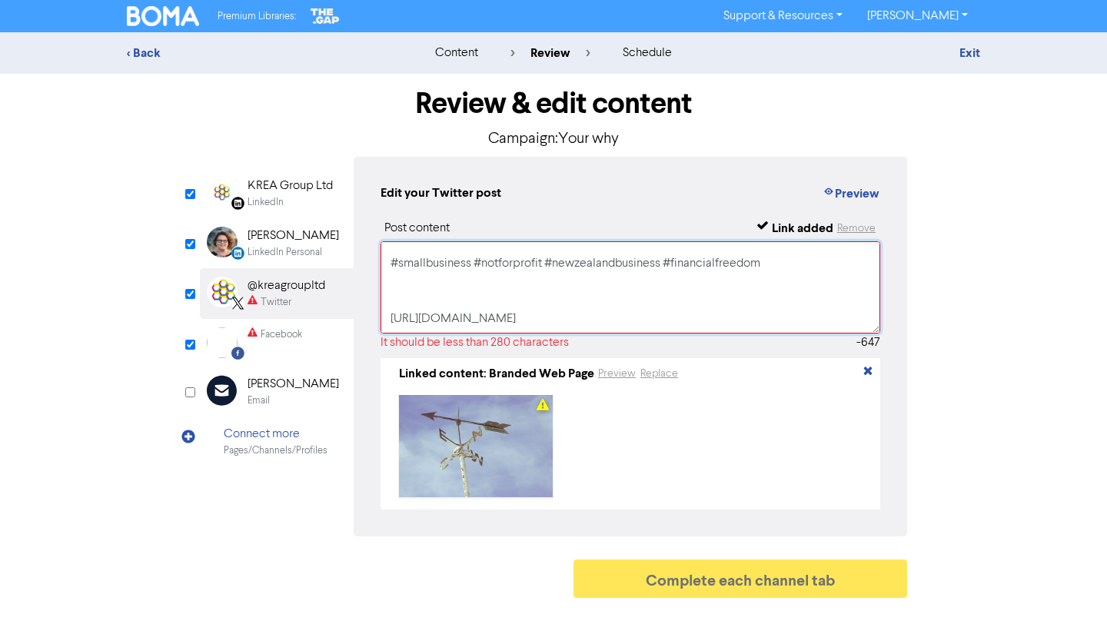
drag, startPoint x: 391, startPoint y: 276, endPoint x: 650, endPoint y: 281, distance: 258.4
click at [650, 281] on textarea at bounding box center [631, 287] width 500 height 92
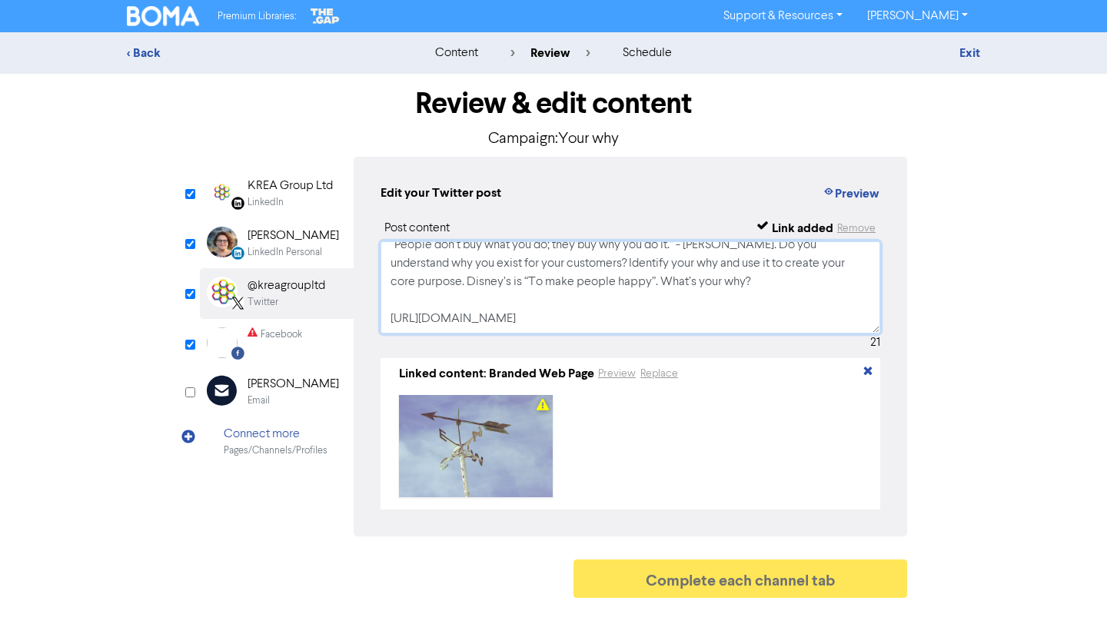
scroll to position [11, 0]
type textarea "“People don’t buy what you do; they buy why you do it.” - [PERSON_NAME]. Do you…"
click at [186, 345] on input "checkbox" at bounding box center [190, 345] width 10 height 10
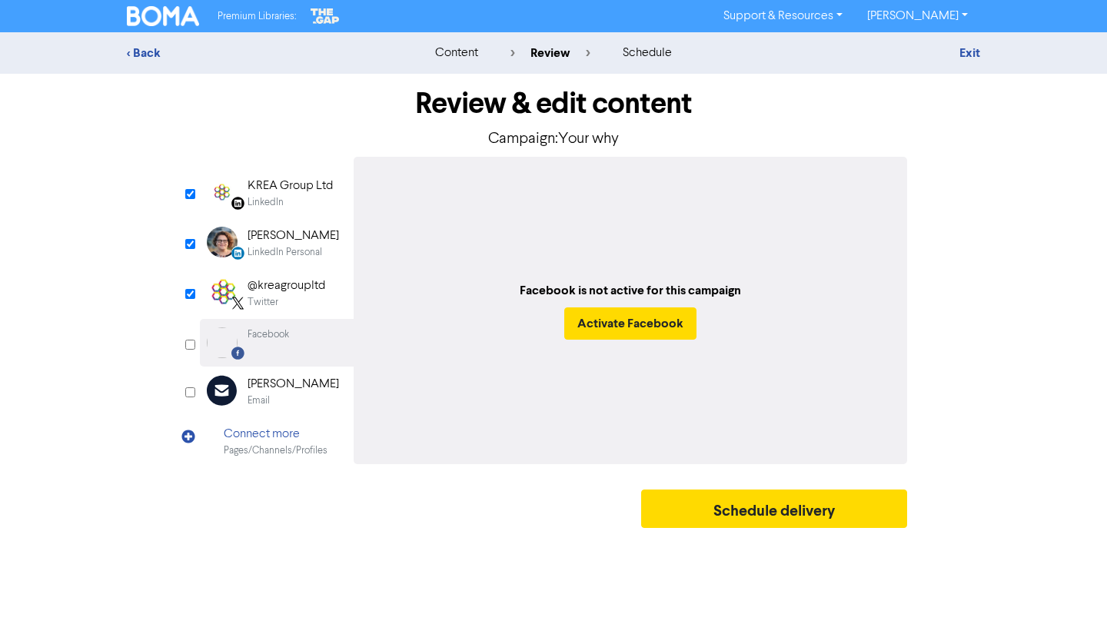
click at [189, 345] on input "checkbox" at bounding box center [190, 345] width 10 height 10
checkbox input "true"
select select "LEARN_MORE"
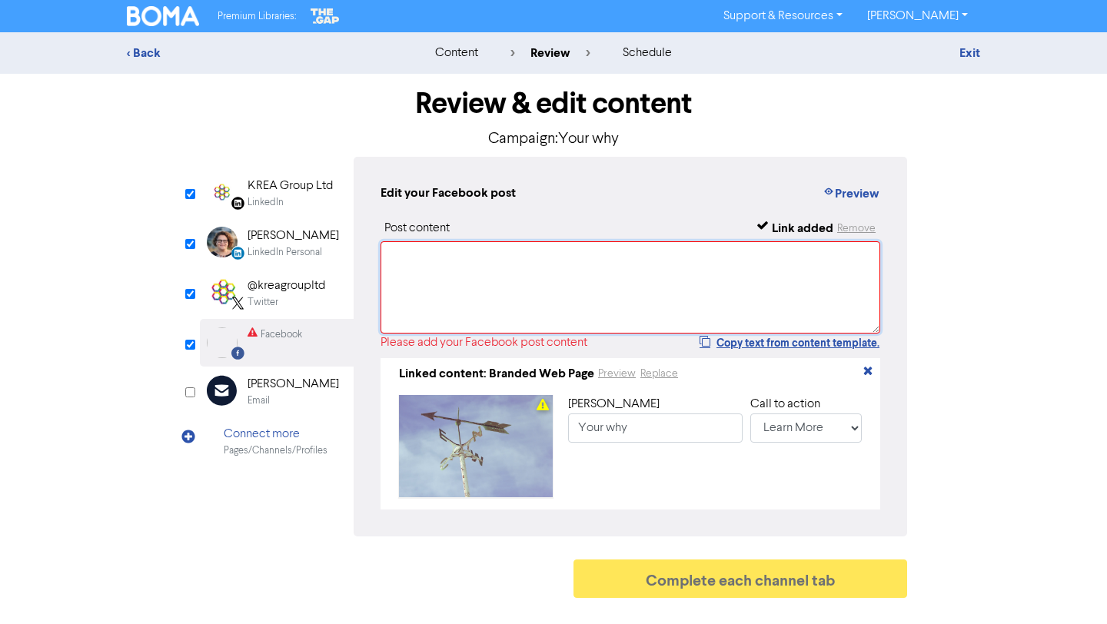
click at [447, 285] on textarea at bounding box center [631, 287] width 500 height 92
paste textarea "“People don’t buy what you do; they buy why you do it.” - [PERSON_NAME]. Do you…"
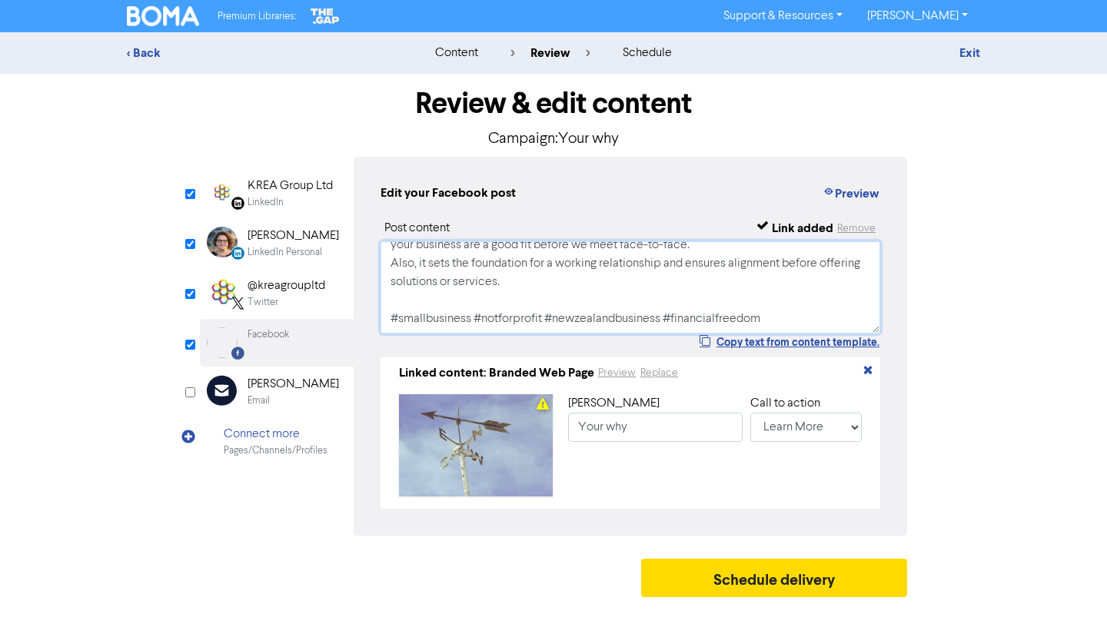
scroll to position [232, 0]
type textarea "“People don’t buy what you do; they buy why you do it.” - [PERSON_NAME]. Do you…"
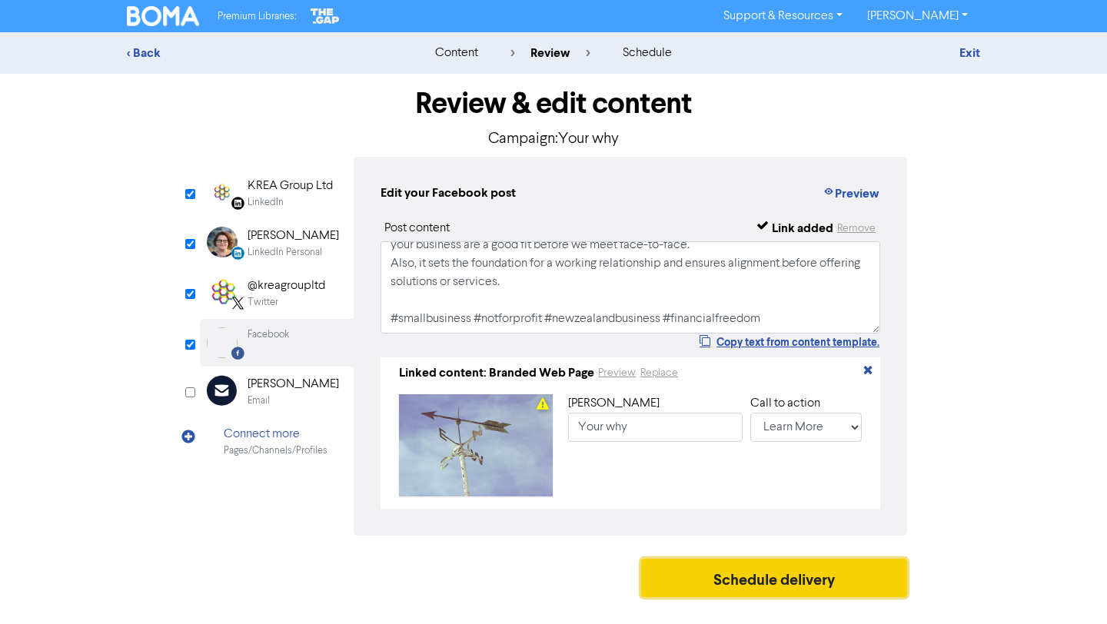
click at [751, 581] on button "Schedule delivery" at bounding box center [774, 578] width 266 height 38
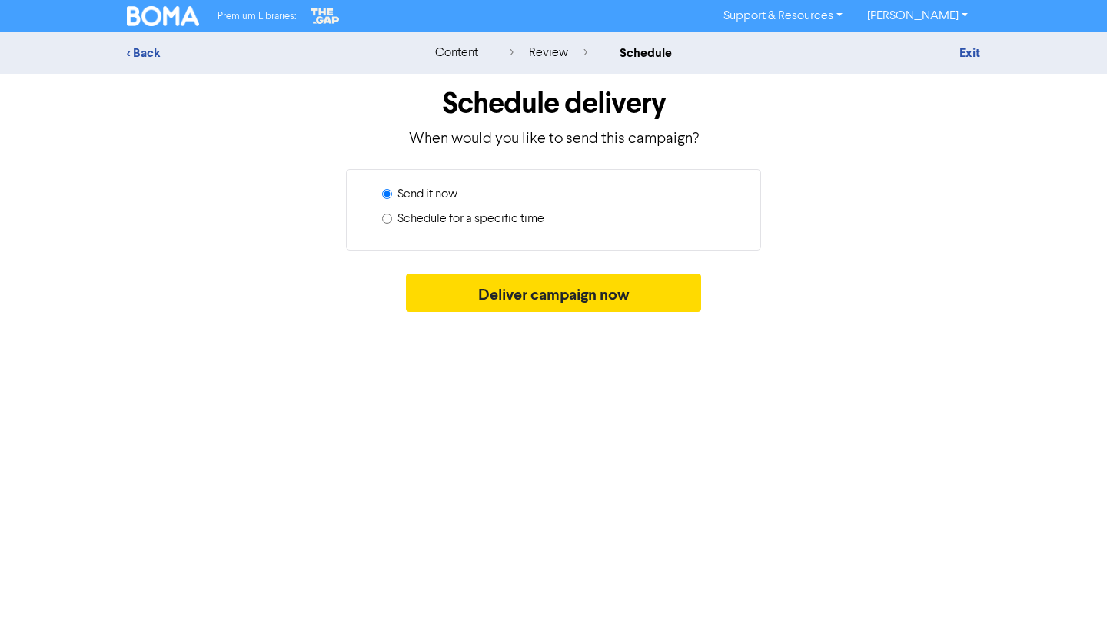
click at [534, 215] on label "Schedule for a specific time" at bounding box center [471, 219] width 147 height 18
click at [392, 215] on input "Schedule for a specific time" at bounding box center [387, 219] width 10 height 10
radio input "true"
radio input "false"
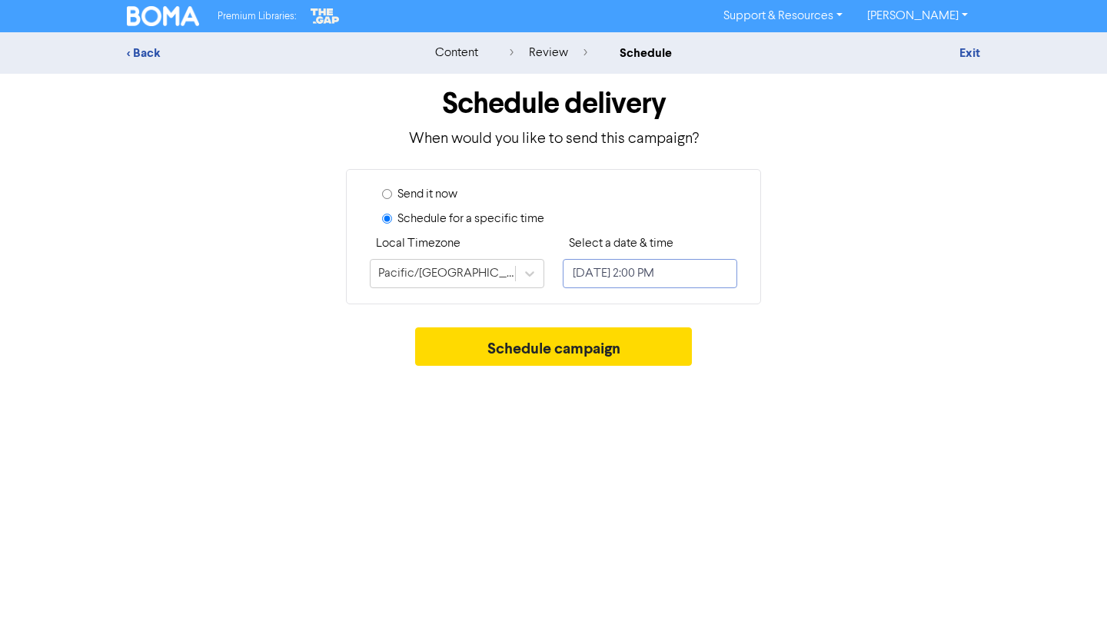
click at [621, 276] on input "[DATE] 2:00 PM" at bounding box center [650, 273] width 175 height 29
select select "7"
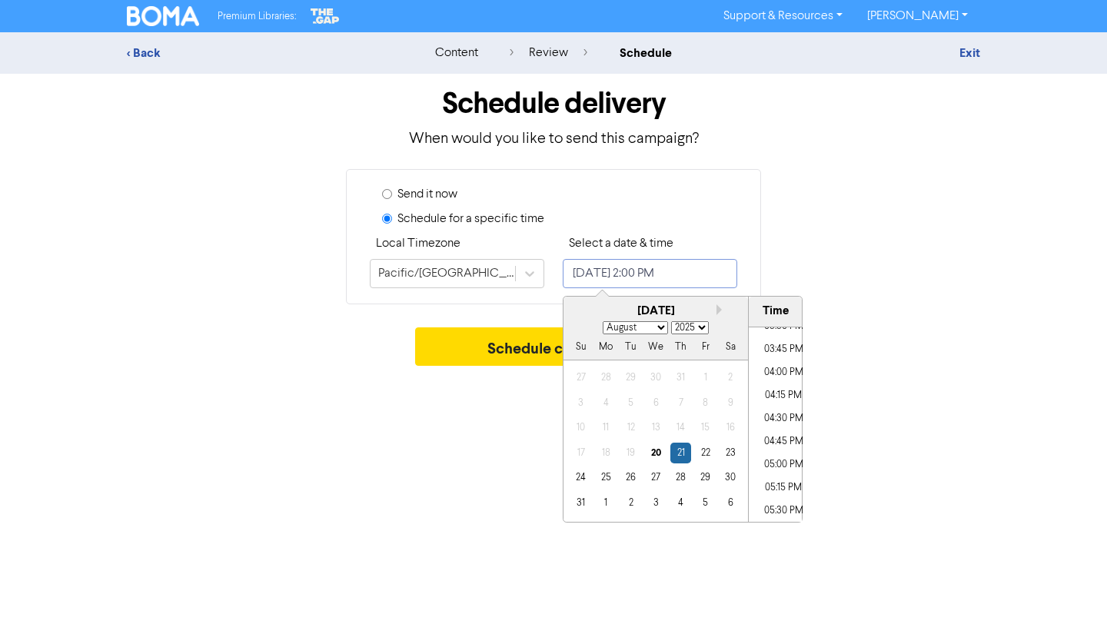
scroll to position [1457, 0]
click at [779, 446] on li "05:00 PM" at bounding box center [783, 451] width 69 height 23
type input "[DATE] 5:00 PM"
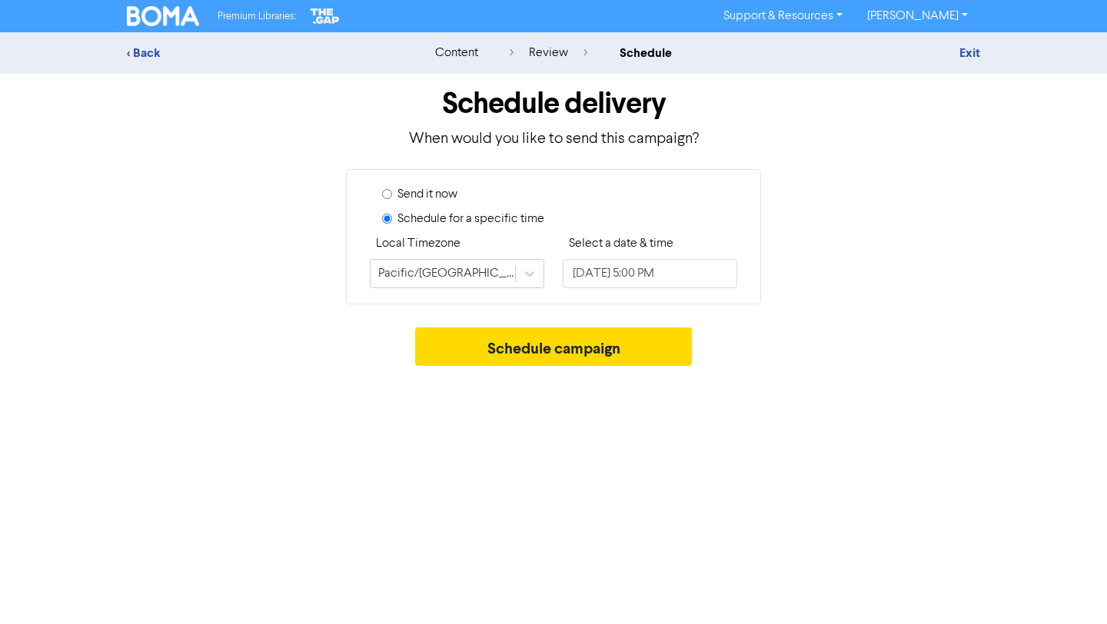
click at [894, 371] on div "Schedule campaign" at bounding box center [554, 351] width 854 height 46
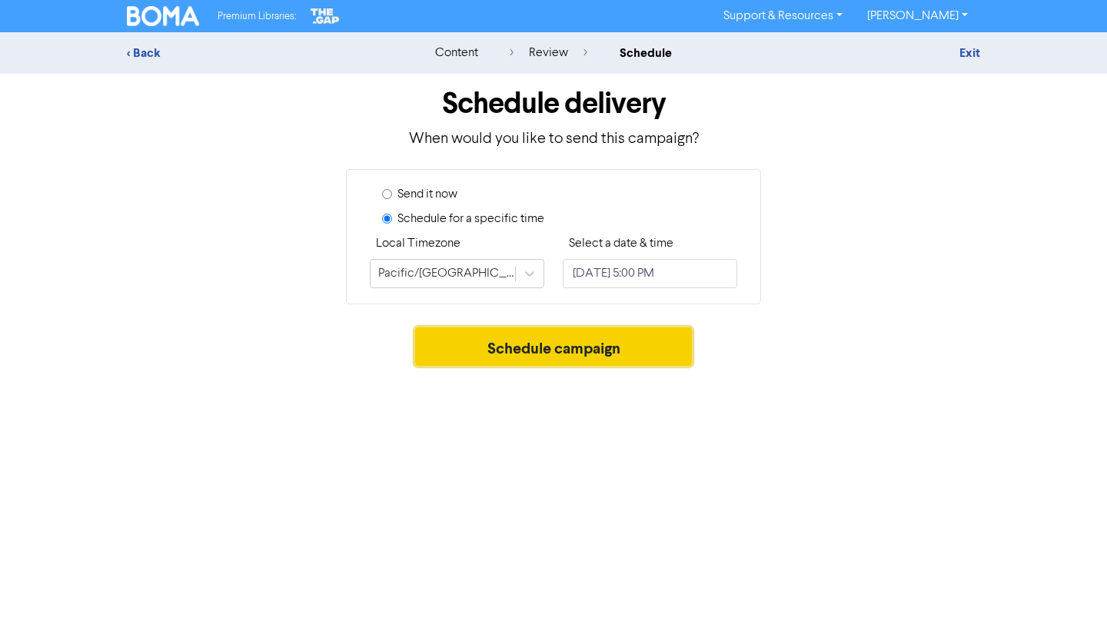
click at [663, 355] on button "Schedule campaign" at bounding box center [554, 347] width 278 height 38
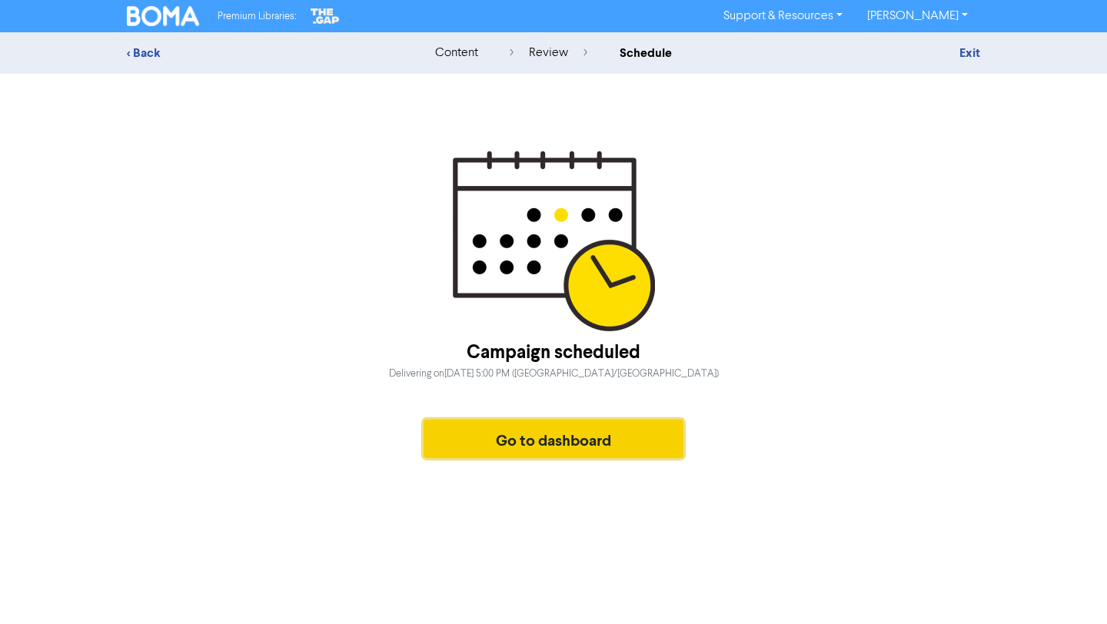
click at [452, 448] on button "Go to dashboard" at bounding box center [554, 439] width 260 height 38
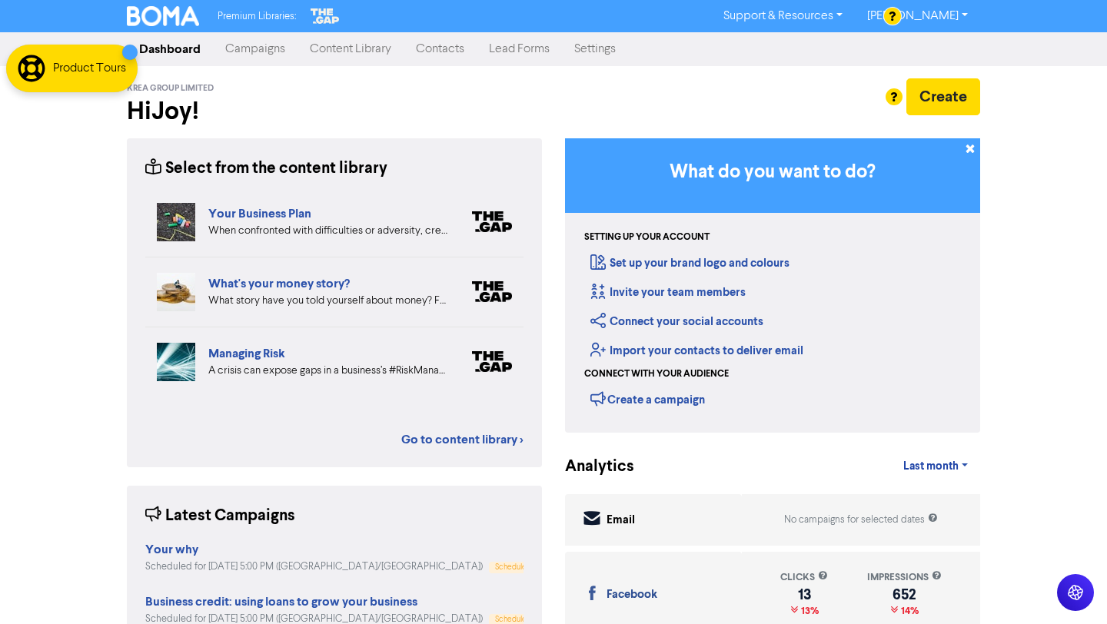
click at [254, 50] on link "Campaigns" at bounding box center [255, 49] width 85 height 31
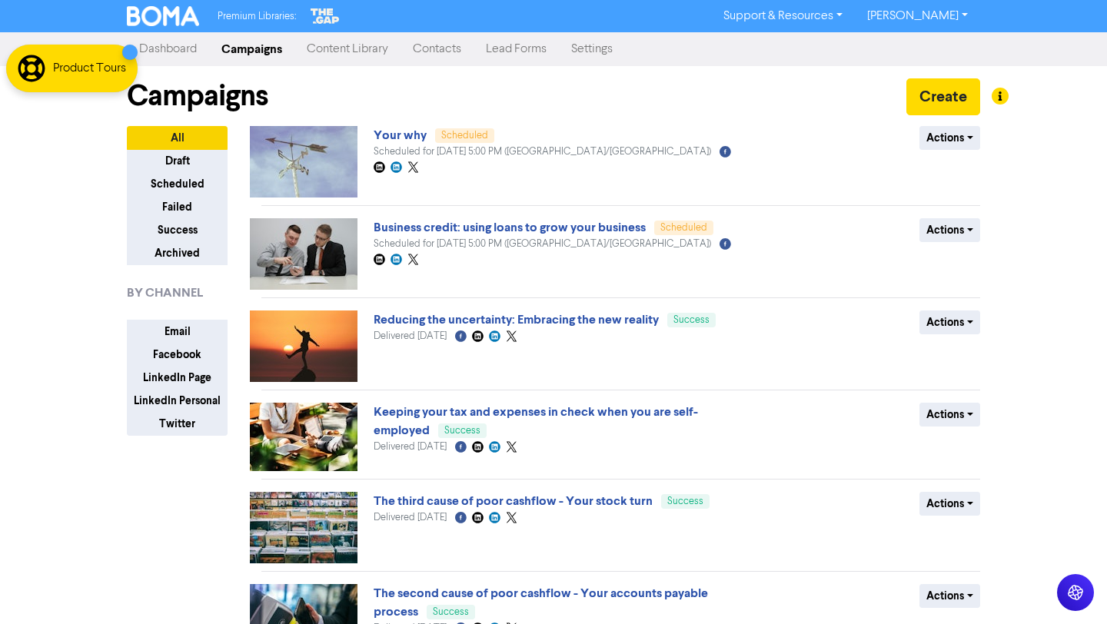
click at [371, 52] on link "Content Library" at bounding box center [348, 49] width 106 height 31
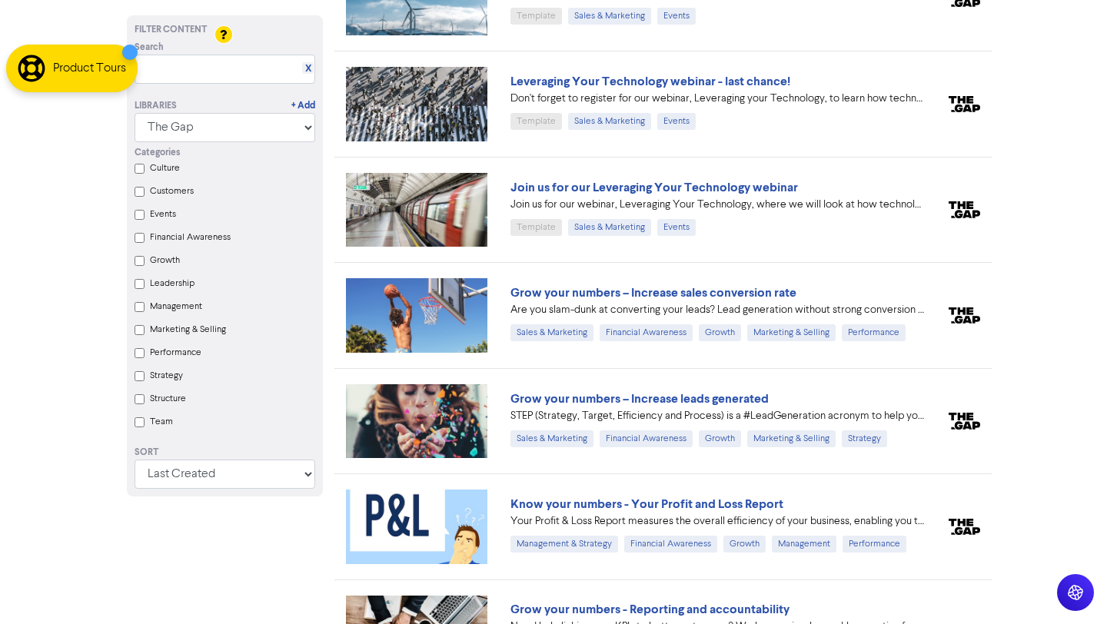
scroll to position [15826, 0]
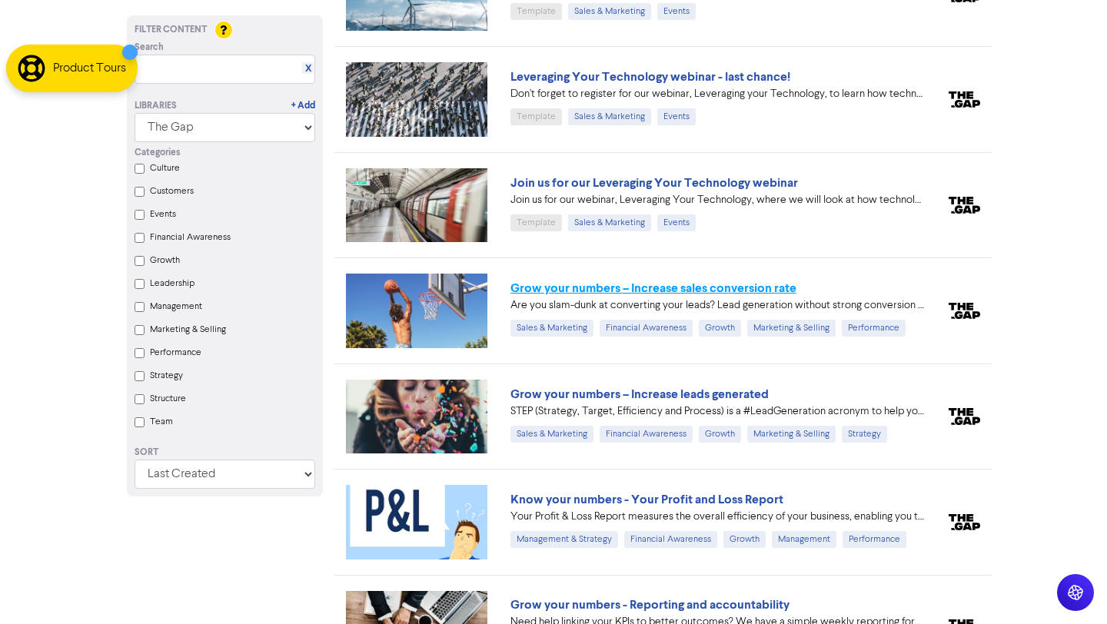
click at [736, 281] on link "Grow your numbers – Increase sales conversion rate" at bounding box center [654, 288] width 286 height 15
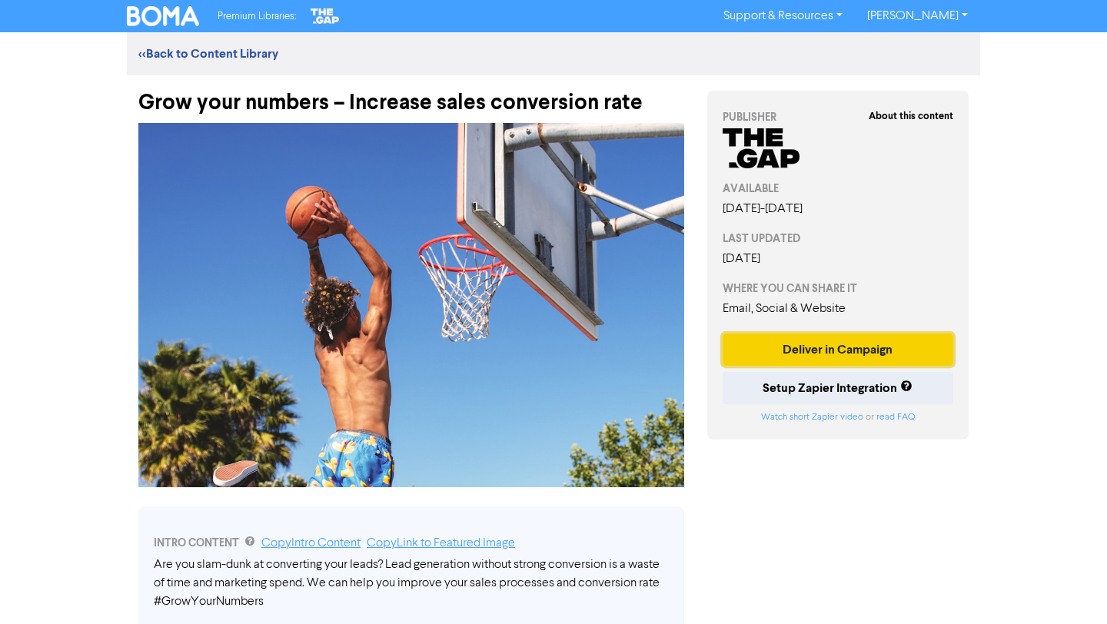
click at [804, 355] on button "Deliver in Campaign" at bounding box center [838, 350] width 231 height 32
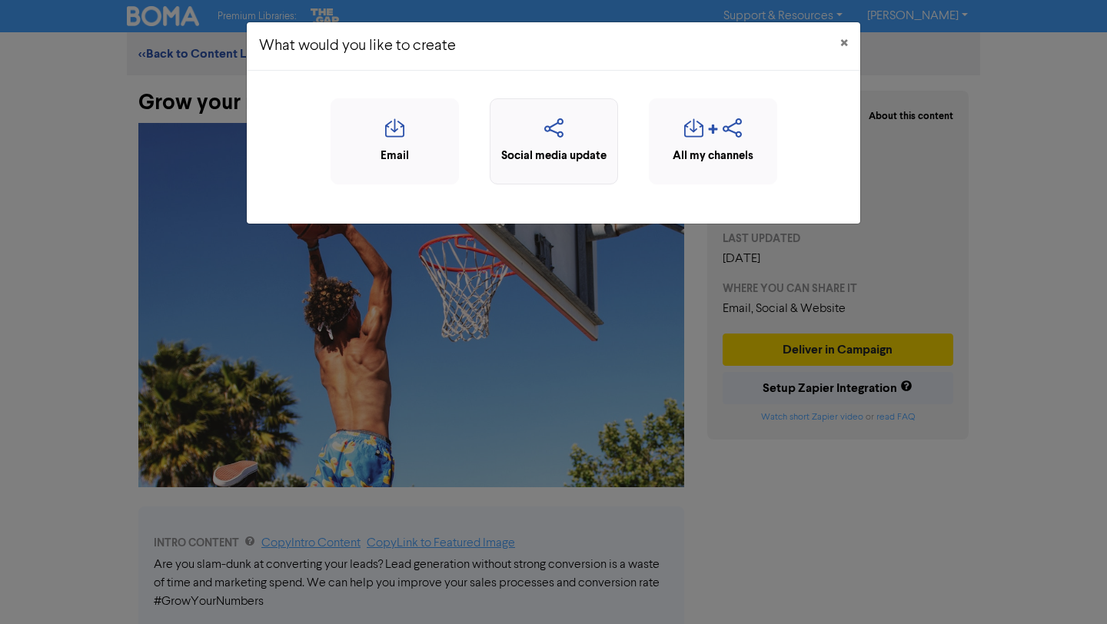
click at [576, 154] on div "Social media update" at bounding box center [554, 157] width 112 height 18
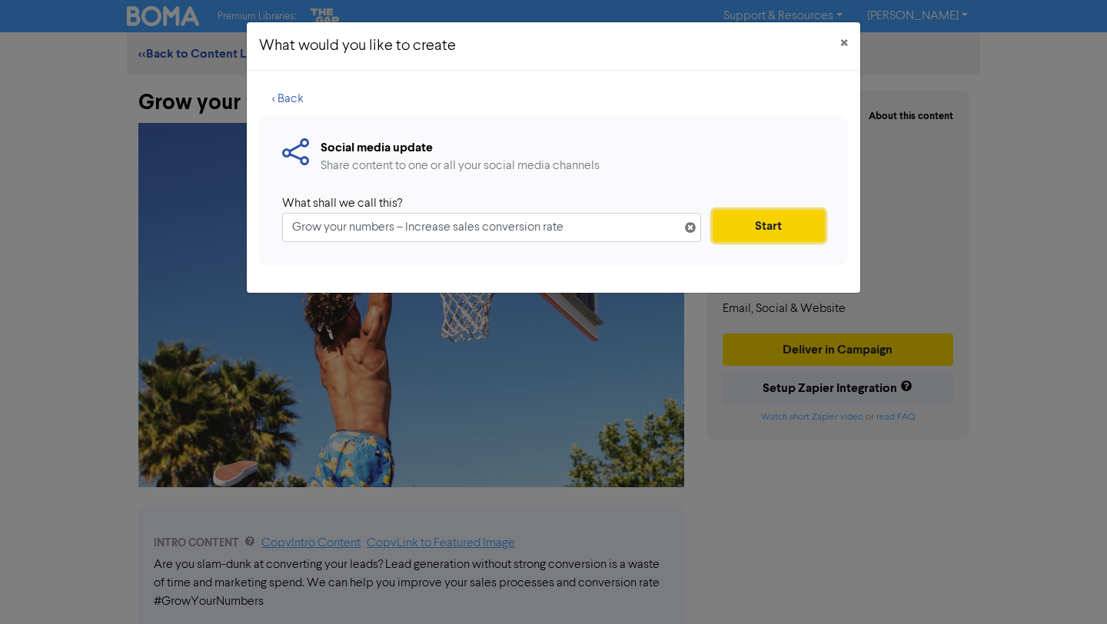
click at [735, 228] on button "Start" at bounding box center [769, 226] width 112 height 32
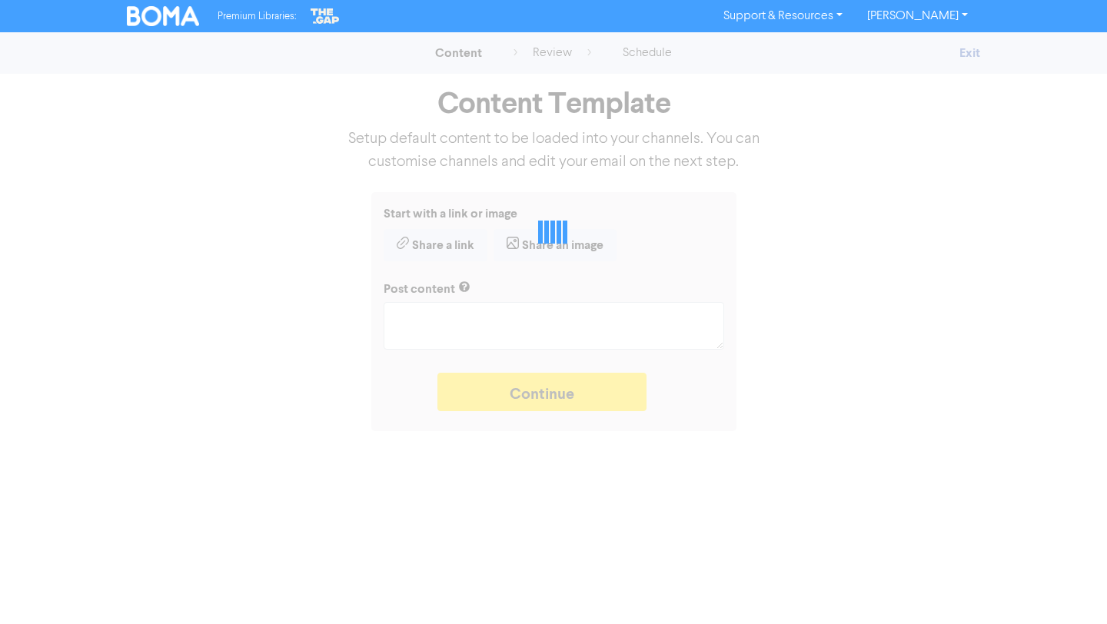
type textarea "x"
type textarea "Are you slam-dunk at converting your leads? Lead generation without strong conv…"
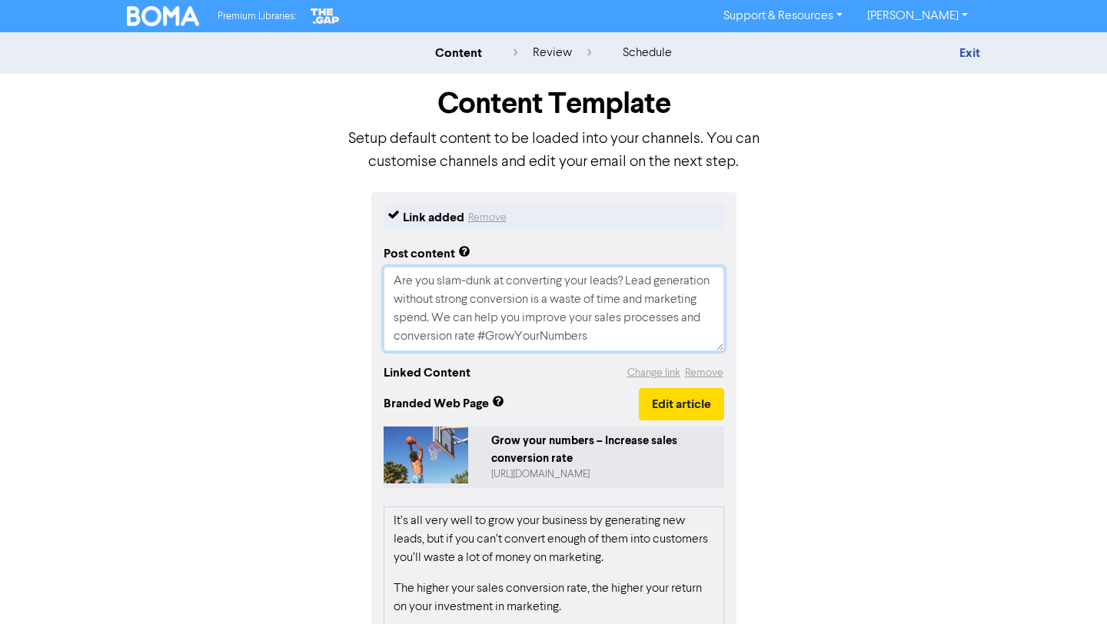
click at [591, 315] on textarea "Are you slam-dunk at converting your leads? Lead generation without strong conv…" at bounding box center [554, 309] width 341 height 85
drag, startPoint x: 603, startPoint y: 336, endPoint x: 477, endPoint y: 334, distance: 126.1
click at [477, 334] on textarea "Are you slam-dunk at converting your leads? Lead generation without strong conv…" at bounding box center [554, 309] width 341 height 85
type textarea "x"
type textarea "Are you slam-dunk at converting your leads? Lead generation without strong conv…"
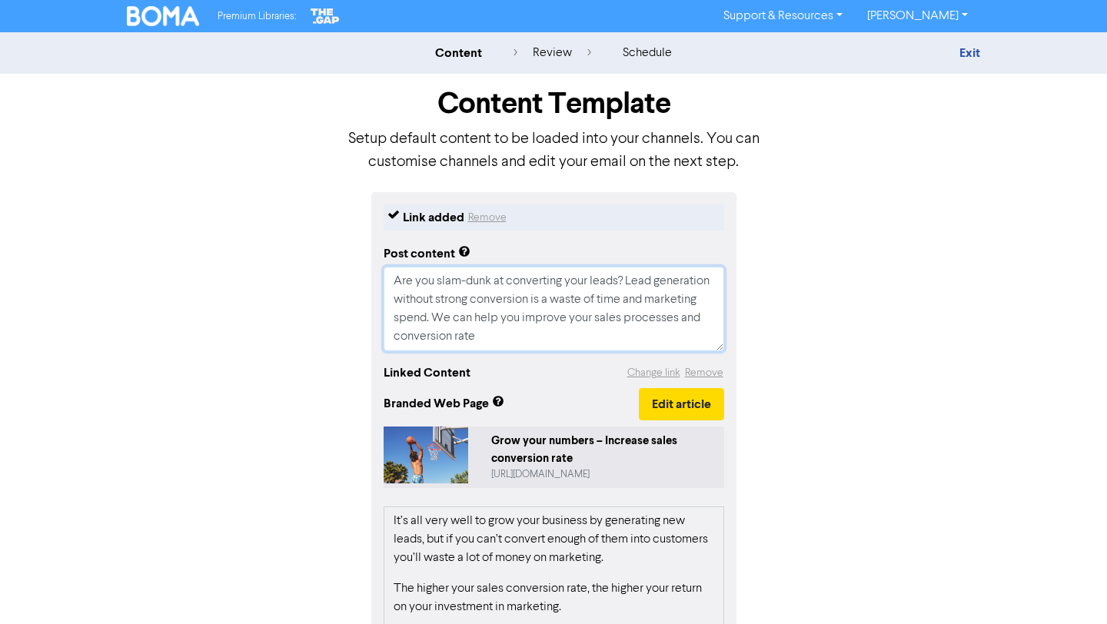
type textarea "x"
type textarea "Are you slam-dunk at converting your leads? Lead generation without strong conv…"
type textarea "x"
type textarea "Are you slam-dunk at converting your leads? Lead generation without strong conv…"
type textarea "x"
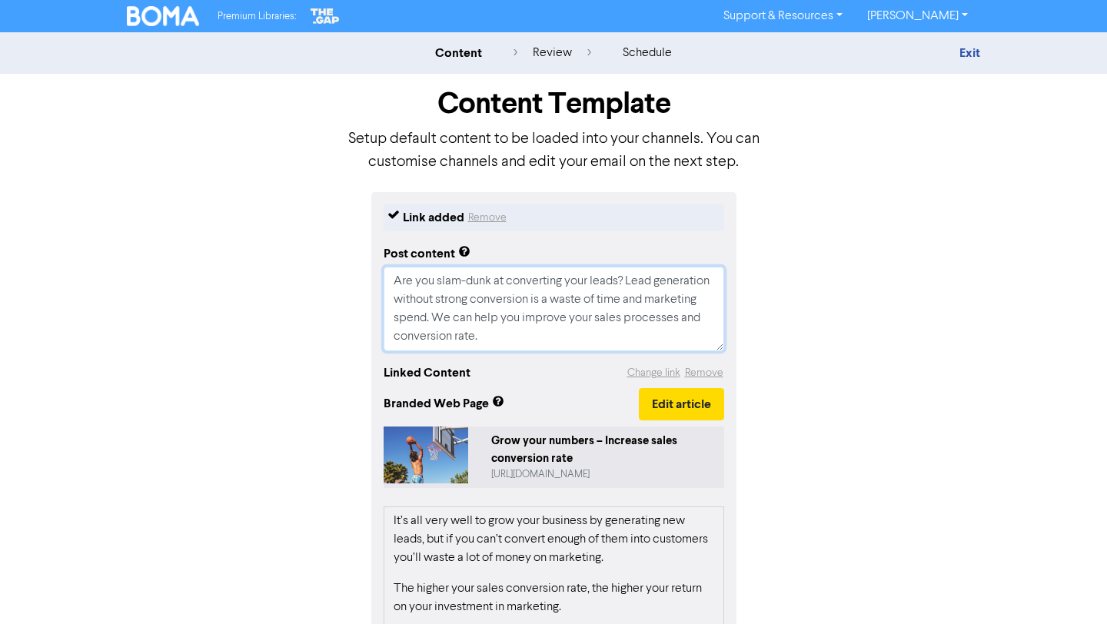
type textarea "Are you slam-dunk at converting your leads? Lead generation without strong conv…"
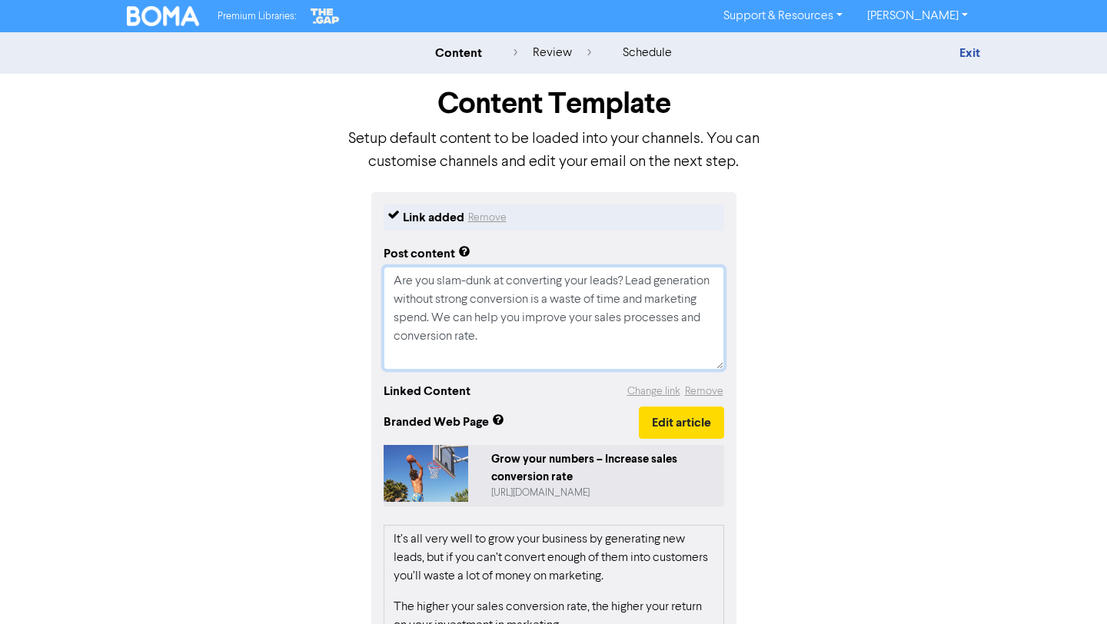
type textarea "x"
type textarea "Are you slam-dunk at converting your leads? Lead generation without strong conv…"
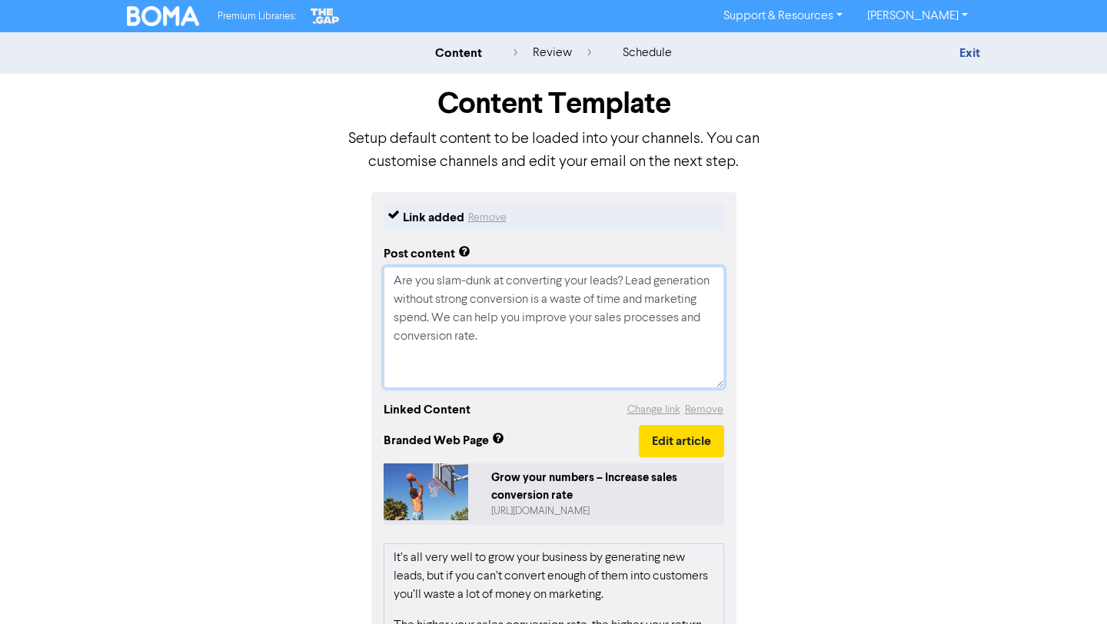
paste textarea "“People don’t buy what you do; they buy why you do it.” - [PERSON_NAME]. Do you…"
type textarea "x"
type textarea "Lor ips dolo-sita co adipiscing elit seddo? Eius temporinci utlabor etdolo magn…"
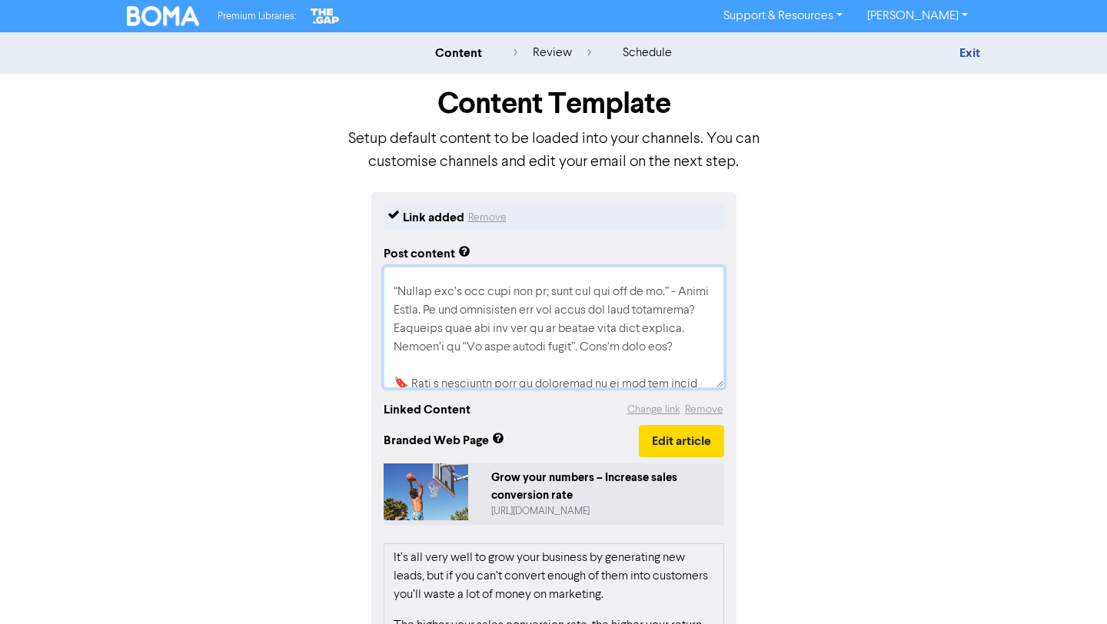
scroll to position [83, 0]
drag, startPoint x: 429, startPoint y: 362, endPoint x: 391, endPoint y: 288, distance: 82.9
click at [391, 288] on textarea at bounding box center [554, 328] width 341 height 122
type textarea "x"
type textarea "Are you slam-dunk at converting your leads? Lead generation without strong conv…"
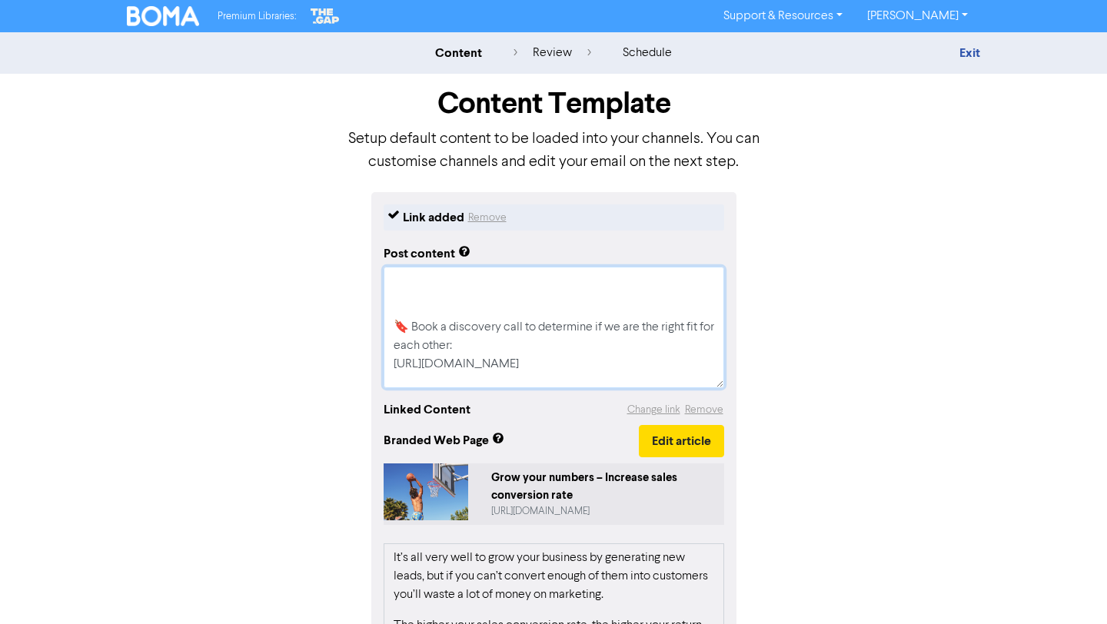
type textarea "x"
type textarea "Are you slam-dunk at converting your leads? Lead generation without strong conv…"
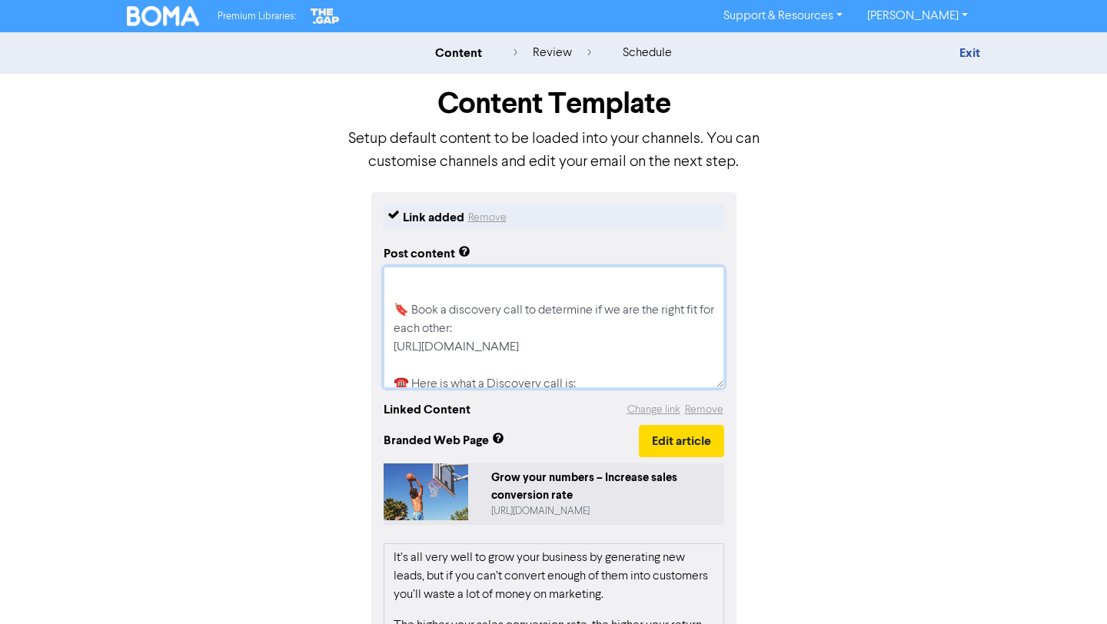
type textarea "x"
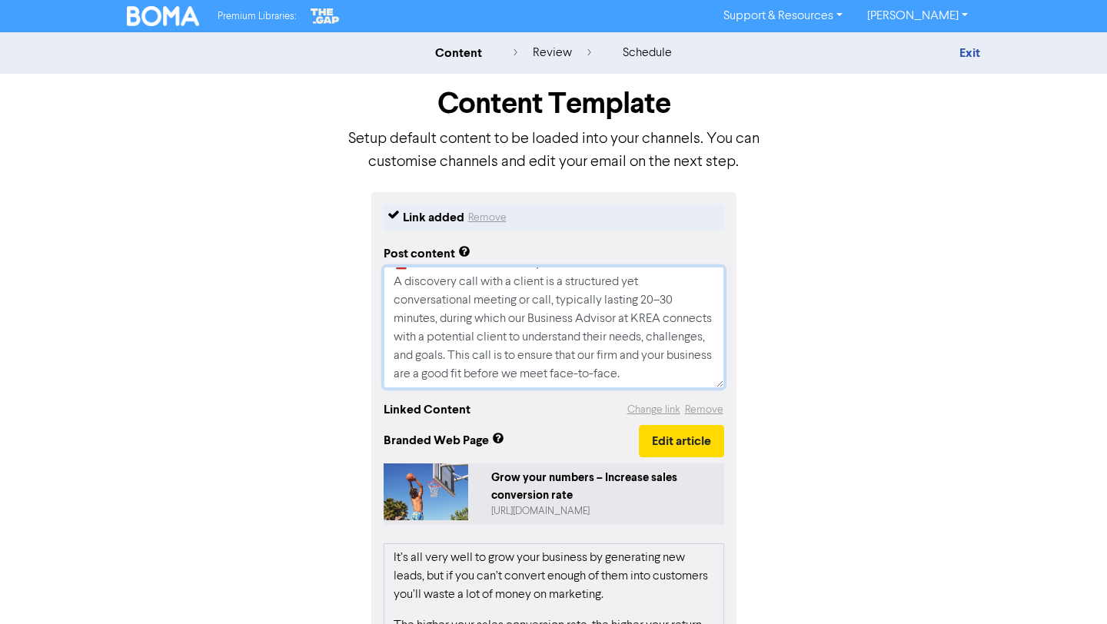
scroll to position [0, 0]
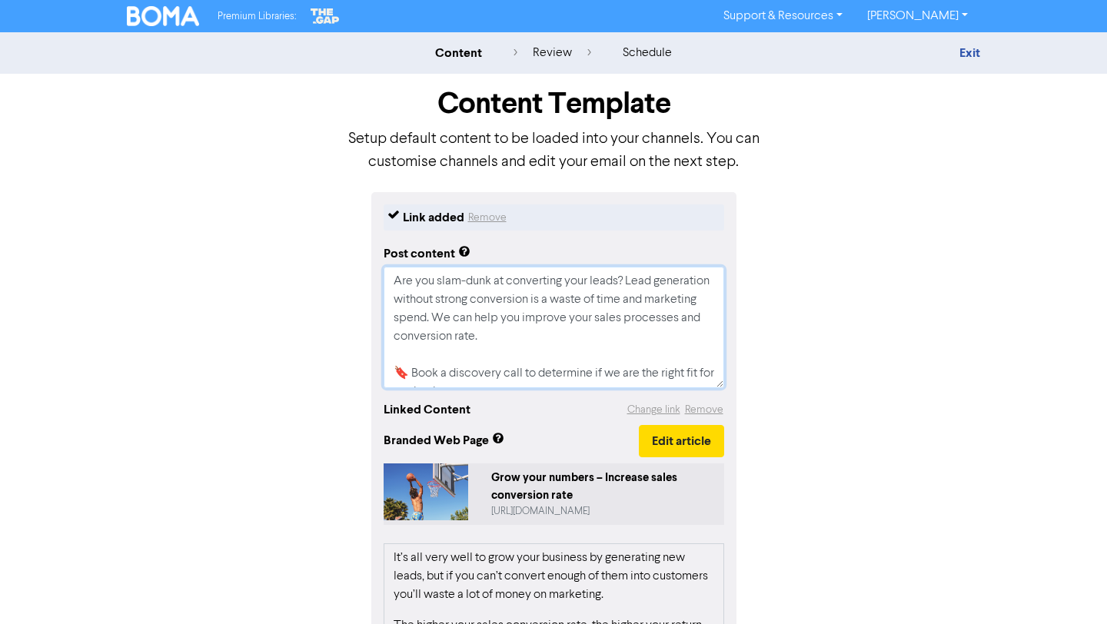
drag, startPoint x: 501, startPoint y: 358, endPoint x: 359, endPoint y: 224, distance: 194.8
click at [359, 224] on div "Link added Remove Post content Are you slam-dunk at converting your leads? Lead…" at bounding box center [553, 562] width 877 height 741
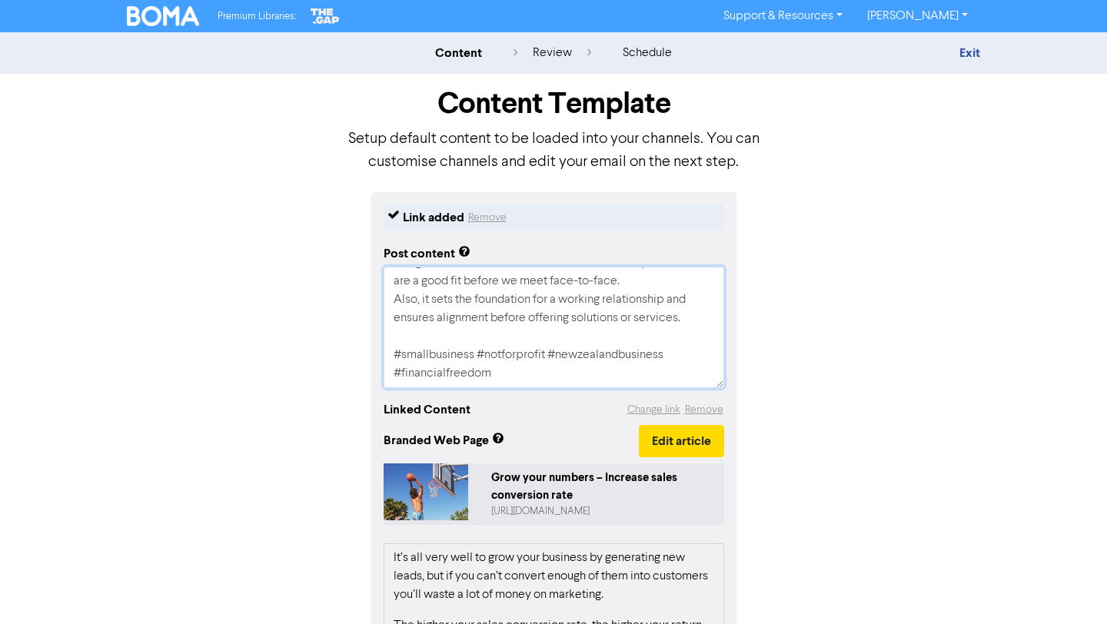
click at [521, 353] on textarea "Are you slam-dunk at converting your leads? Lead generation without strong conv…" at bounding box center [554, 328] width 341 height 122
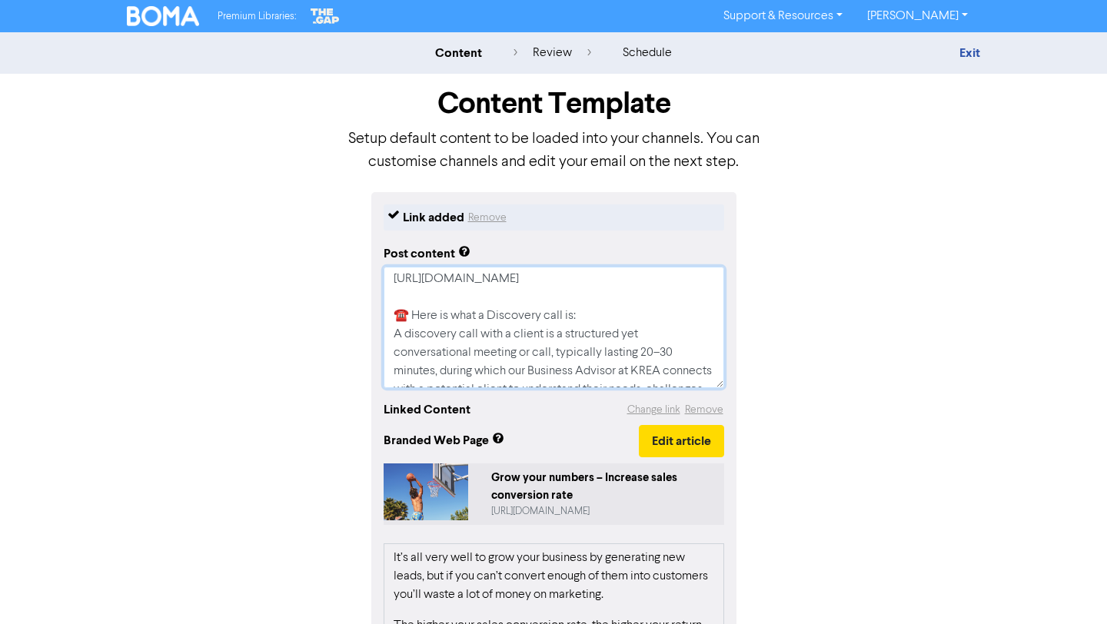
scroll to position [0, 0]
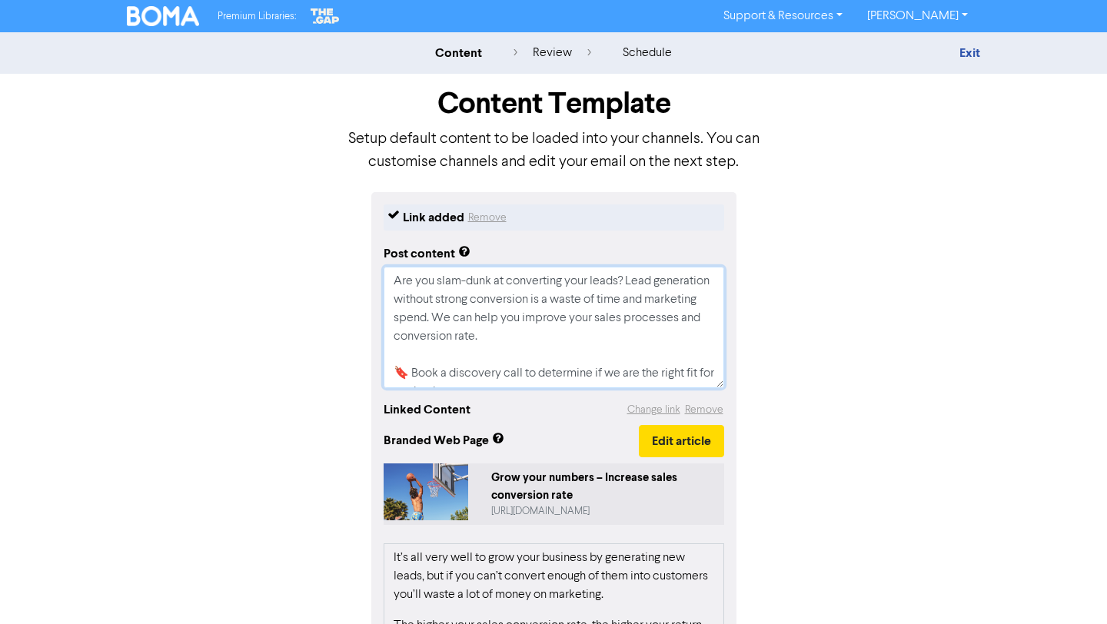
drag, startPoint x: 503, startPoint y: 355, endPoint x: 360, endPoint y: 143, distance: 255.3
click at [360, 143] on div "Content Template Setup default content to be loaded into your channels. You can…" at bounding box center [553, 503] width 877 height 859
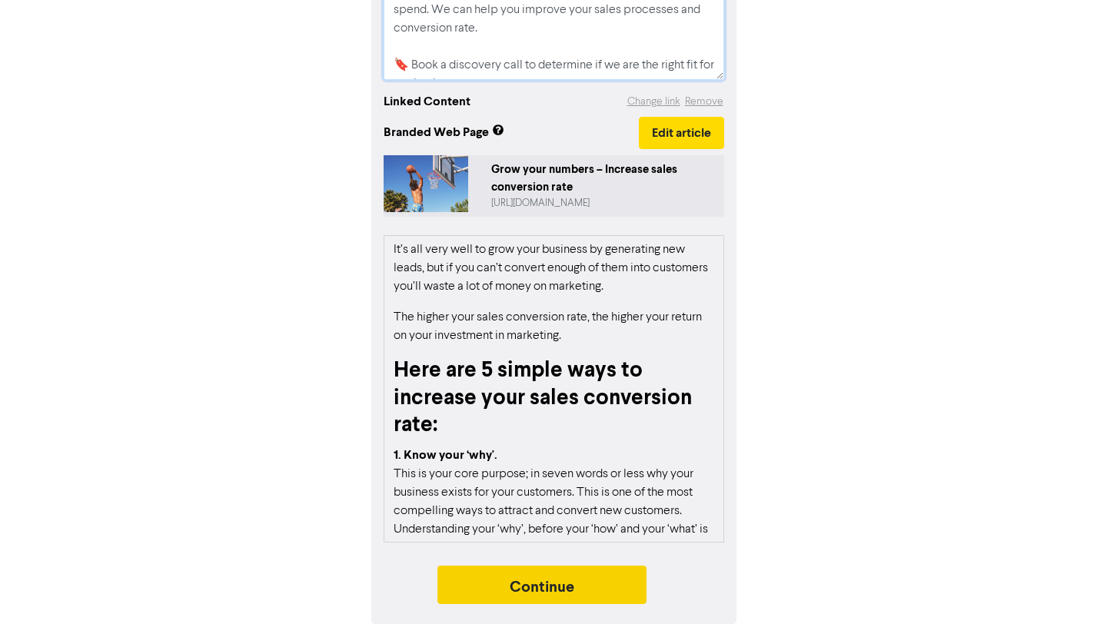
type textarea "Are you slam-dunk at converting your leads? Lead generation without strong conv…"
click at [605, 583] on button "Continue" at bounding box center [542, 585] width 209 height 38
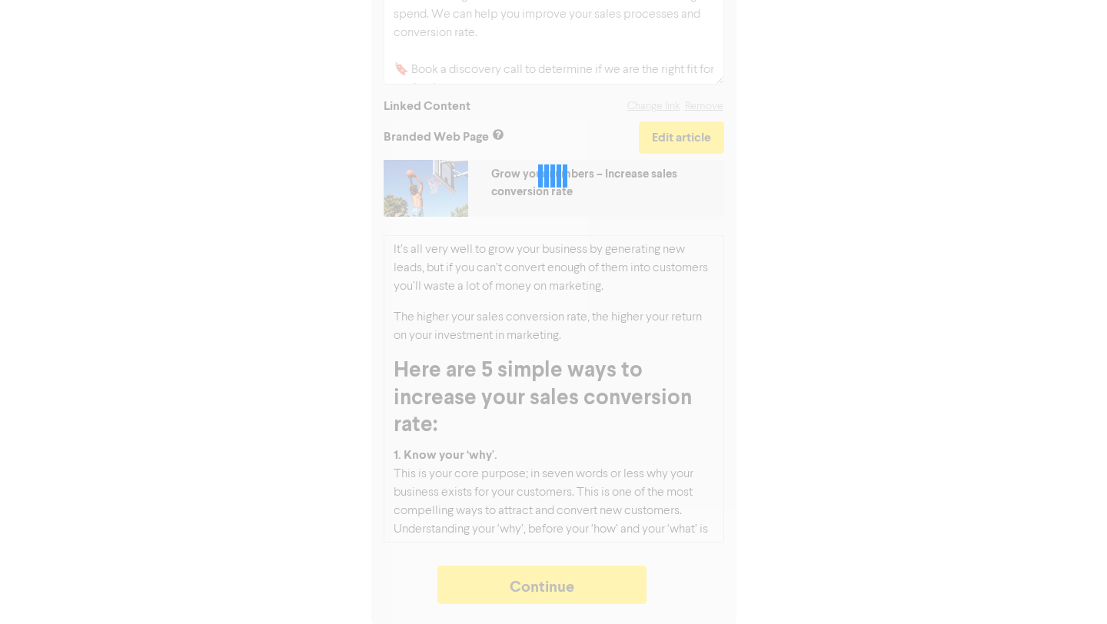
type textarea "x"
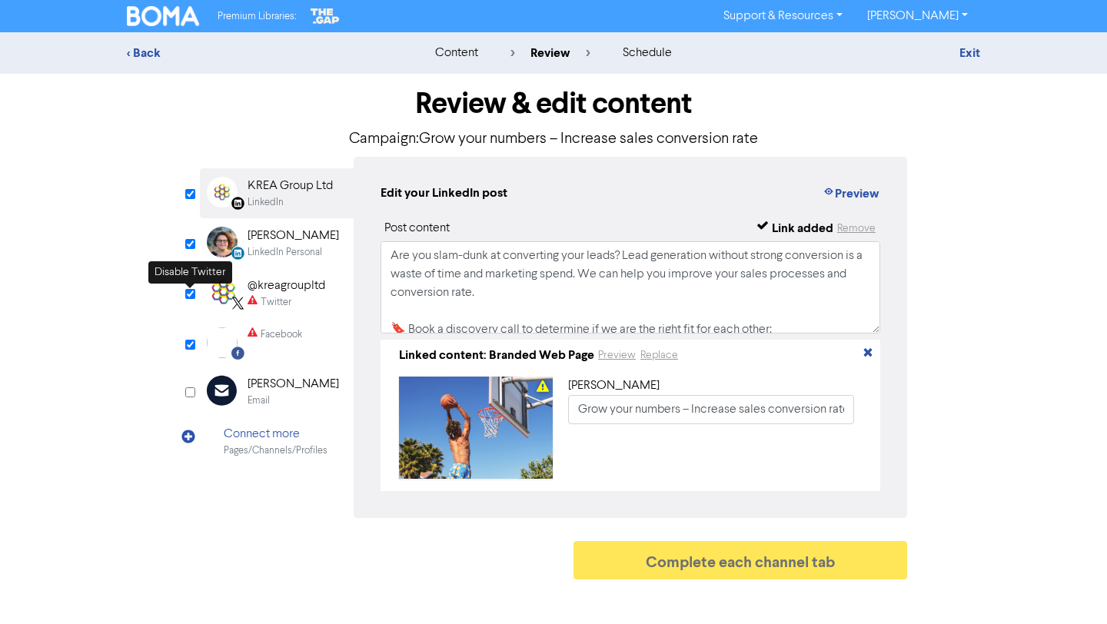
click at [194, 292] on input "checkbox" at bounding box center [190, 294] width 10 height 10
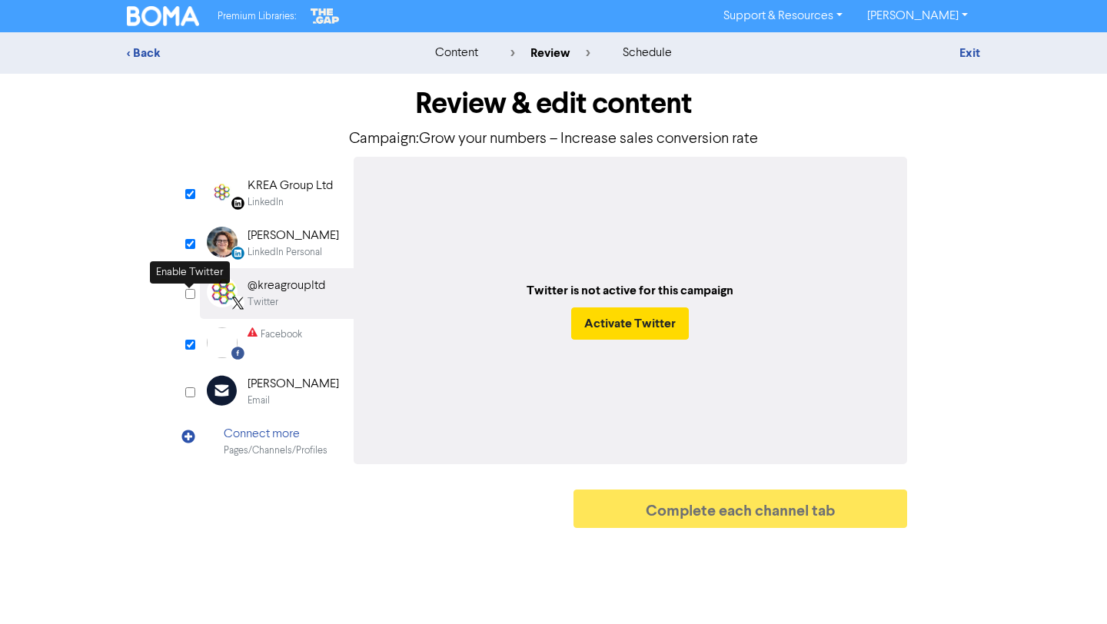
click at [194, 293] on input "checkbox" at bounding box center [190, 294] width 10 height 10
checkbox input "true"
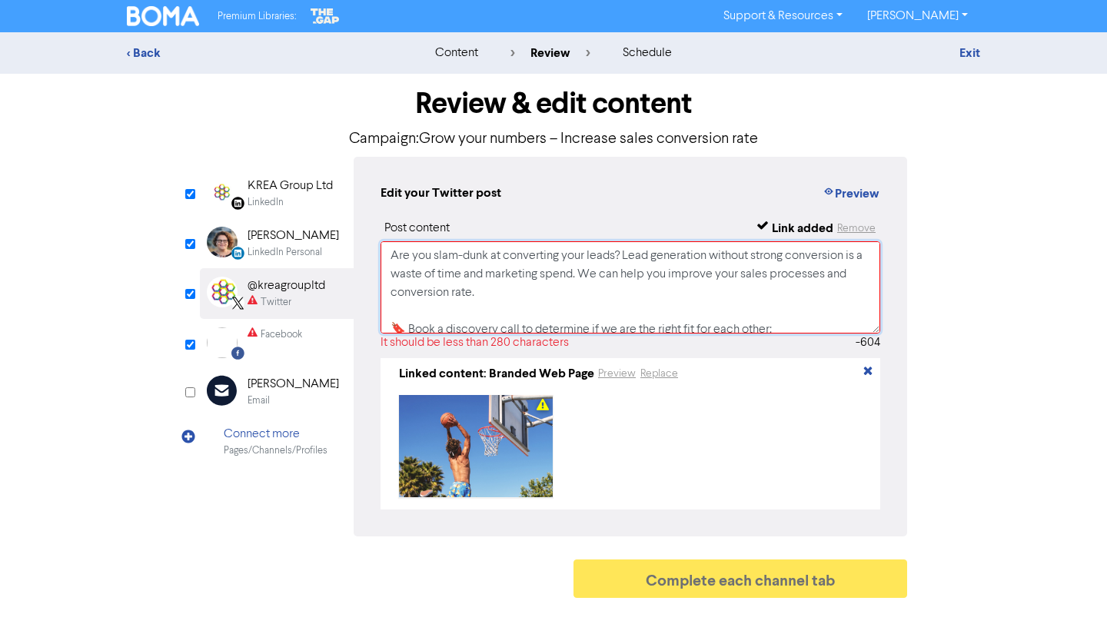
click at [498, 298] on textarea "Are you slam-dunk at converting your leads? Lead generation without strong conv…" at bounding box center [631, 287] width 500 height 92
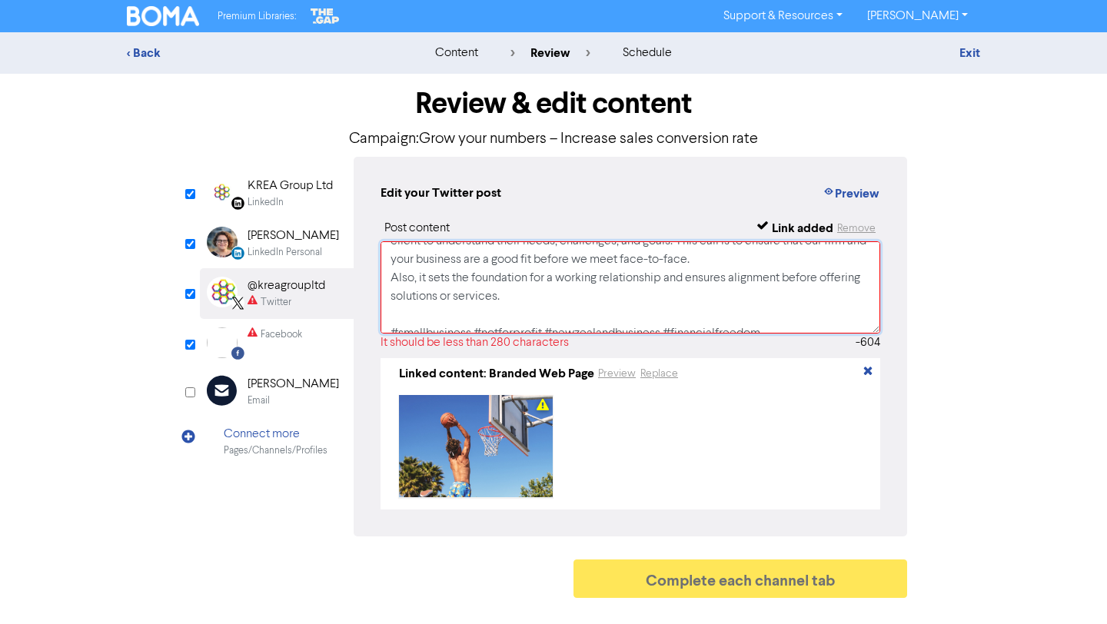
scroll to position [265, 0]
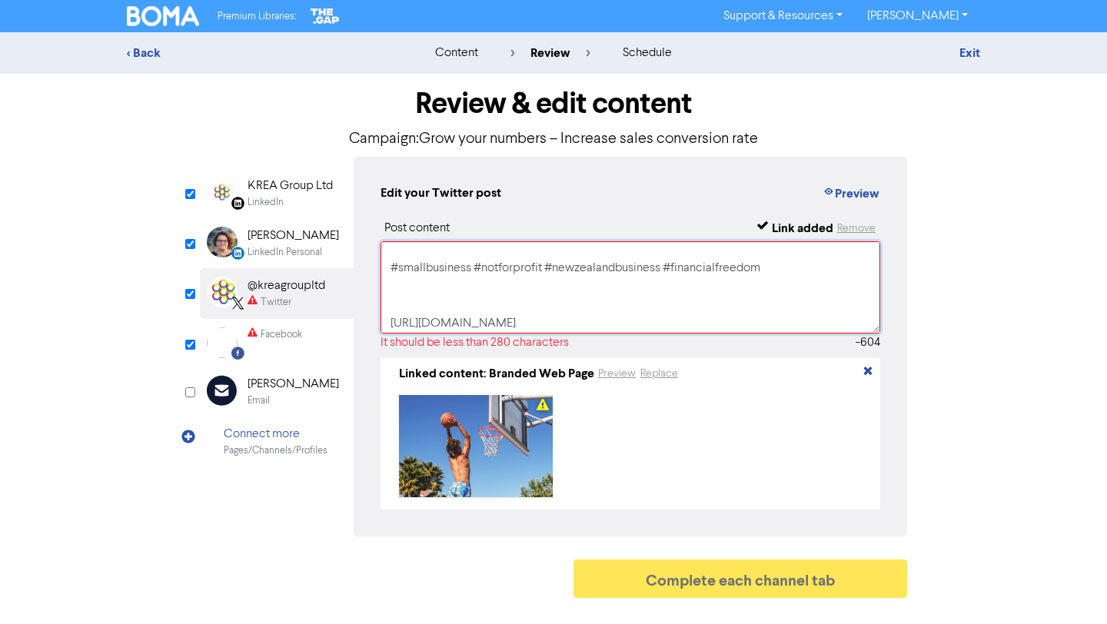
drag, startPoint x: 388, startPoint y: 271, endPoint x: 755, endPoint y: 281, distance: 367.7
click at [755, 281] on textarea "Are you slam-dunk at converting your leads? Lead generation without strong conv…" at bounding box center [631, 287] width 500 height 92
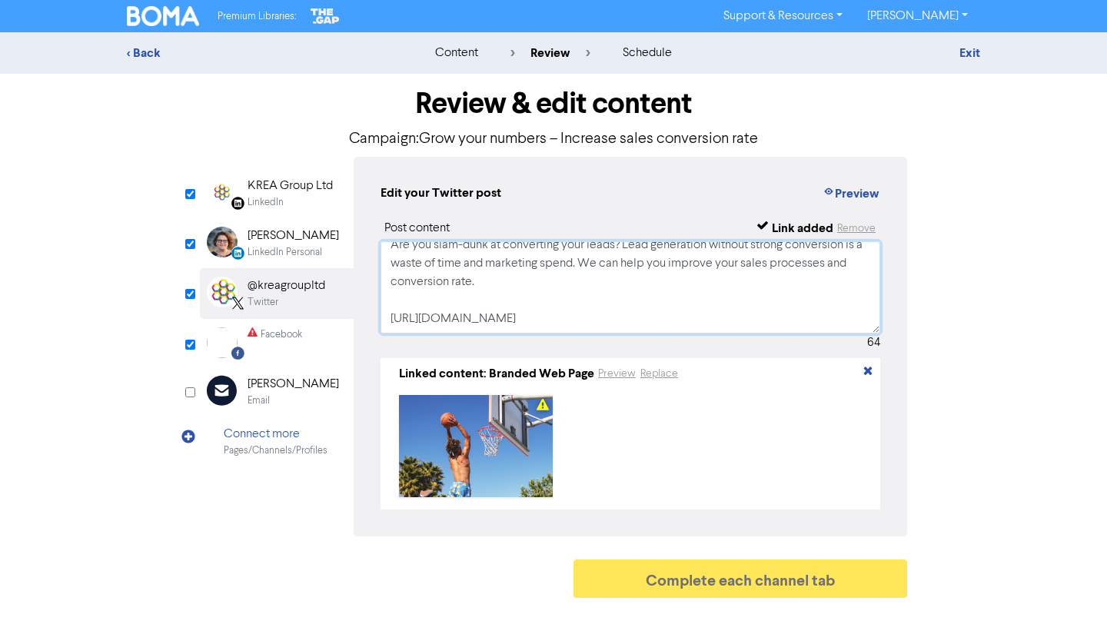
scroll to position [6, 0]
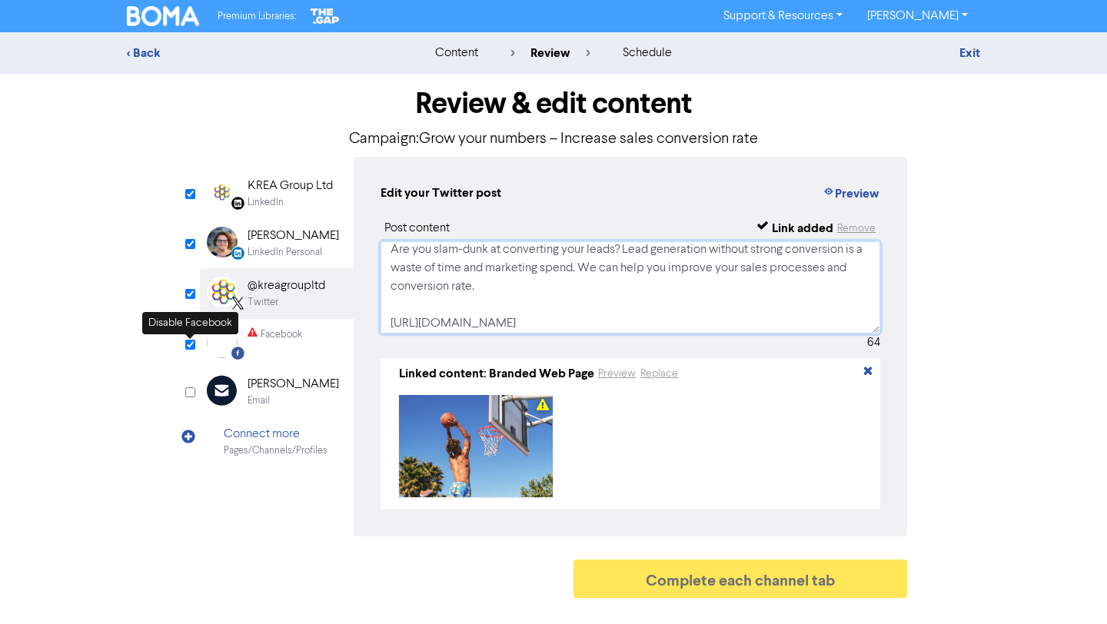
type textarea "Are you slam-dunk at converting your leads? Lead generation without strong conv…"
click at [188, 343] on input "checkbox" at bounding box center [190, 345] width 10 height 10
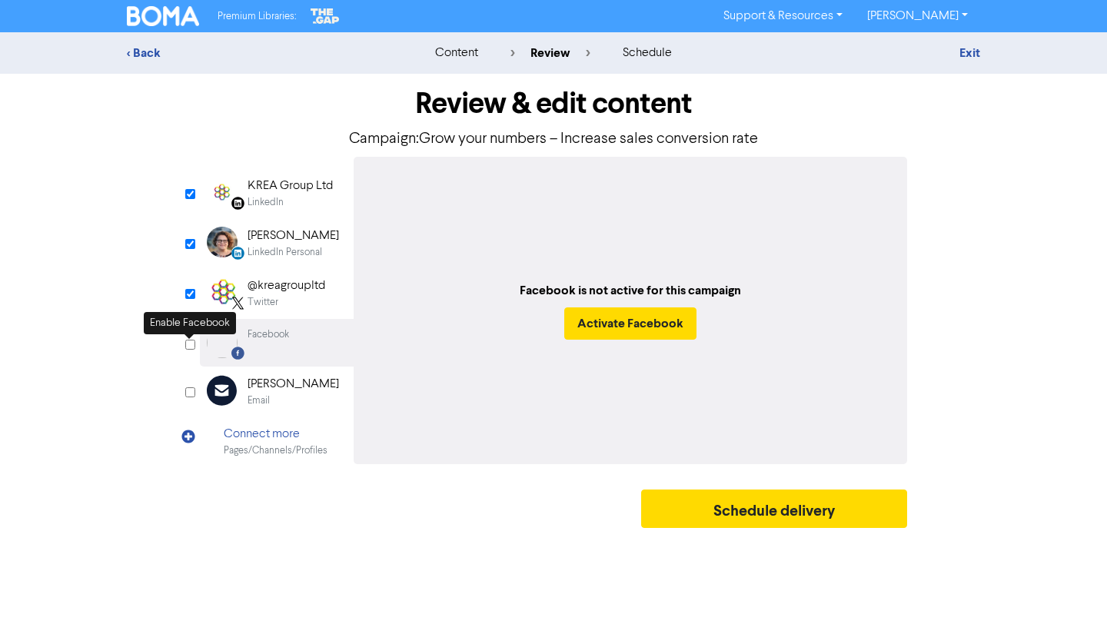
click at [188, 343] on input "checkbox" at bounding box center [190, 345] width 10 height 10
checkbox input "true"
select select "LEARN_MORE"
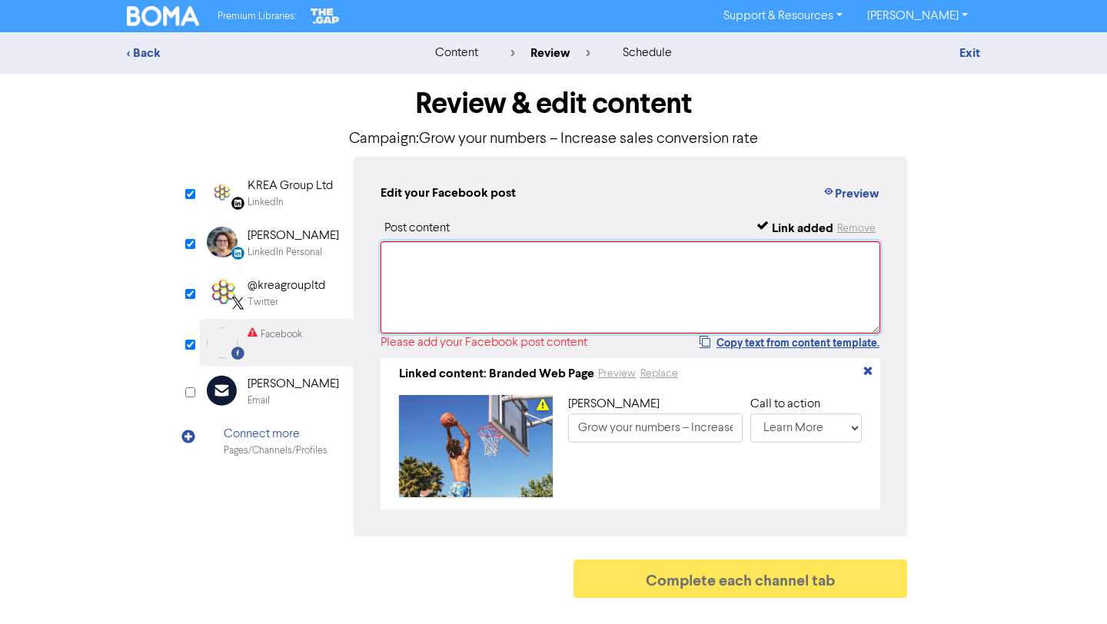
click at [403, 270] on textarea at bounding box center [631, 287] width 500 height 92
paste textarea "Are you slam-dunk at converting your leads? Lead generation without strong conv…"
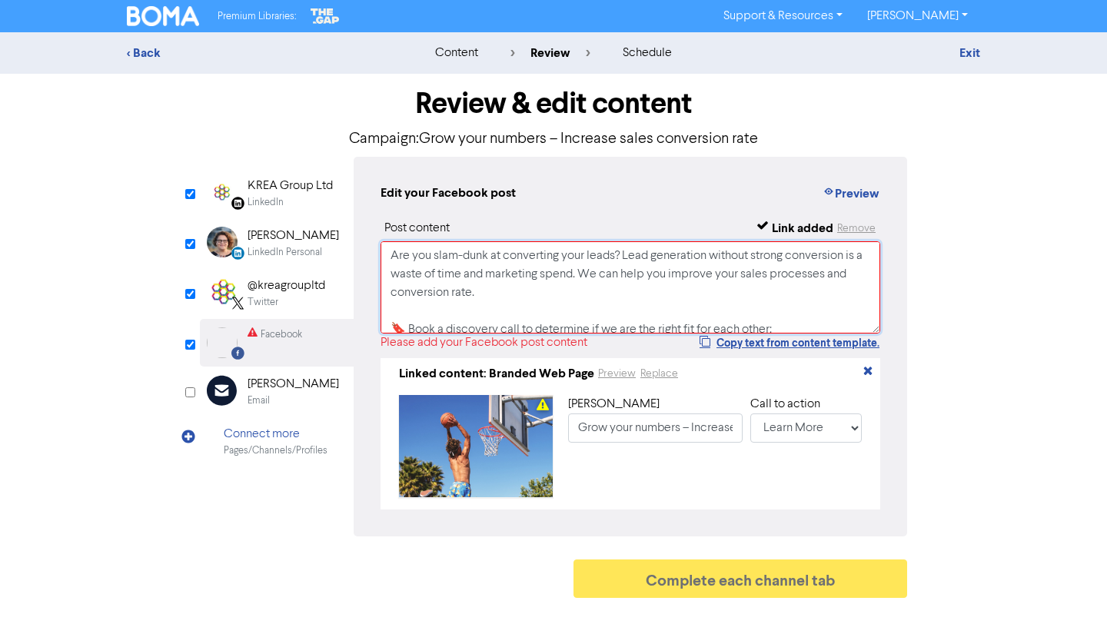
scroll to position [206, 0]
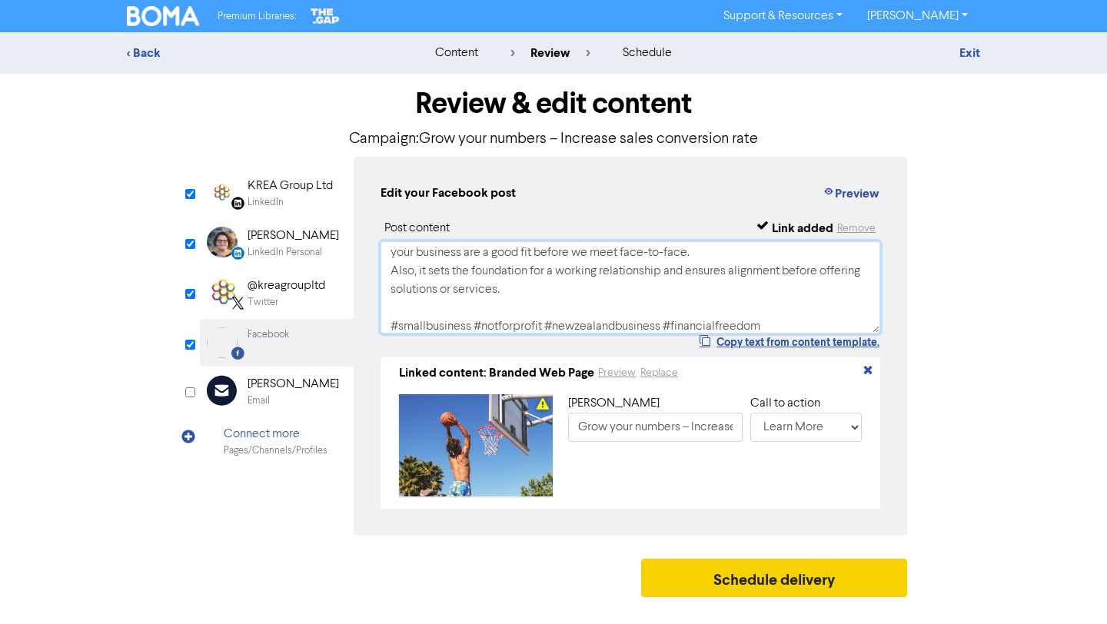
type textarea "Are you slam-dunk at converting your leads? Lead generation without strong conv…"
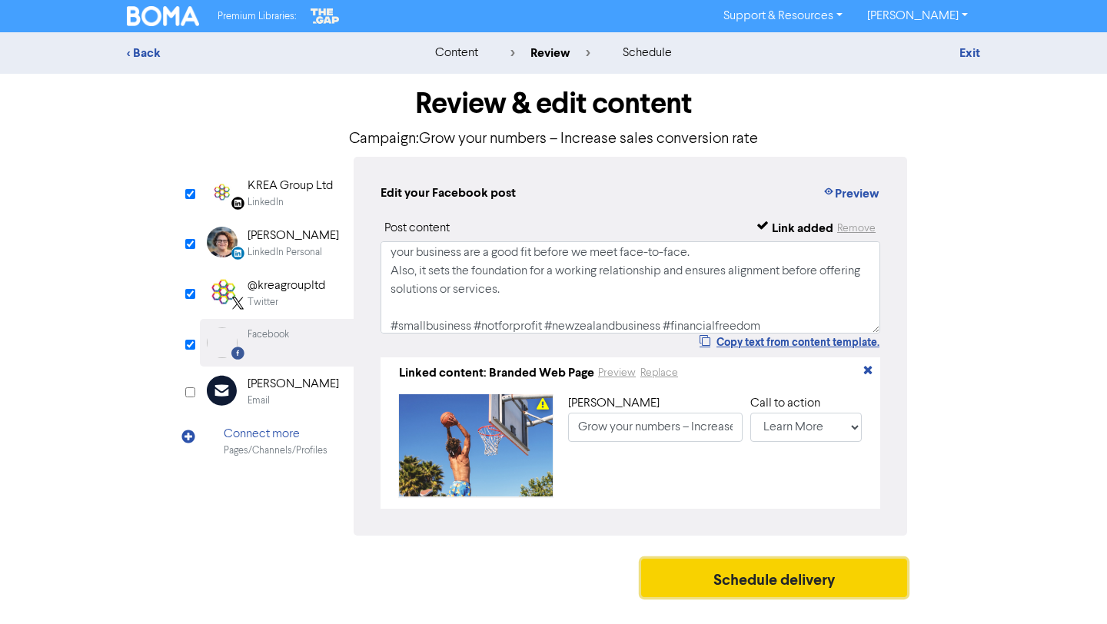
click at [749, 576] on button "Schedule delivery" at bounding box center [774, 578] width 266 height 38
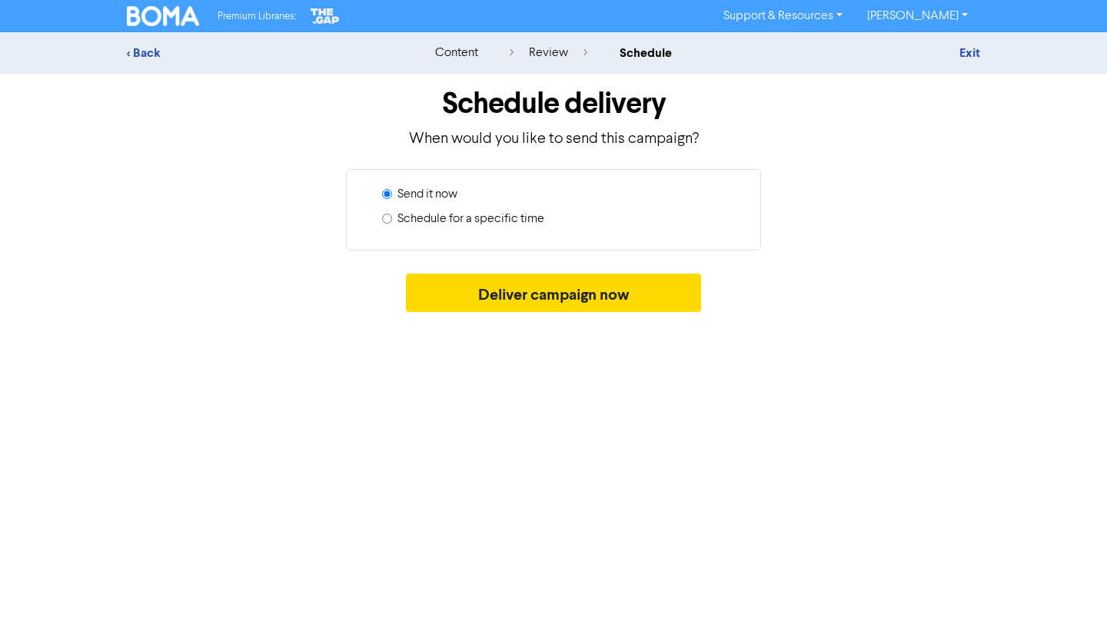
click at [464, 215] on label "Schedule for a specific time" at bounding box center [471, 219] width 147 height 18
click at [392, 215] on input "Schedule for a specific time" at bounding box center [387, 219] width 10 height 10
radio input "true"
radio input "false"
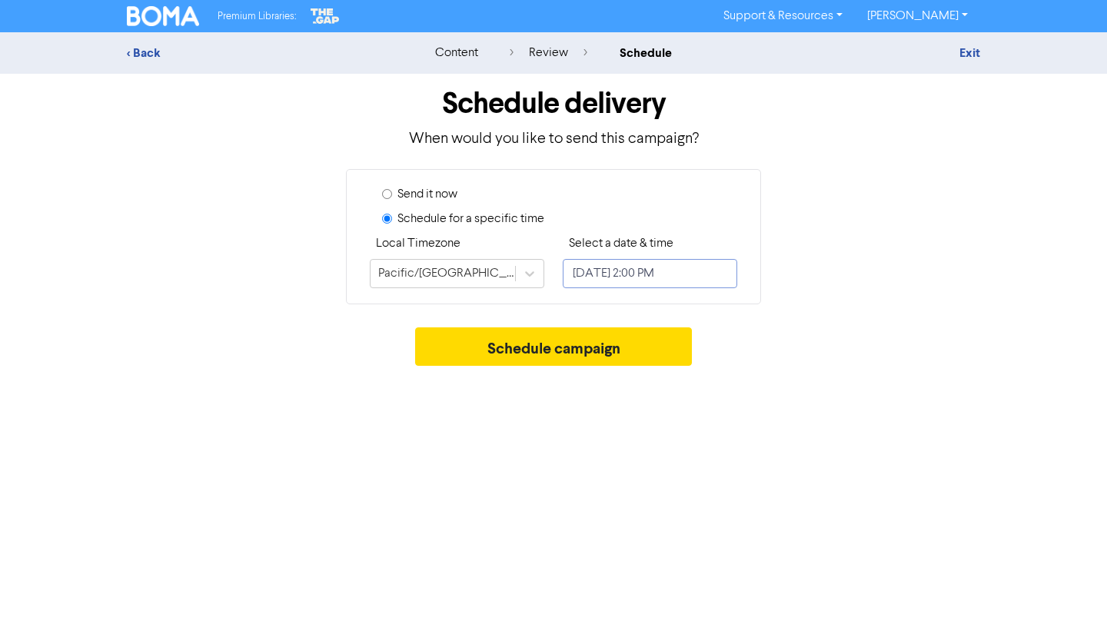
select select "7"
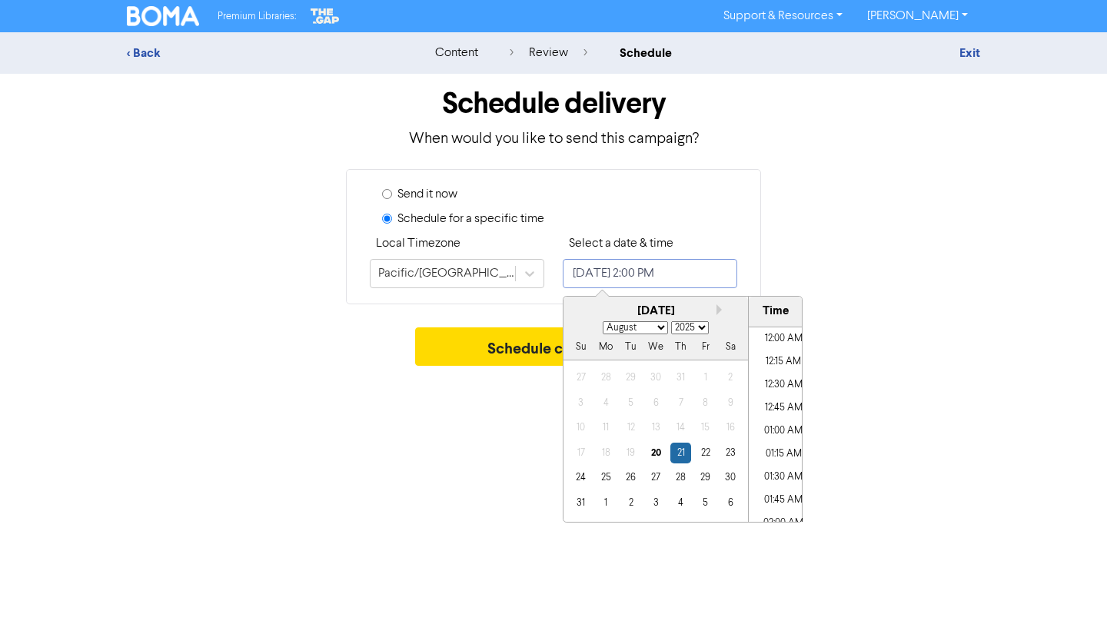
click at [618, 271] on input "[DATE] 2:00 PM" at bounding box center [650, 273] width 175 height 29
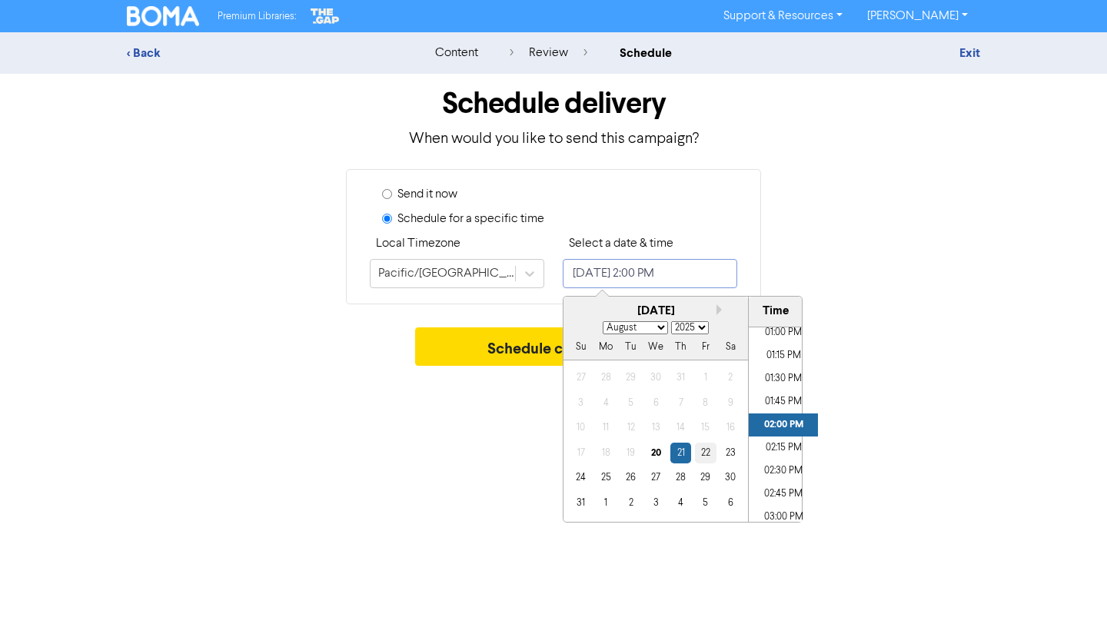
click at [705, 455] on div "22" at bounding box center [705, 453] width 21 height 21
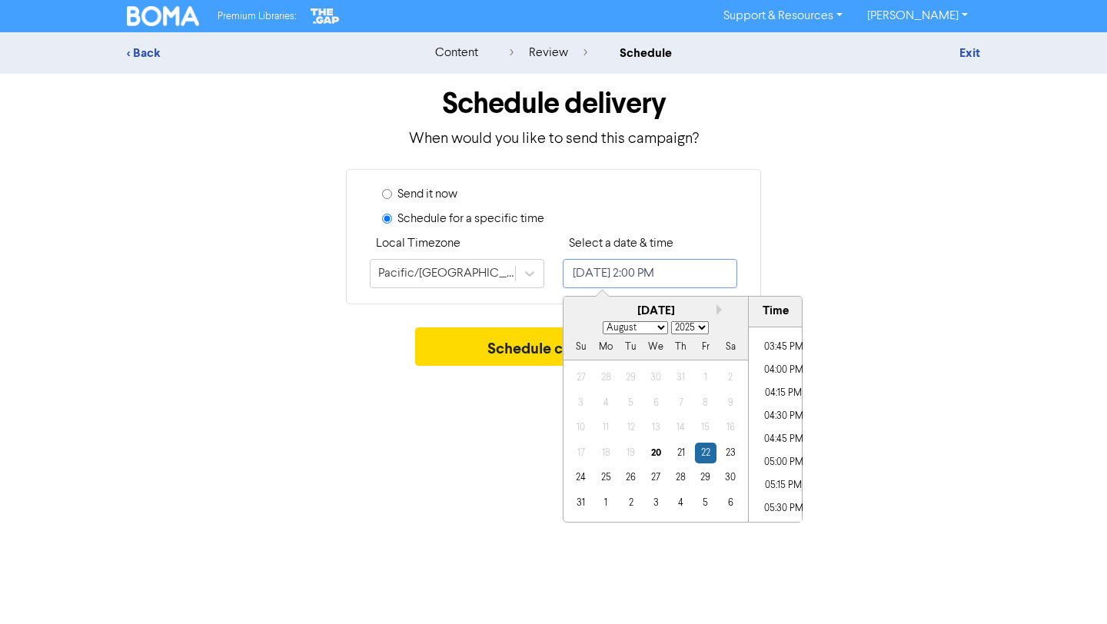
click at [781, 454] on li "05:00 PM" at bounding box center [783, 462] width 69 height 23
type input "[DATE] 5:00 PM"
click at [931, 406] on div "Premium Libraries: Support & Resources Video Tutorials FAQ & Guides Marketing E…" at bounding box center [553, 312] width 1107 height 624
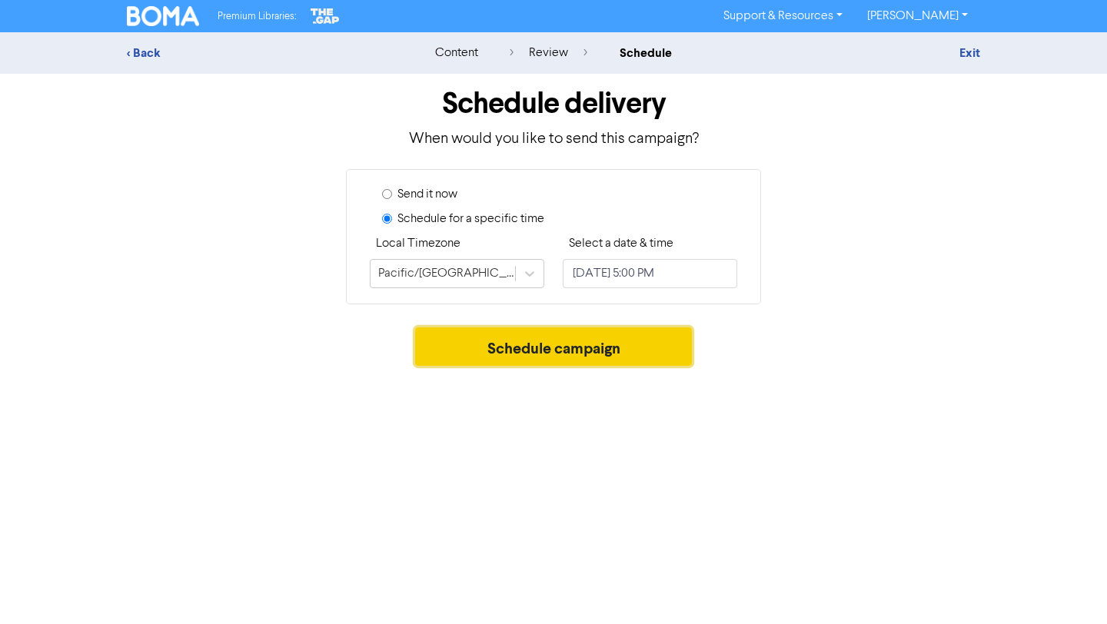
click at [650, 358] on button "Schedule campaign" at bounding box center [554, 347] width 278 height 38
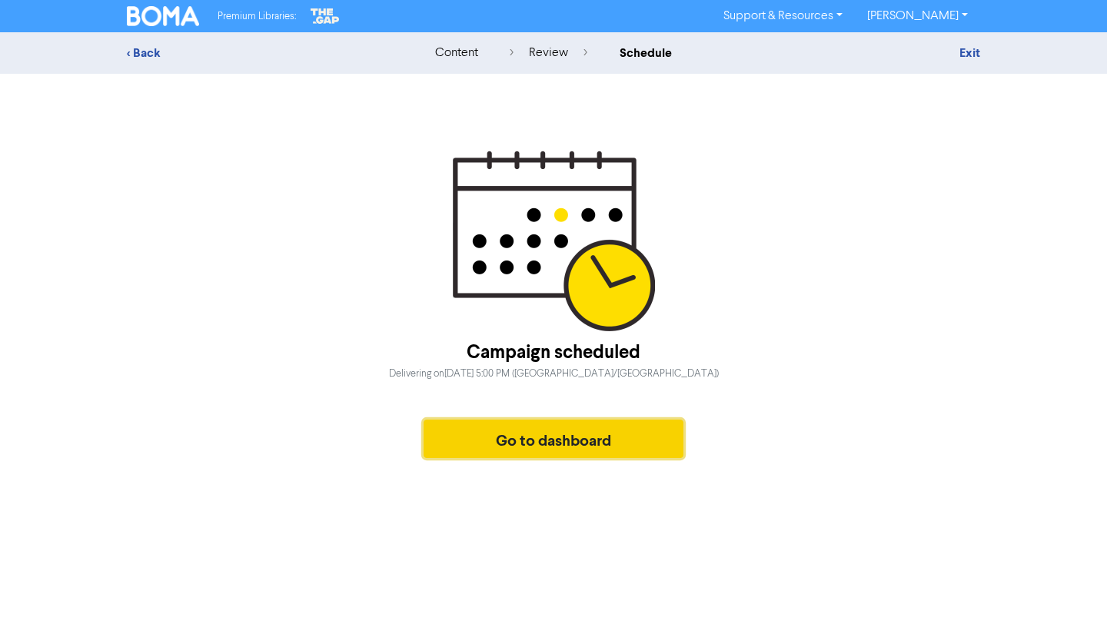
click at [503, 442] on button "Go to dashboard" at bounding box center [554, 439] width 260 height 38
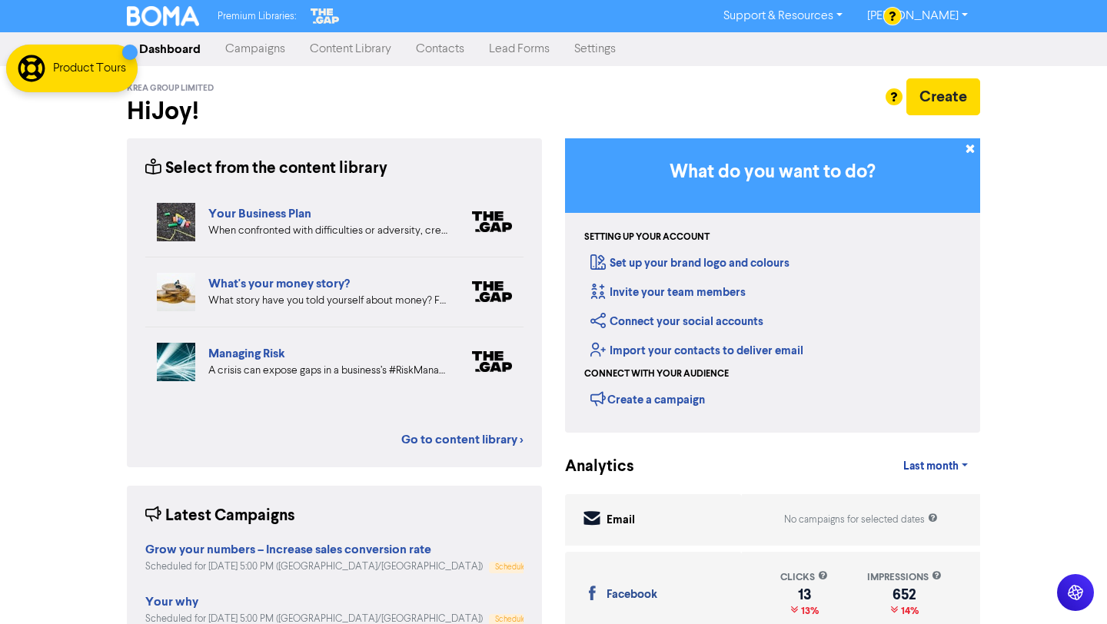
click at [261, 48] on link "Campaigns" at bounding box center [255, 49] width 85 height 31
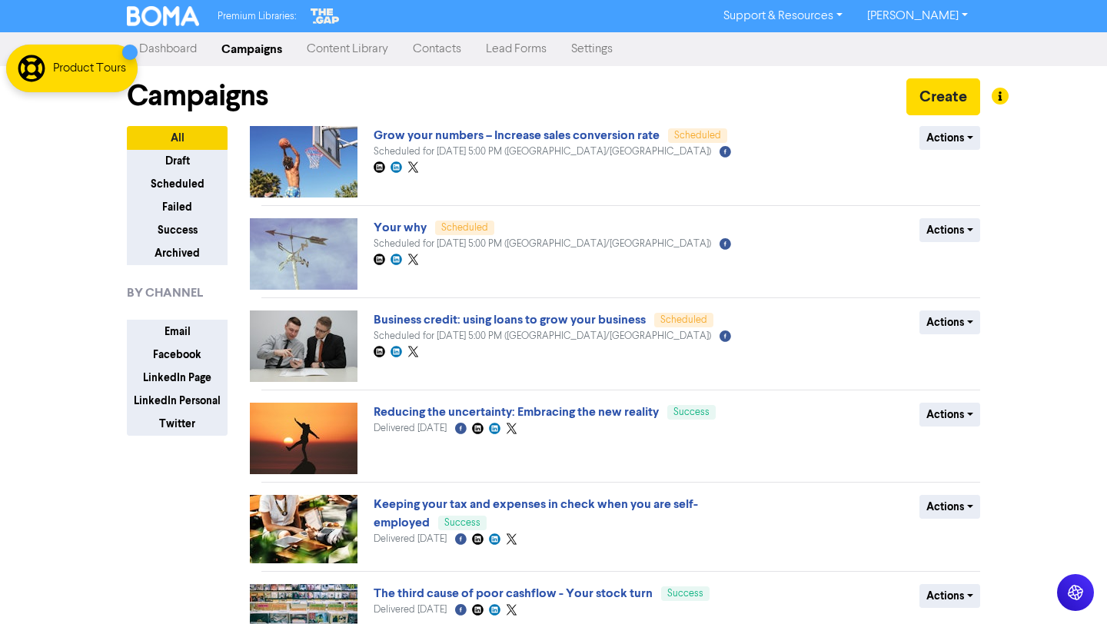
click at [331, 50] on link "Content Library" at bounding box center [348, 49] width 106 height 31
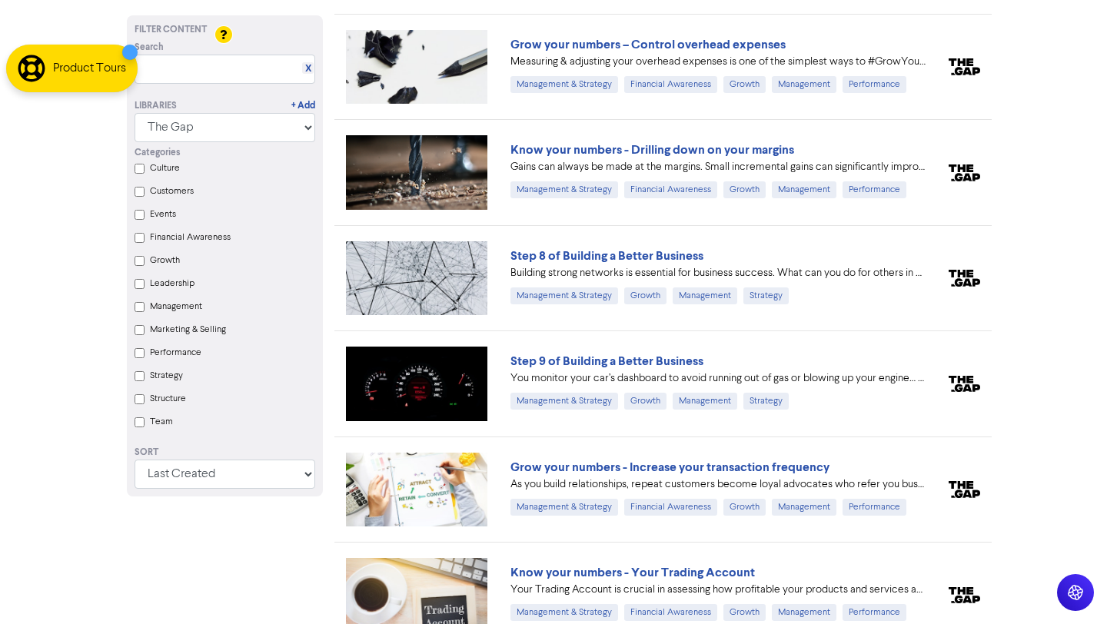
scroll to position [17131, 0]
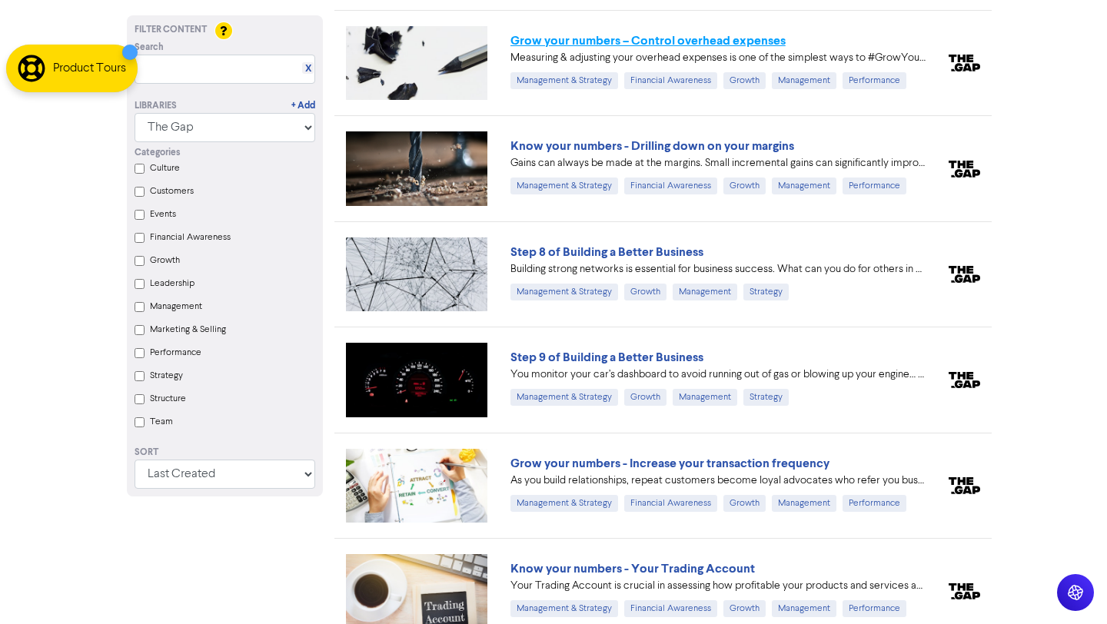
click at [695, 33] on link "Grow your numbers – Control overhead expenses" at bounding box center [648, 40] width 275 height 15
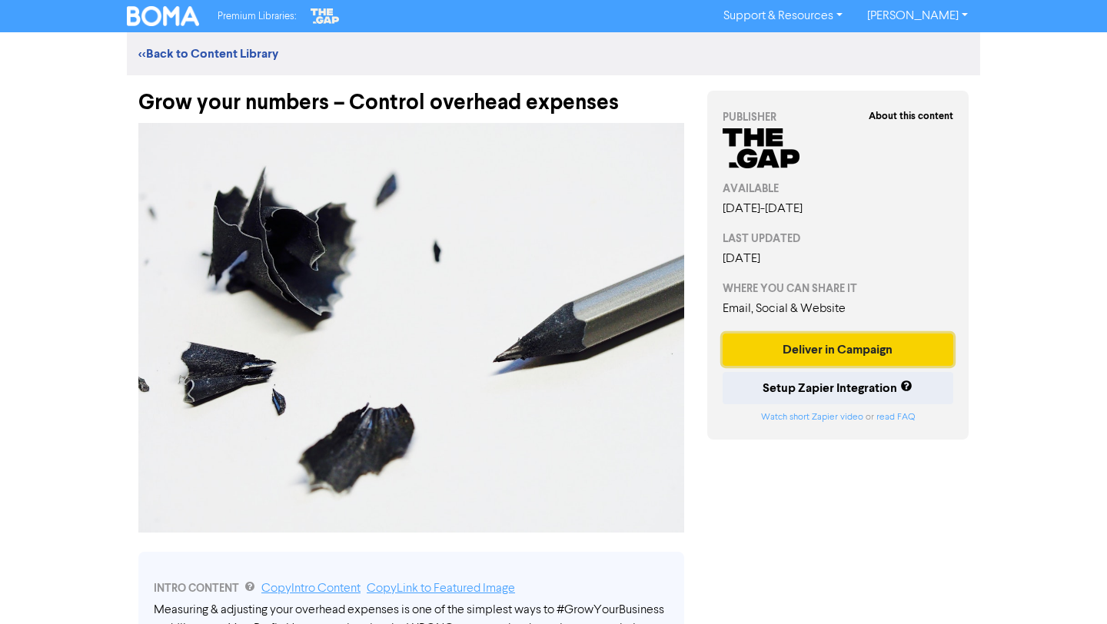
click at [813, 355] on button "Deliver in Campaign" at bounding box center [838, 350] width 231 height 32
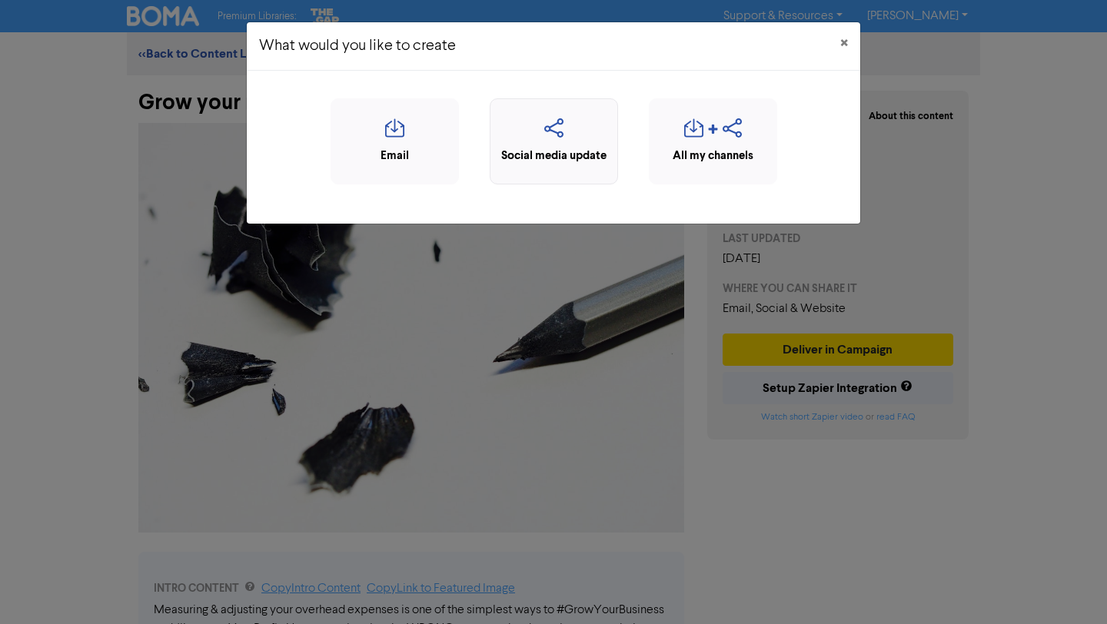
click at [575, 120] on icon "button" at bounding box center [554, 132] width 112 height 29
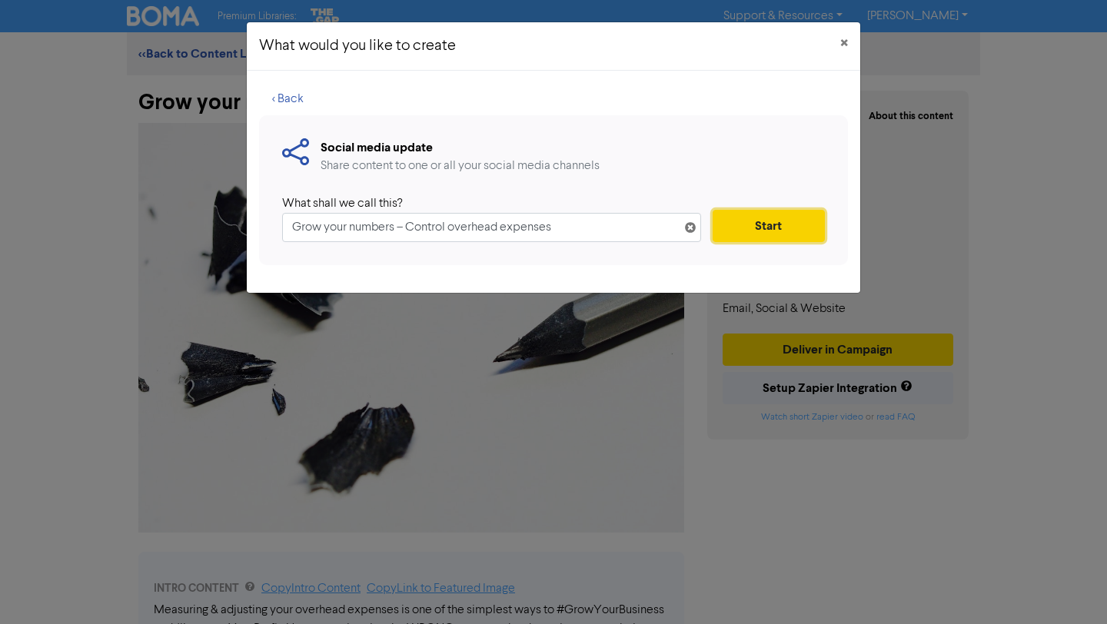
click at [734, 225] on button "Start" at bounding box center [769, 226] width 112 height 32
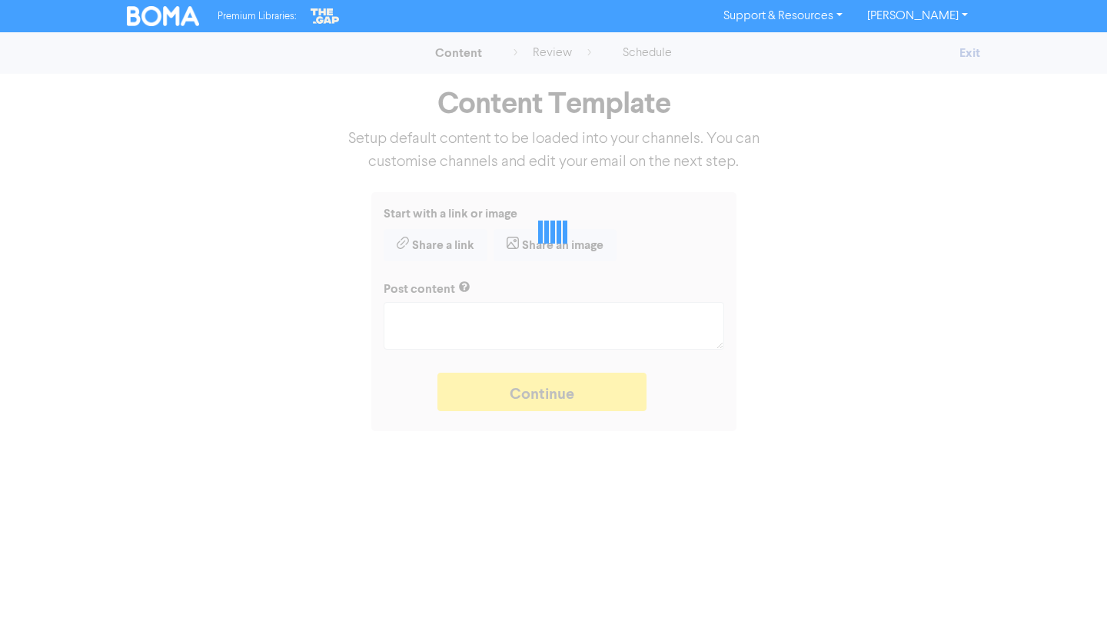
type textarea "x"
type textarea "Measuring & adjusting your overhead expenses is one of the simplest ways to #Gr…"
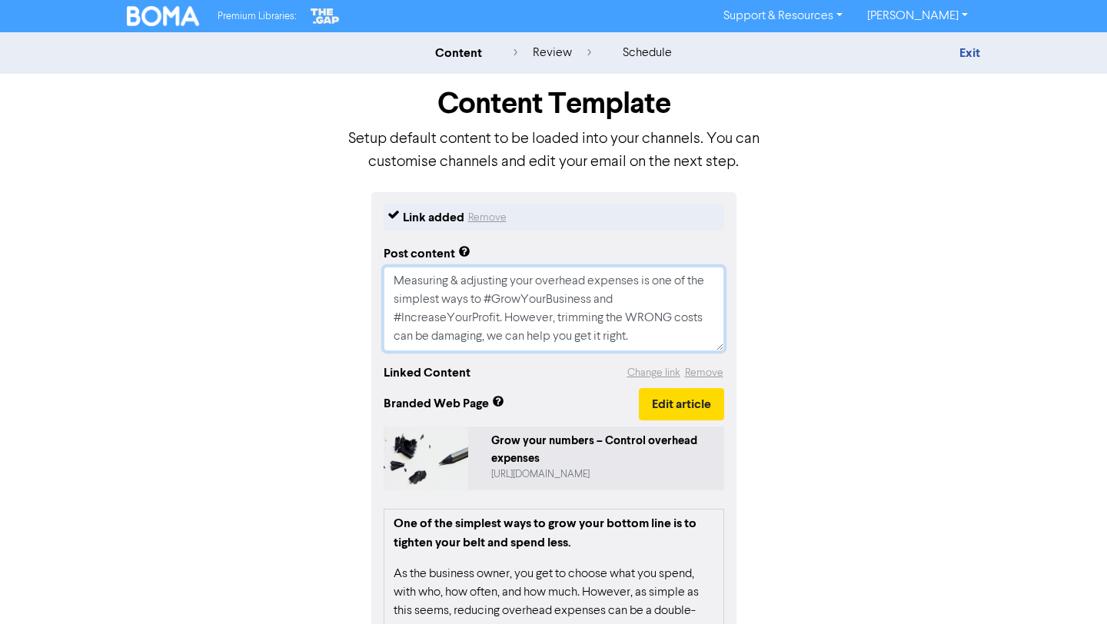
click at [630, 319] on textarea "Measuring & adjusting your overhead expenses is one of the simplest ways to #Gr…" at bounding box center [554, 309] width 341 height 85
click at [494, 298] on textarea "Measuring & adjusting your overhead expenses is one of the simplest ways to #Gr…" at bounding box center [554, 309] width 341 height 85
click at [652, 338] on textarea "Measuring & adjusting your overhead expenses is one of the simplest ways to #Gr…" at bounding box center [554, 309] width 341 height 85
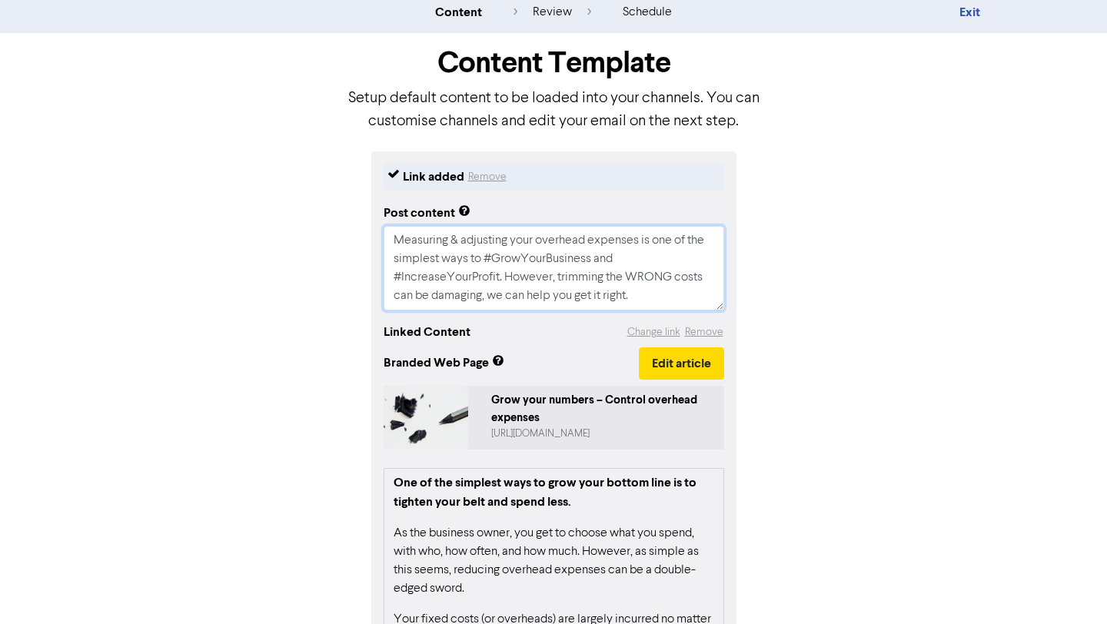
scroll to position [40, 0]
type textarea "x"
type textarea "Measuring & adjusting your overhead expenses is one of the simplest ways to #Gr…"
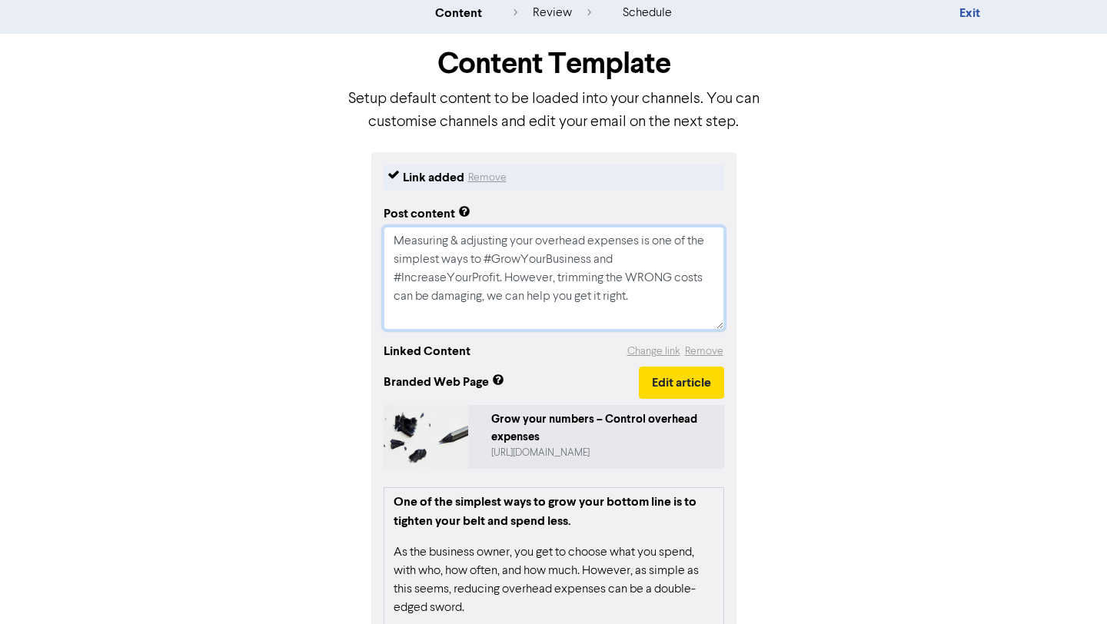
type textarea "x"
type textarea "Measuring & adjusting your overhead expenses is one of the simplest ways to #Gr…"
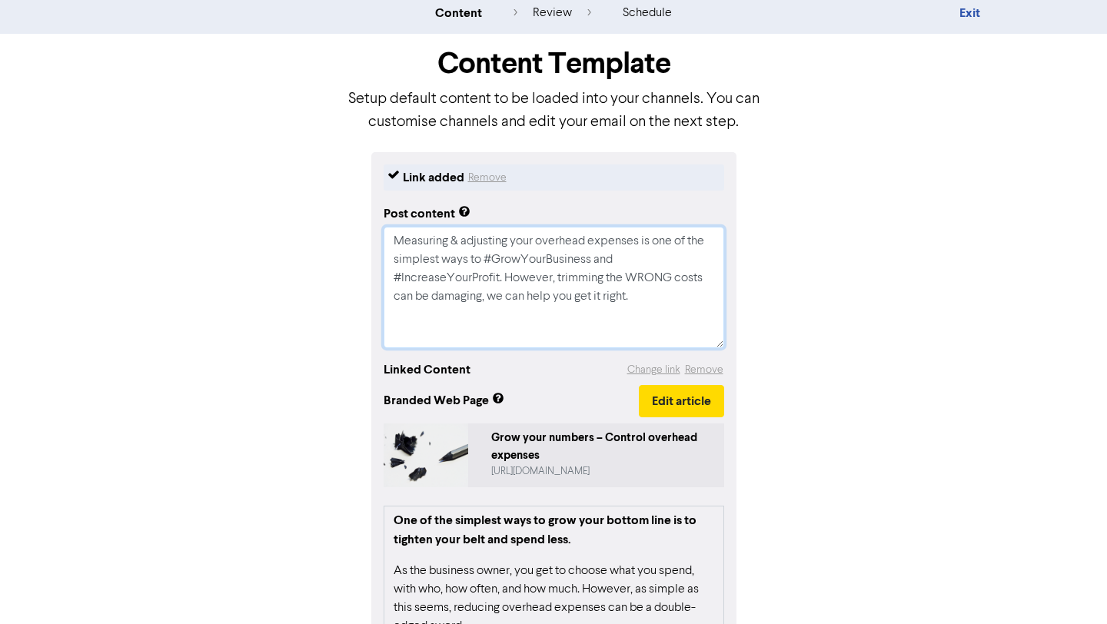
paste textarea "Are you slam-dunk at converting your leads? Lead generation without strong conv…"
type textarea "x"
type textarea "Loremipsu & dolorsita cons adipisci elitsedd ei tem in utl etdolore magn al #En…"
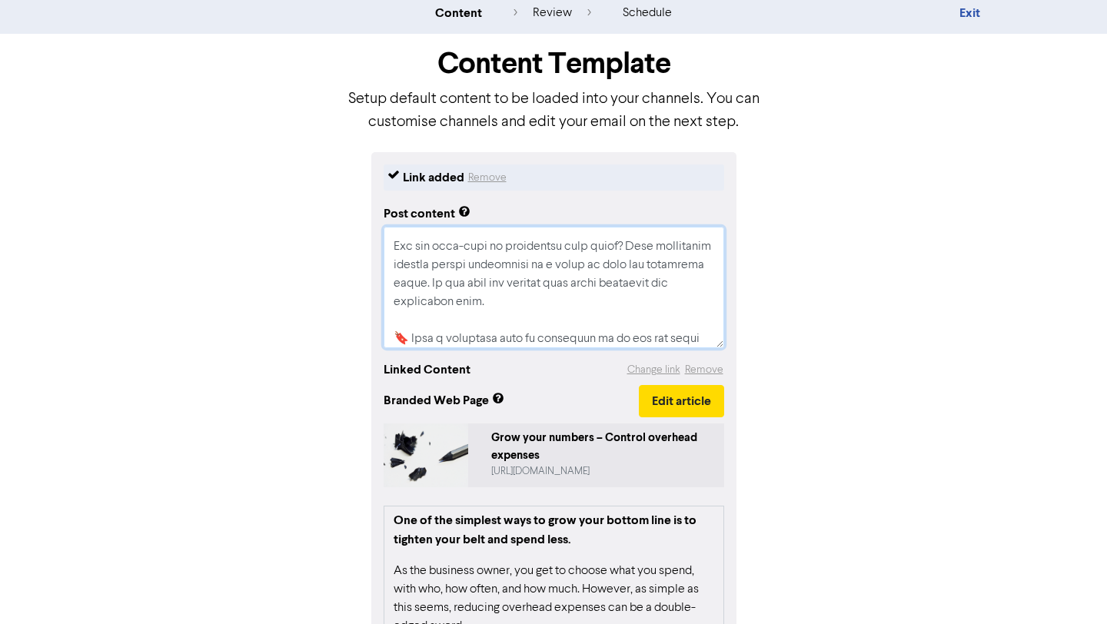
scroll to position [88, 0]
drag, startPoint x: 484, startPoint y: 305, endPoint x: 391, endPoint y: 243, distance: 110.9
click at [391, 243] on textarea at bounding box center [554, 288] width 341 height 122
type textarea "x"
type textarea "Measuring & adjusting your overhead expenses is one of the simplest ways to #Gr…"
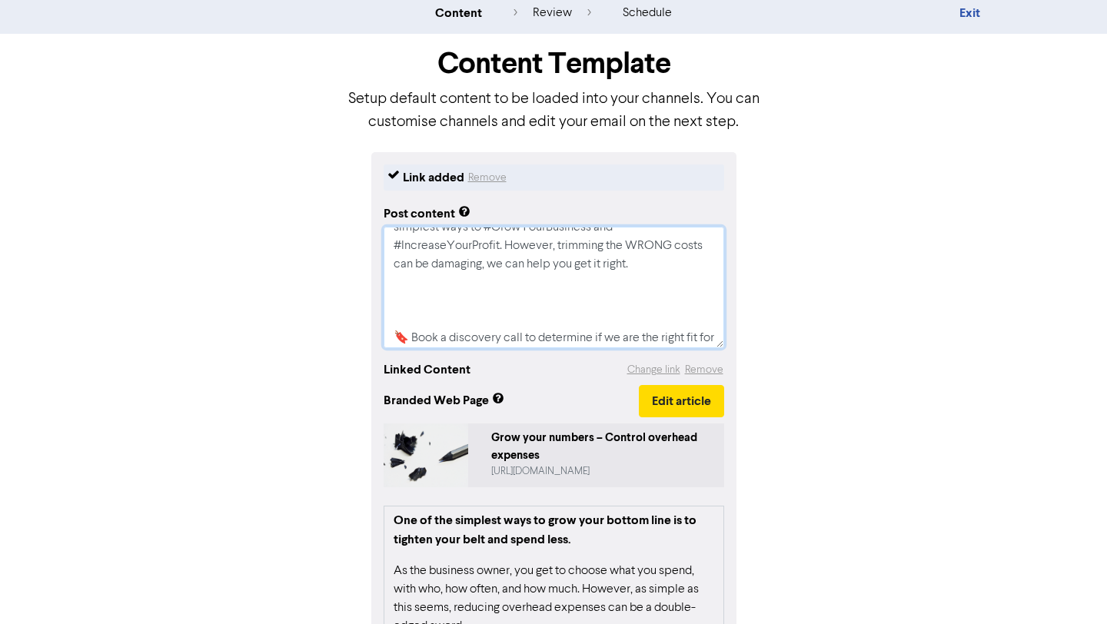
type textarea "x"
type textarea "Measuring & adjusting your overhead expenses is one of the simplest ways to #Gr…"
type textarea "x"
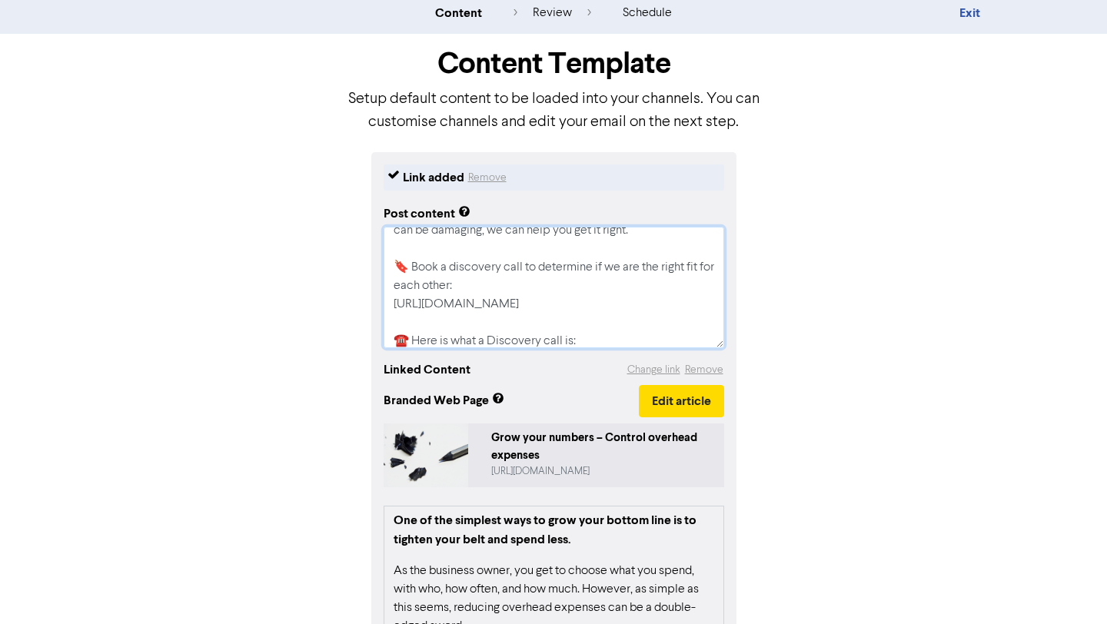
scroll to position [0, 0]
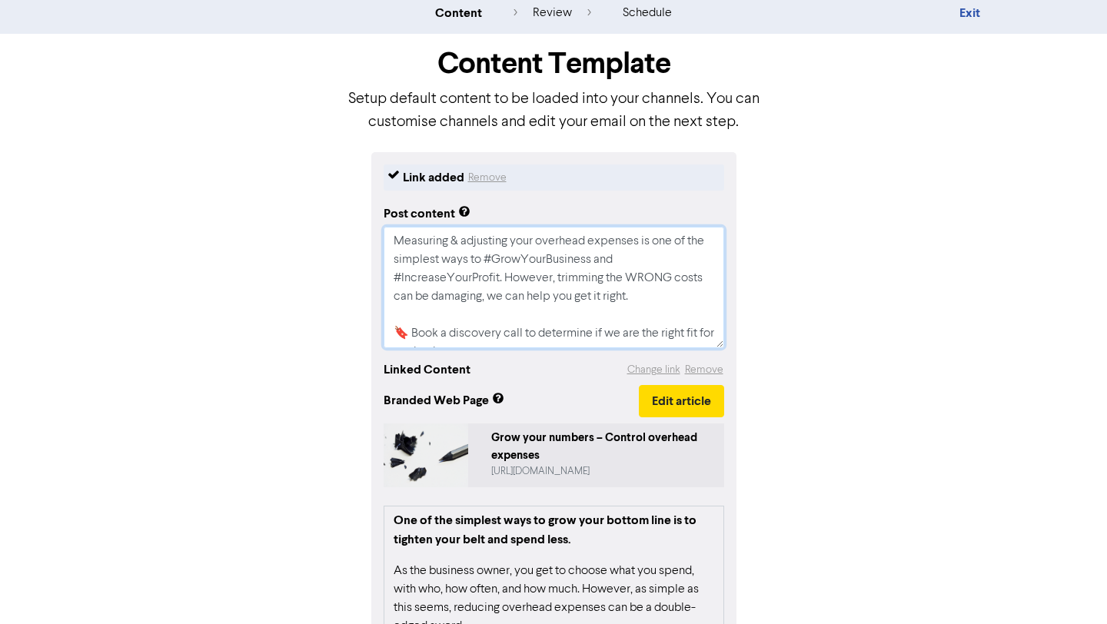
drag, startPoint x: 500, startPoint y: 336, endPoint x: 355, endPoint y: 175, distance: 216.2
click at [355, 175] on div "Link added Remove Post content Measuring & adjusting your overhead expenses is …" at bounding box center [553, 523] width 877 height 743
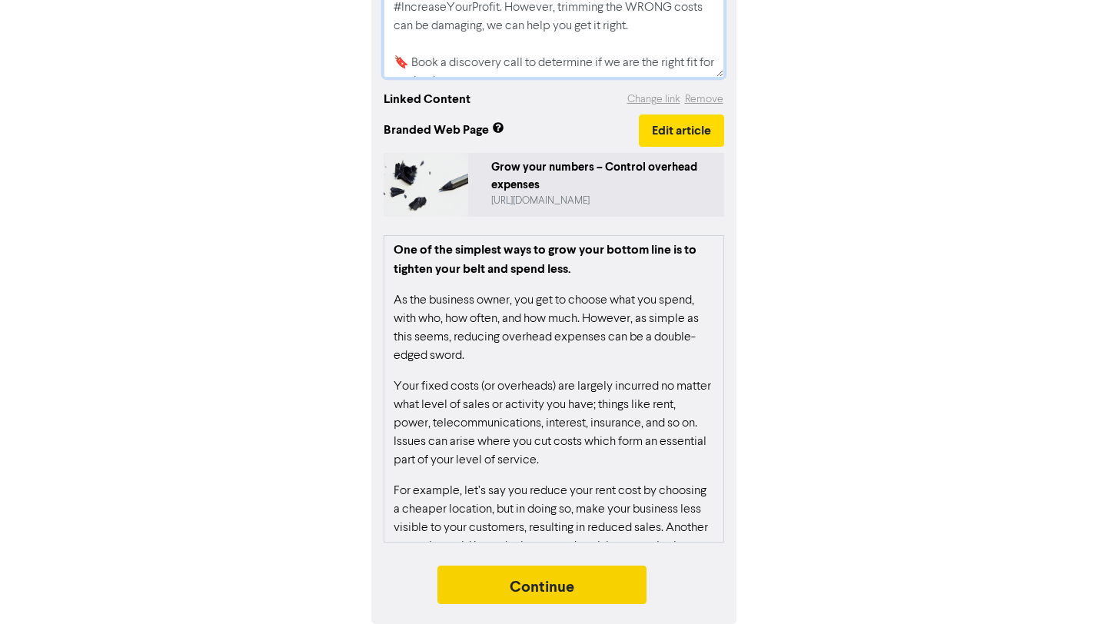
type textarea "Measuring & adjusting your overhead expenses is one of the simplest ways to #Gr…"
click at [635, 587] on button "Continue" at bounding box center [542, 585] width 209 height 38
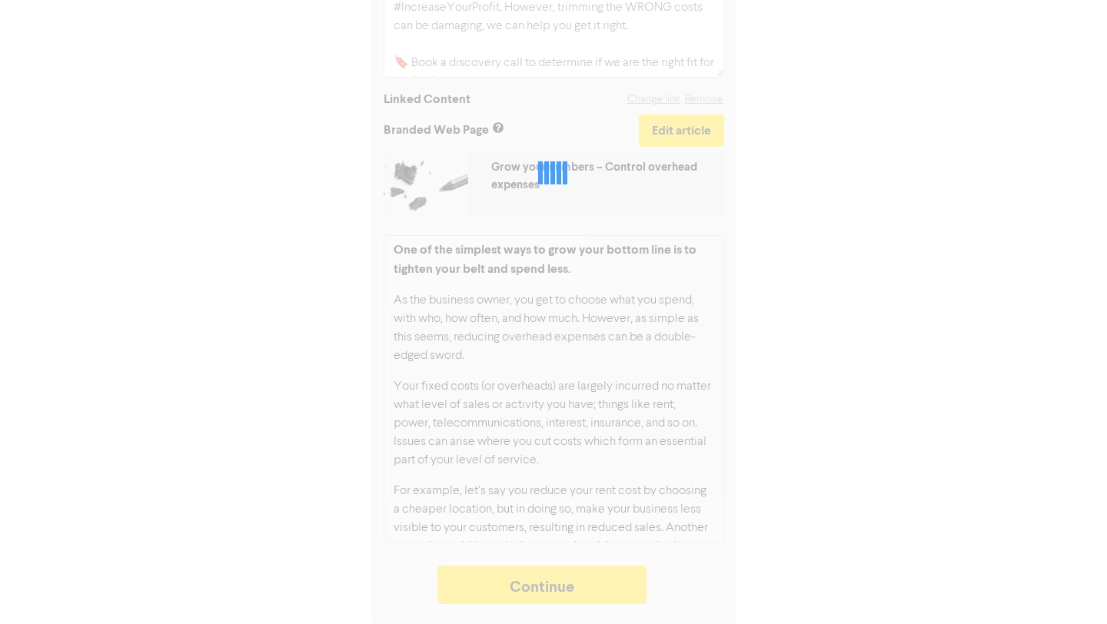
type textarea "x"
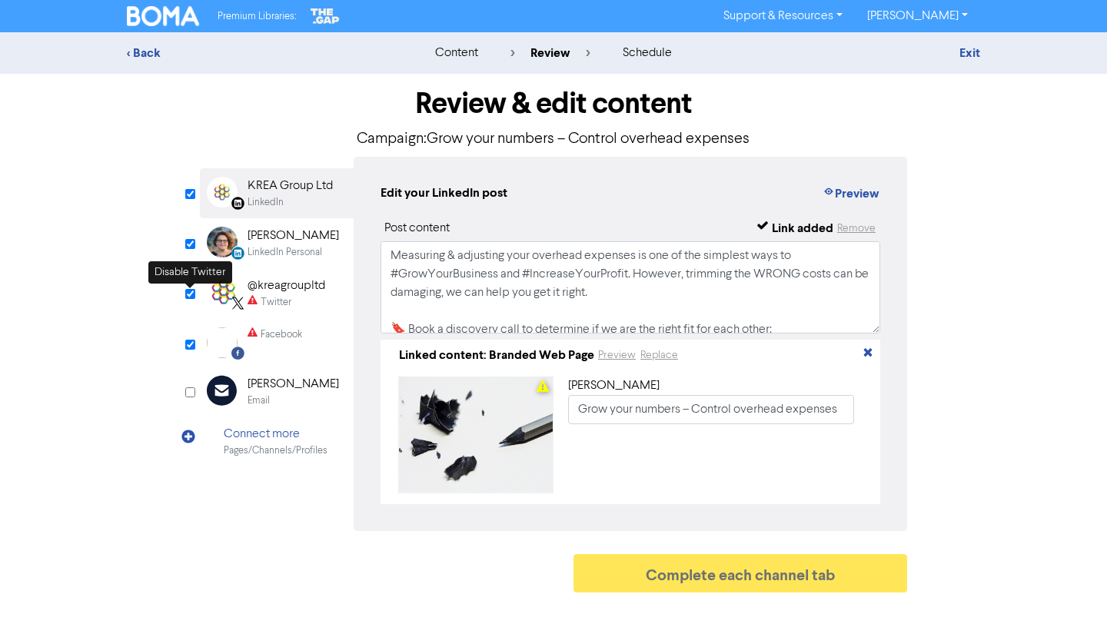
click at [191, 295] on input "checkbox" at bounding box center [190, 294] width 10 height 10
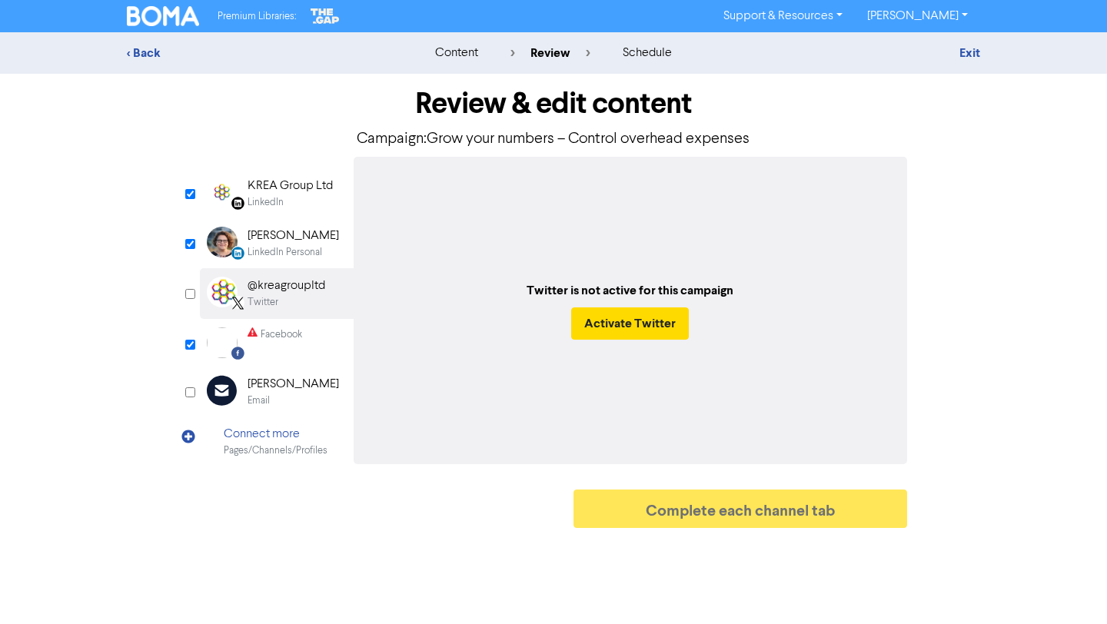
click at [191, 295] on input "checkbox" at bounding box center [190, 294] width 10 height 10
checkbox input "true"
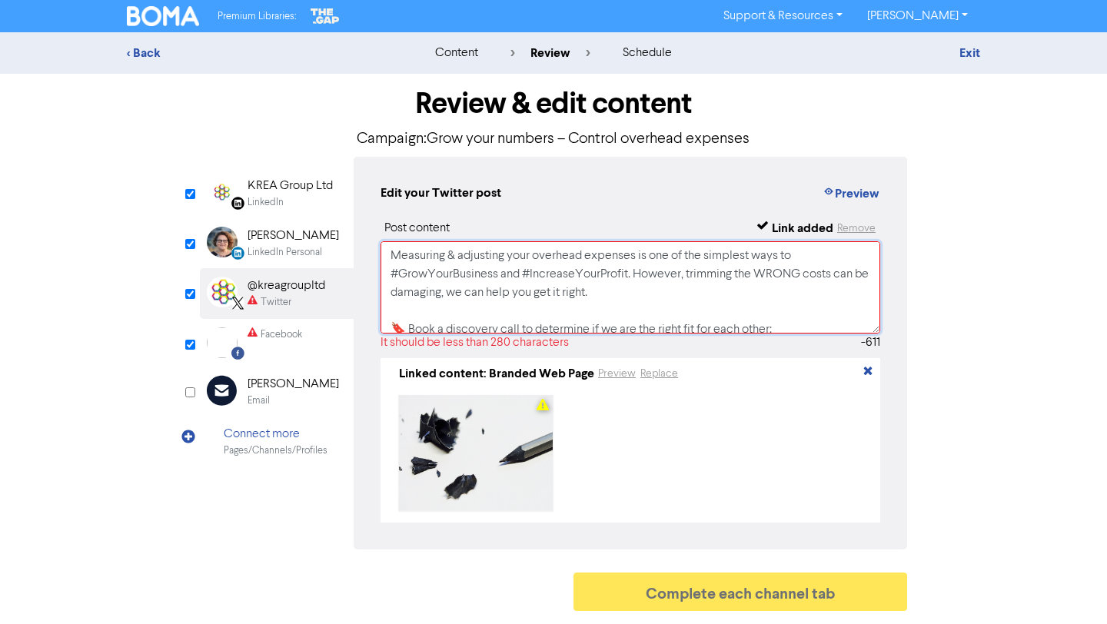
click at [456, 306] on textarea "Measuring & adjusting your overhead expenses is one of the simplest ways to #Gr…" at bounding box center [631, 287] width 500 height 92
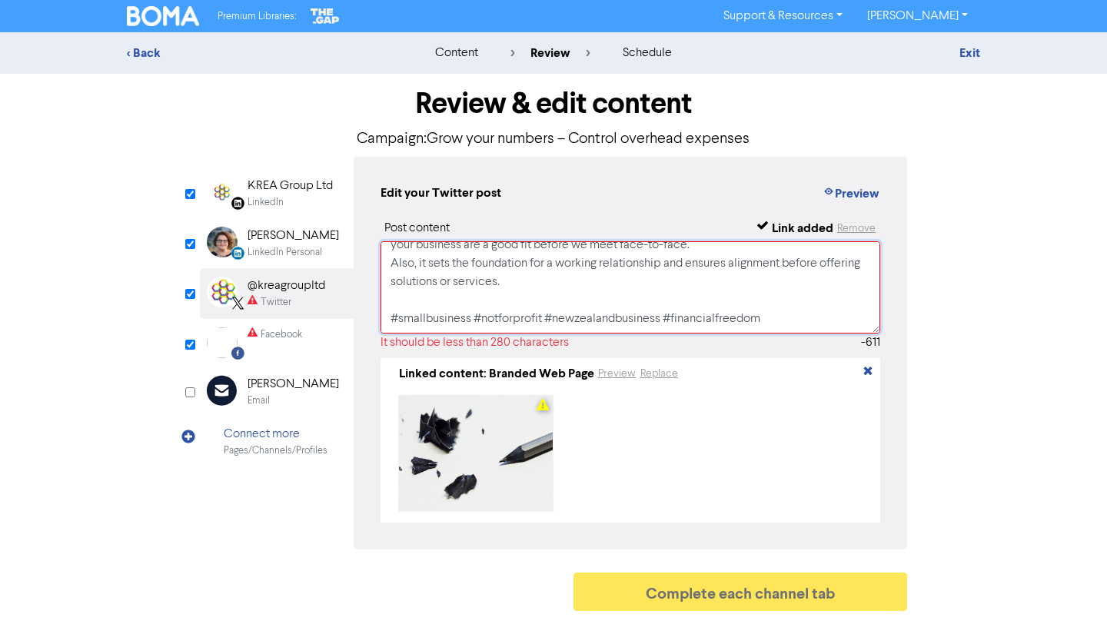
scroll to position [251, 0]
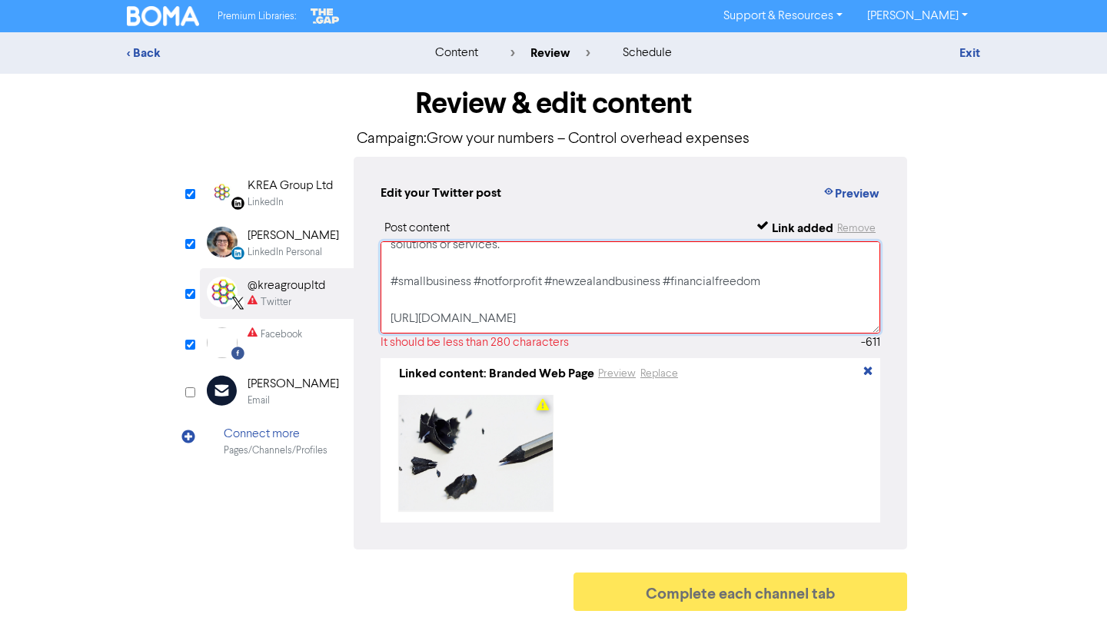
drag, startPoint x: 388, startPoint y: 273, endPoint x: 715, endPoint y: 288, distance: 327.2
click at [715, 288] on textarea "Measuring & adjusting your overhead expenses is one of the simplest ways to #Gr…" at bounding box center [631, 287] width 500 height 92
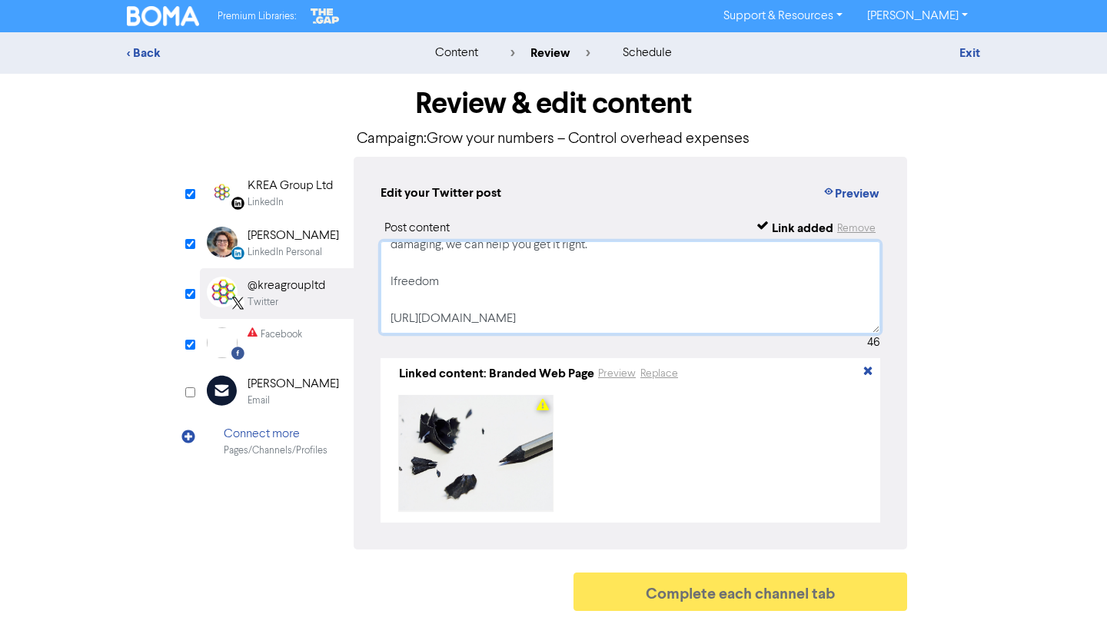
drag, startPoint x: 454, startPoint y: 280, endPoint x: 370, endPoint y: 273, distance: 84.1
click at [370, 273] on div "Edit your Twitter post Preview Post content Link added Remove Measuring & adjus…" at bounding box center [631, 353] width 554 height 393
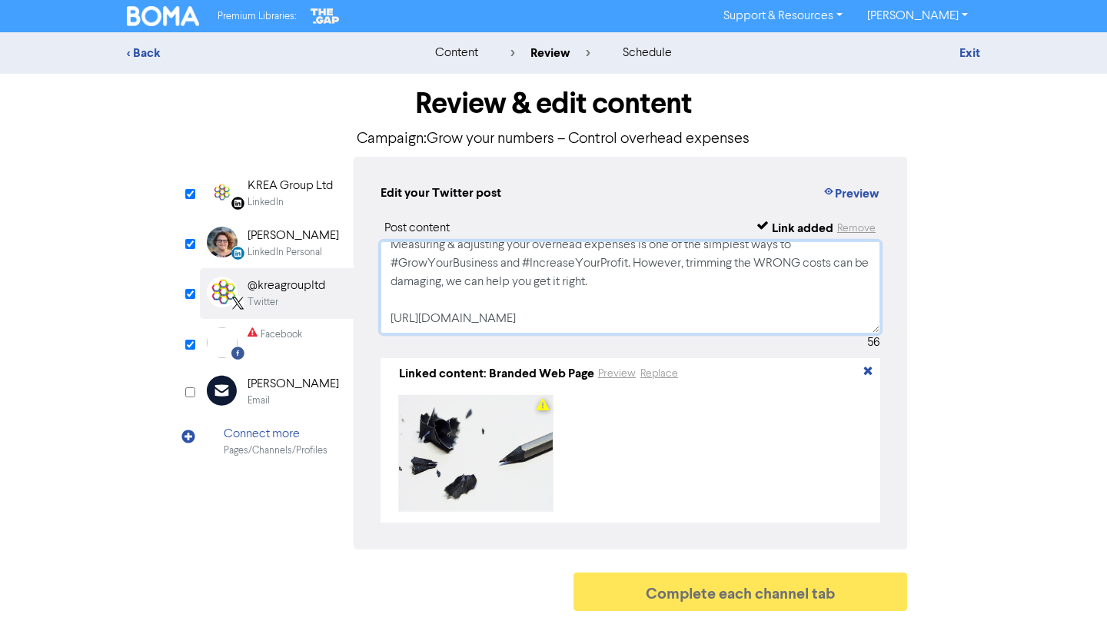
scroll to position [11, 0]
type textarea "Measuring & adjusting your overhead expenses is one of the simplest ways to #Gr…"
click at [186, 346] on input "checkbox" at bounding box center [190, 345] width 10 height 10
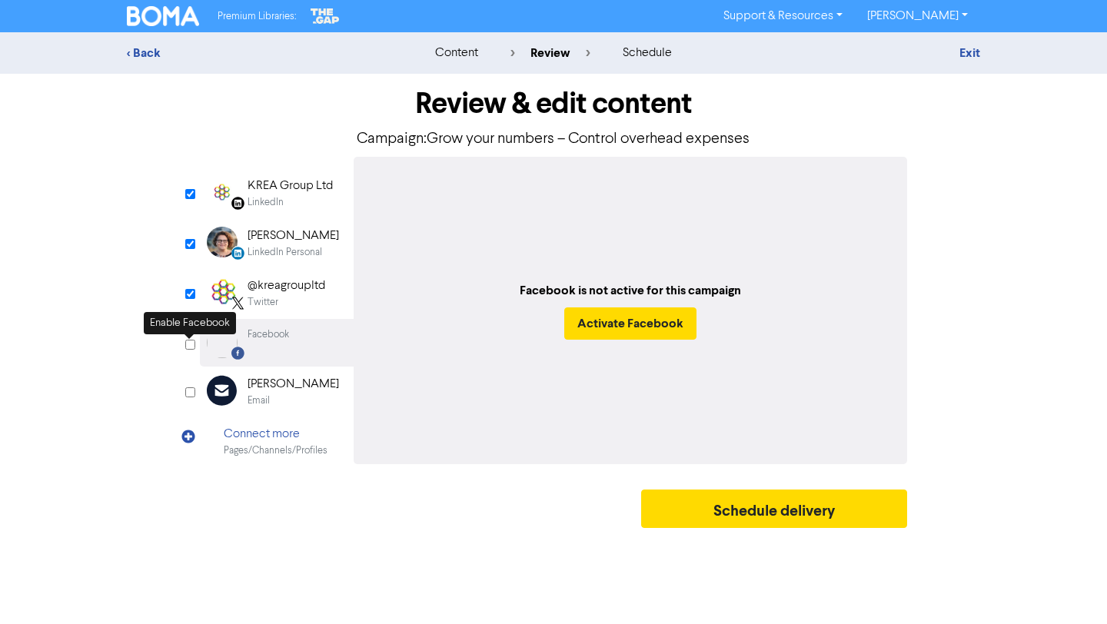
click at [190, 346] on input "checkbox" at bounding box center [190, 345] width 10 height 10
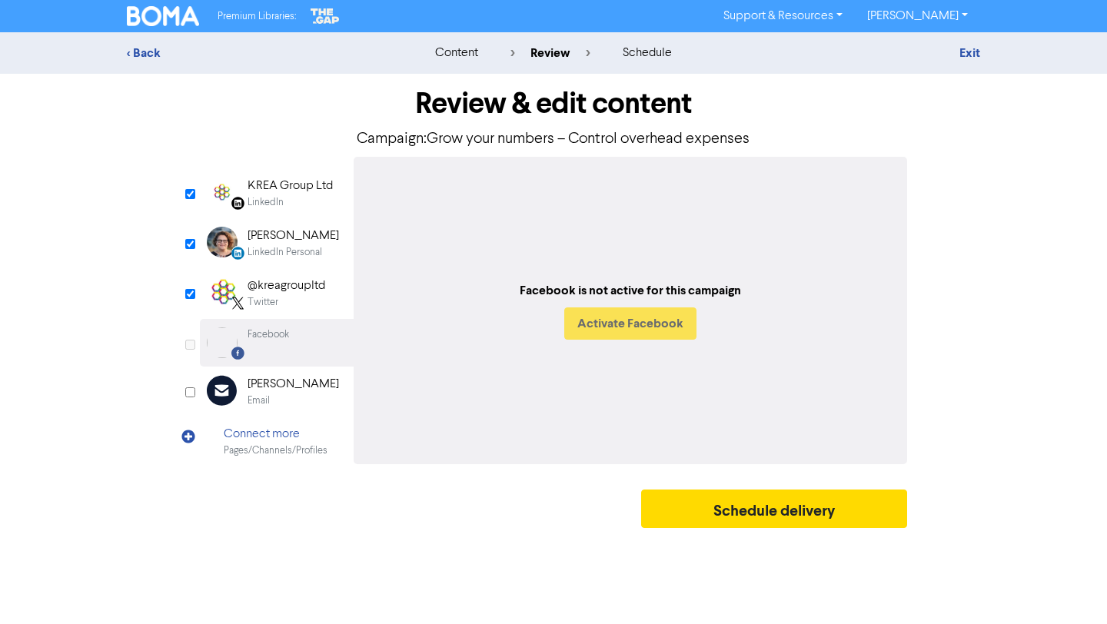
checkbox input "true"
select select "LEARN_MORE"
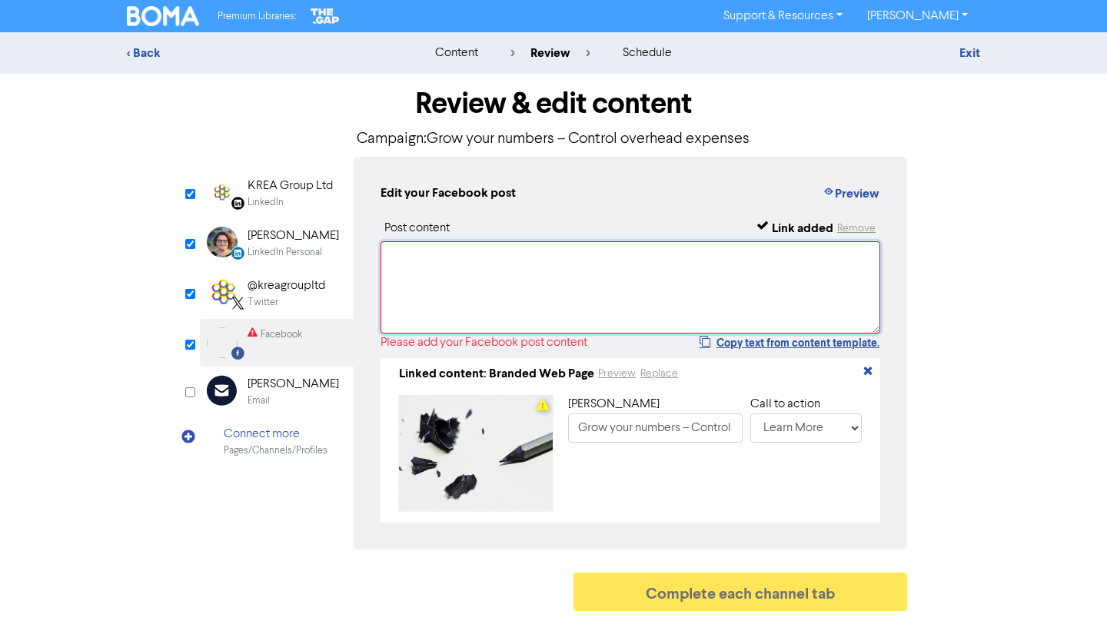
click at [439, 289] on textarea at bounding box center [631, 287] width 500 height 92
paste textarea "Measuring & adjusting your overhead expenses is one of the simplest ways to #Gr…"
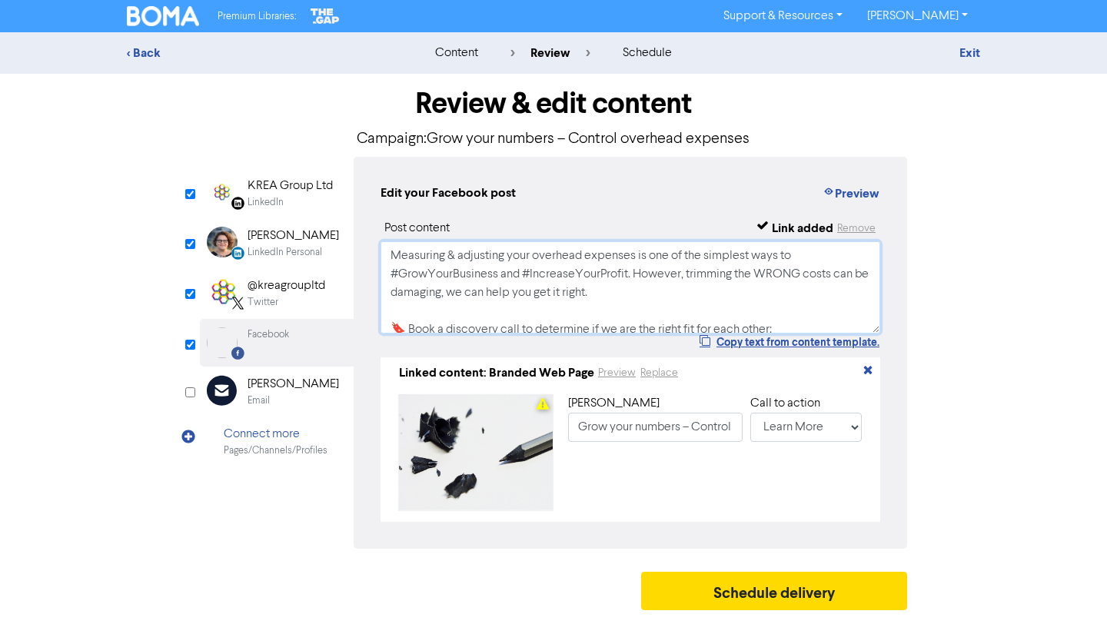
scroll to position [206, 0]
type textarea "Measuring & adjusting your overhead expenses is one of the simplest ways to #Gr…"
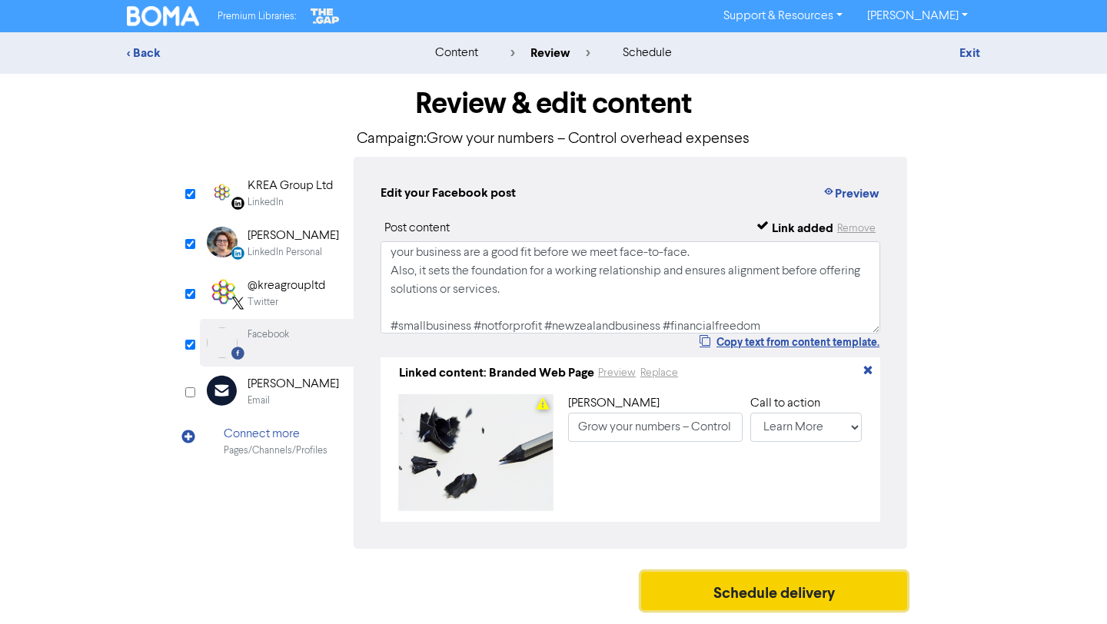
click at [708, 601] on button "Schedule delivery" at bounding box center [774, 591] width 266 height 38
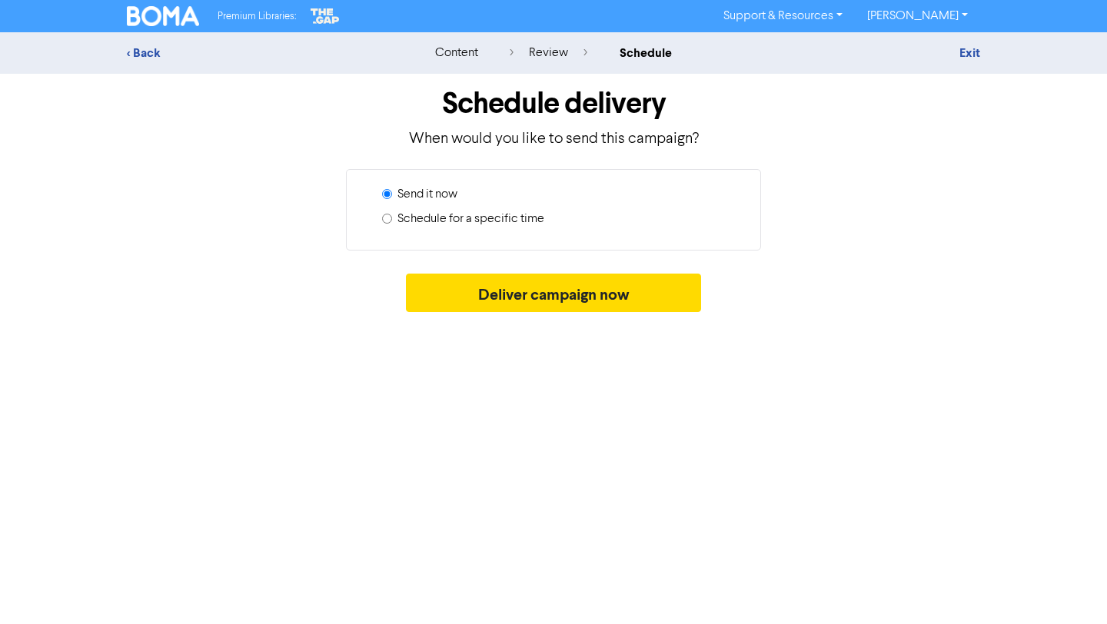
click at [524, 217] on label "Schedule for a specific time" at bounding box center [471, 219] width 147 height 18
click at [392, 217] on input "Schedule for a specific time" at bounding box center [387, 219] width 10 height 10
radio input "true"
radio input "false"
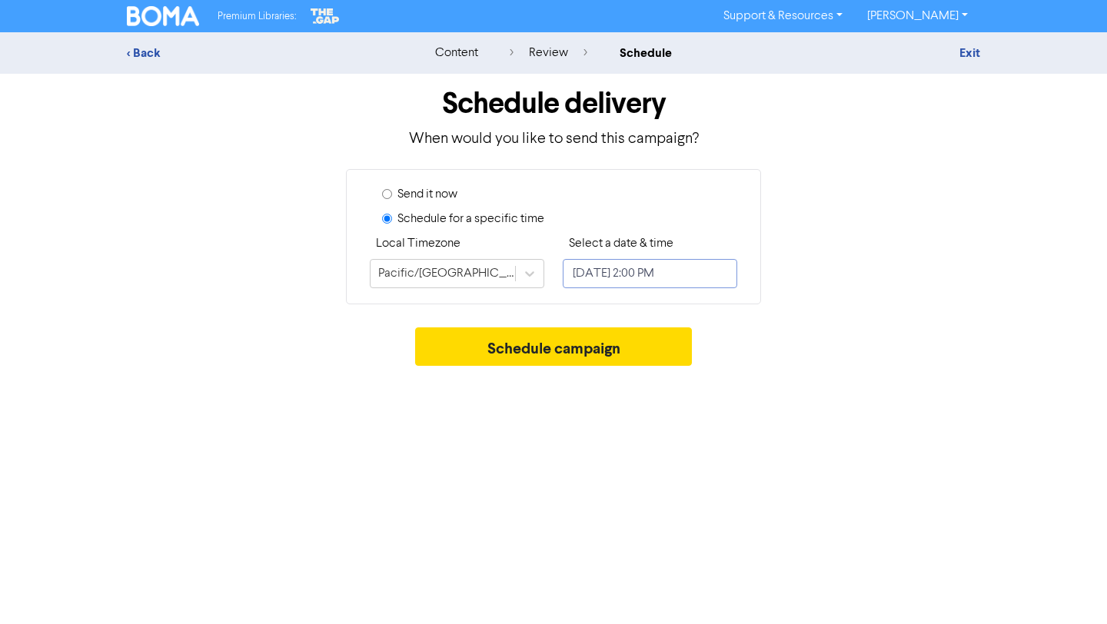
select select "7"
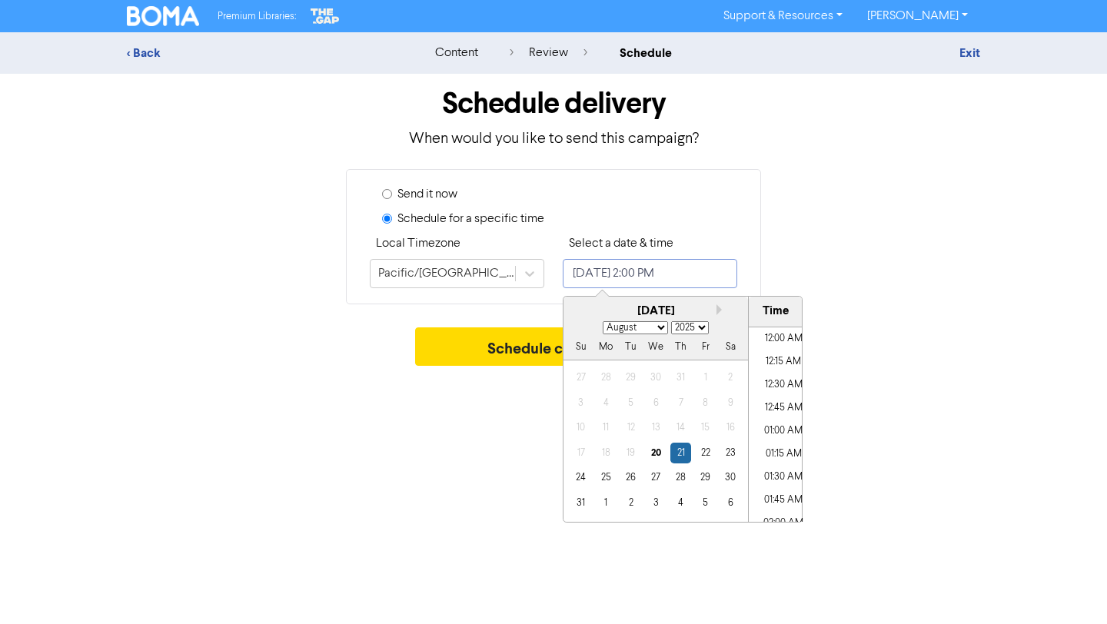
click at [612, 275] on input "[DATE] 2:00 PM" at bounding box center [650, 273] width 175 height 29
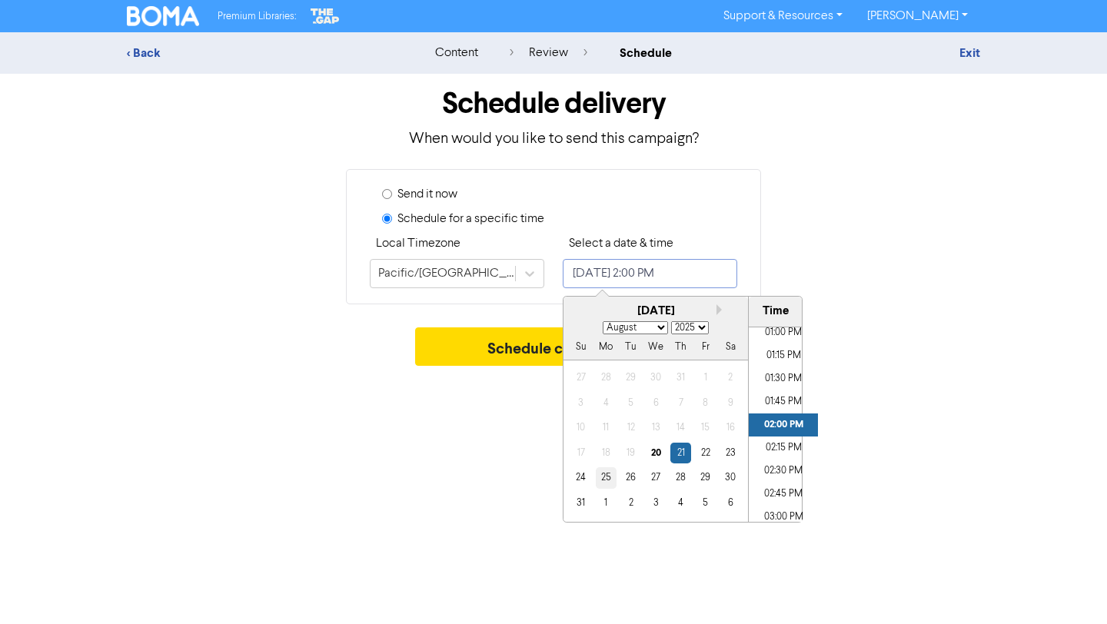
click at [601, 476] on div "25" at bounding box center [606, 478] width 21 height 21
click at [774, 449] on li "05:00 PM" at bounding box center [783, 448] width 69 height 23
type input "[DATE] 5:00 PM"
click at [902, 432] on div "Premium Libraries: Support & Resources Video Tutorials FAQ & Guides Marketing E…" at bounding box center [553, 312] width 1107 height 624
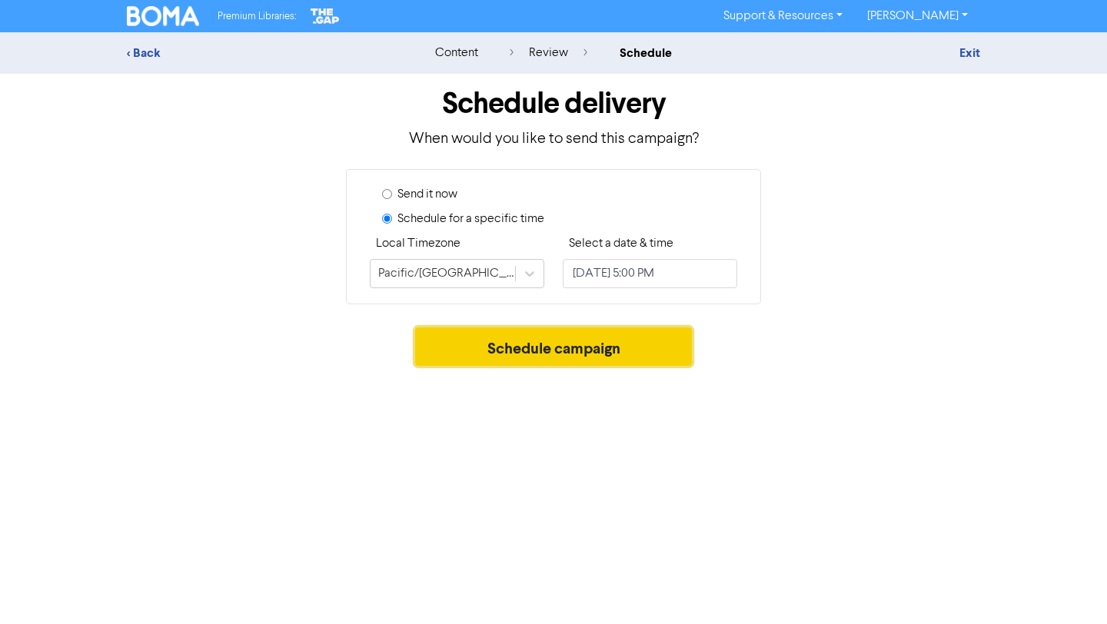
click at [655, 348] on button "Schedule campaign" at bounding box center [554, 347] width 278 height 38
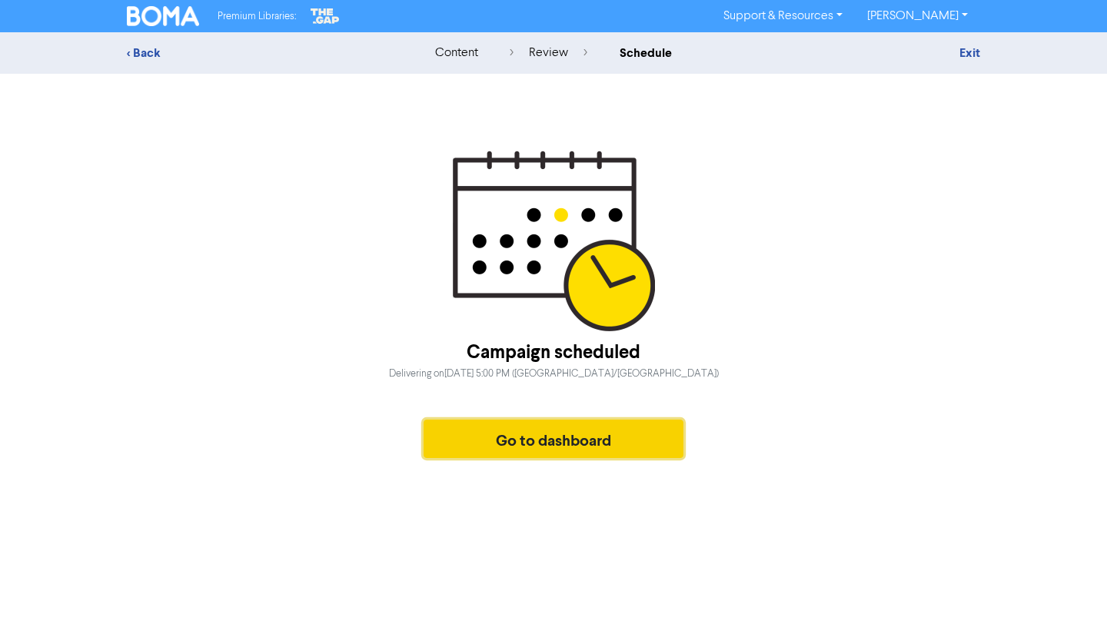
click at [533, 434] on button "Go to dashboard" at bounding box center [554, 439] width 260 height 38
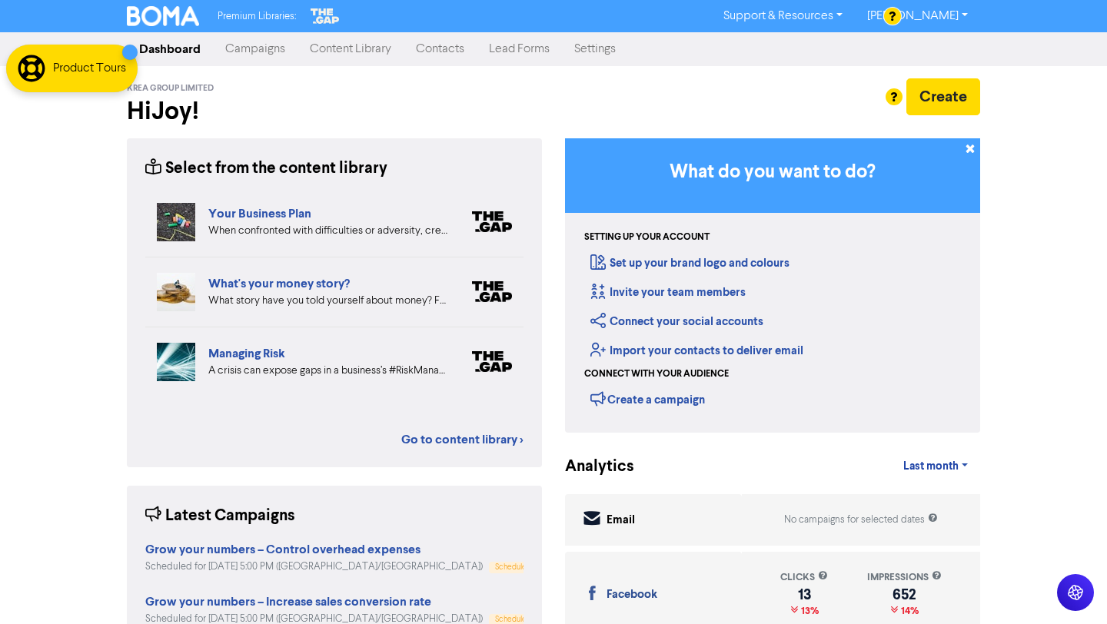
click at [274, 48] on link "Campaigns" at bounding box center [255, 49] width 85 height 31
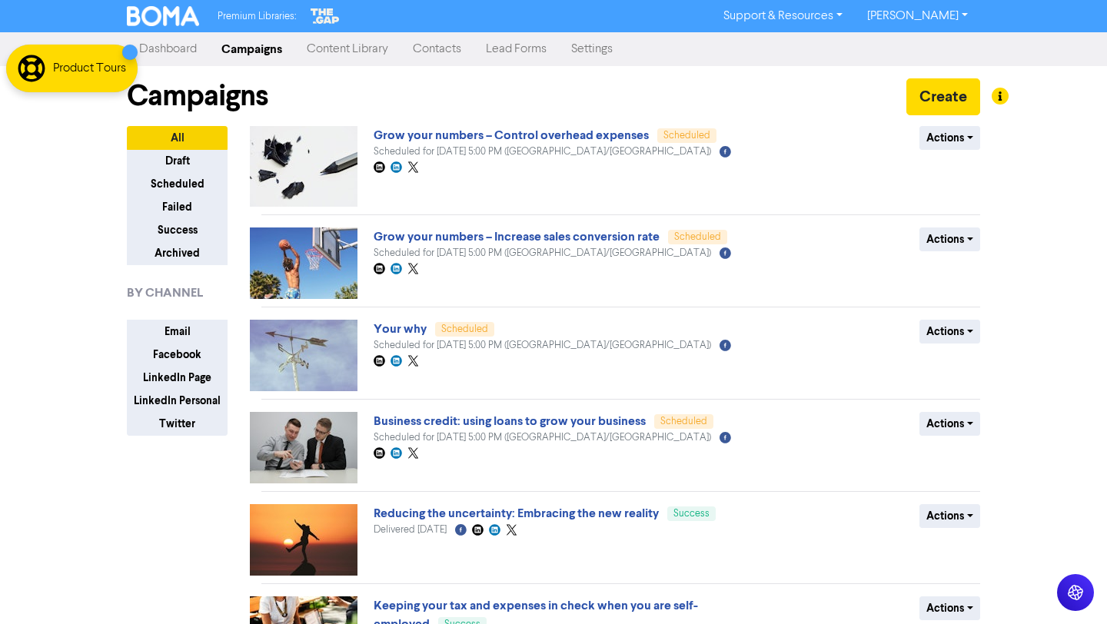
click at [348, 48] on link "Content Library" at bounding box center [348, 49] width 106 height 31
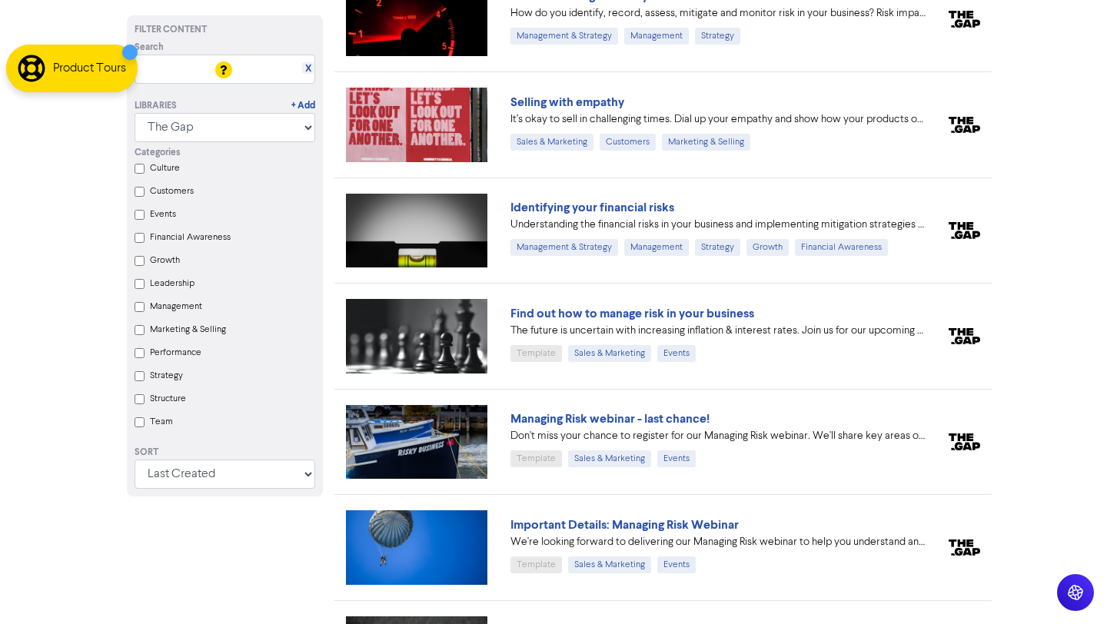
scroll to position [2825, 0]
